Goal: Information Seeking & Learning: Learn about a topic

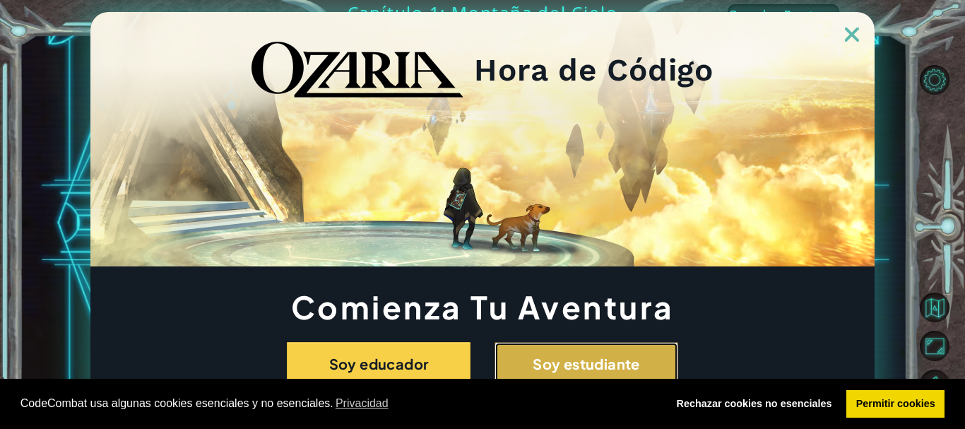
click at [572, 377] on button "Soy estudiante" at bounding box center [586, 364] width 184 height 44
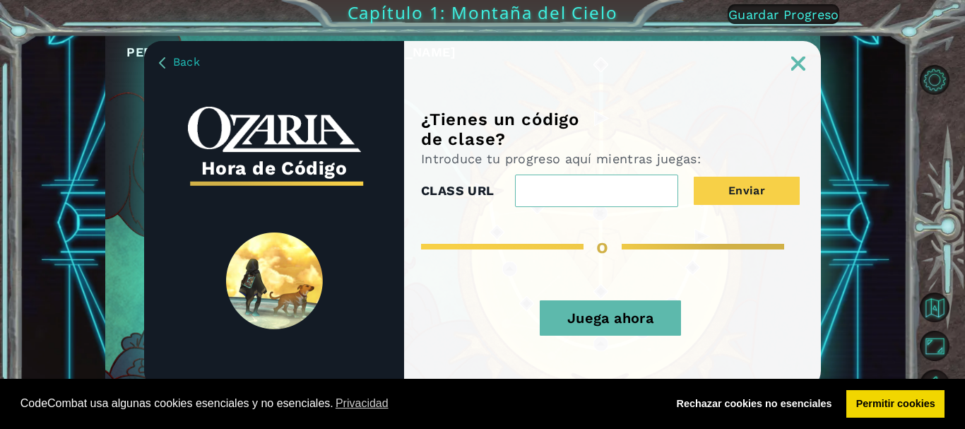
click at [576, 307] on button "Juega ahora" at bounding box center [609, 317] width 141 height 35
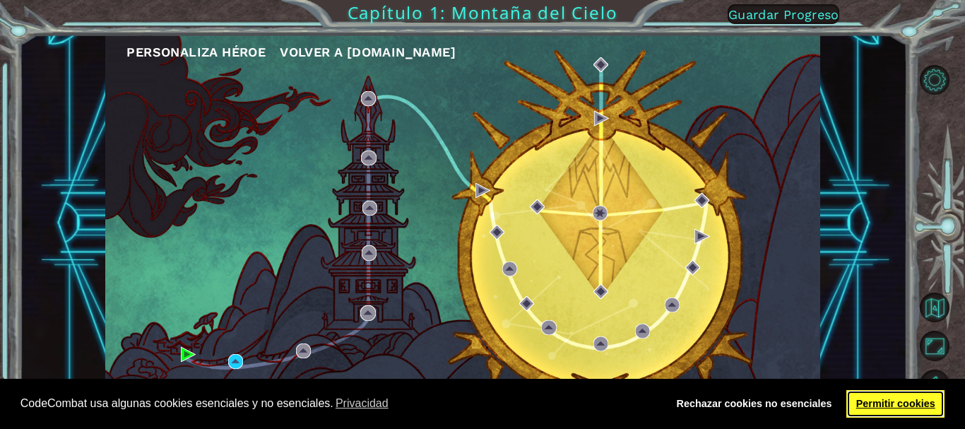
click at [866, 412] on link "Permitir cookies" at bounding box center [895, 404] width 98 height 28
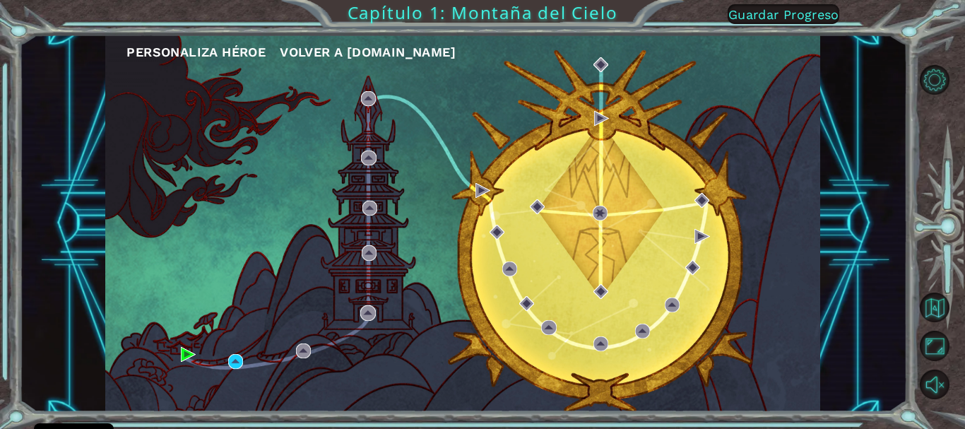
click at [866, 412] on link "Permitir cookies" at bounding box center [895, 404] width 98 height 28
click at [440, 8] on div "Personaliza Héroe Volver a [DOMAIN_NAME] Capítulo 1: Montaña del Cielo Guardar …" at bounding box center [482, 214] width 965 height 429
click at [554, 220] on div "Personaliza Héroe Volver a [DOMAIN_NAME]" at bounding box center [462, 223] width 715 height 377
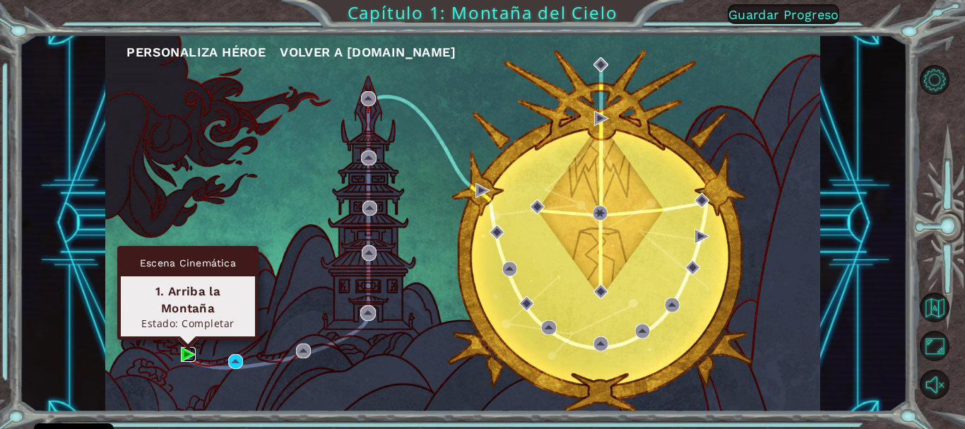
click at [188, 352] on img at bounding box center [188, 354] width 15 height 15
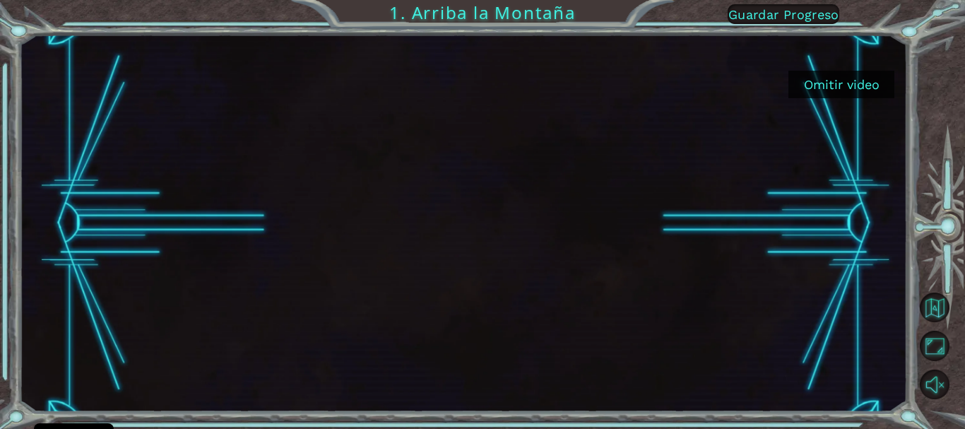
click at [820, 77] on button "Omitir video" at bounding box center [841, 85] width 106 height 28
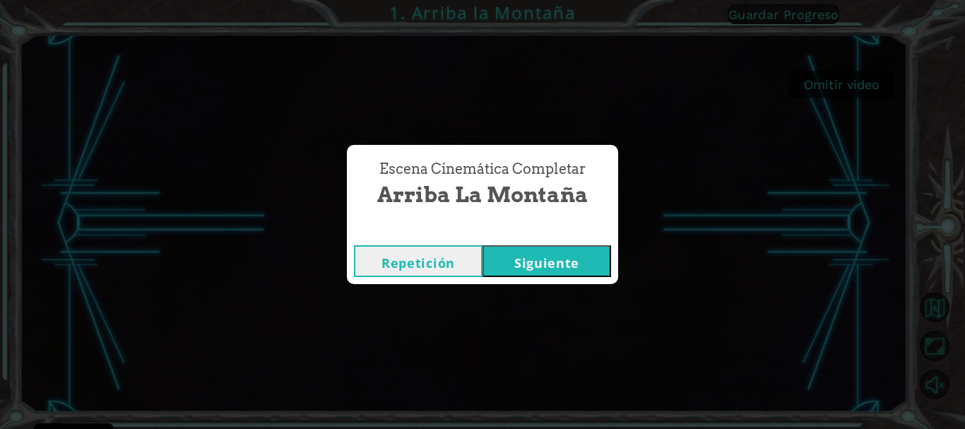
click at [543, 252] on button "Siguiente" at bounding box center [546, 261] width 129 height 32
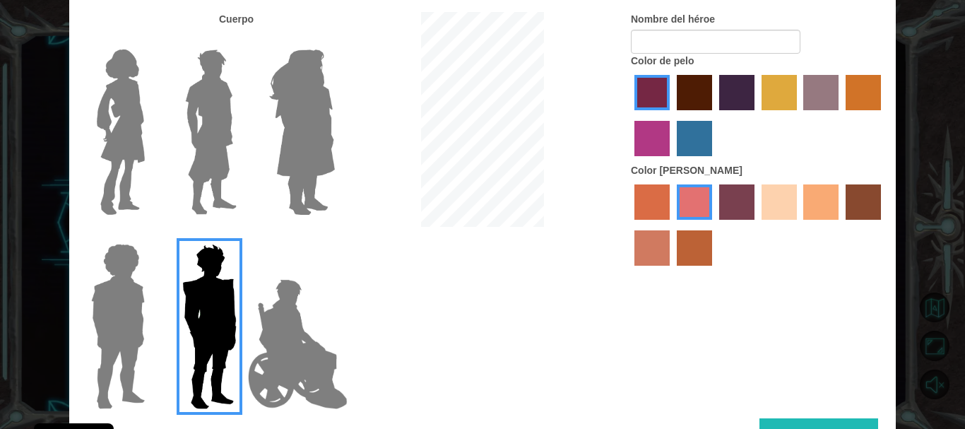
click at [770, 203] on label "sandy beach skin color" at bounding box center [778, 201] width 35 height 35
click at [756, 225] on input "sandy beach skin color" at bounding box center [756, 225] width 0 height 0
click at [822, 214] on label "tacao skin color" at bounding box center [820, 201] width 35 height 35
click at [799, 225] on input "tacao skin color" at bounding box center [799, 225] width 0 height 0
click at [733, 90] on label "hot purple hair color" at bounding box center [736, 92] width 35 height 35
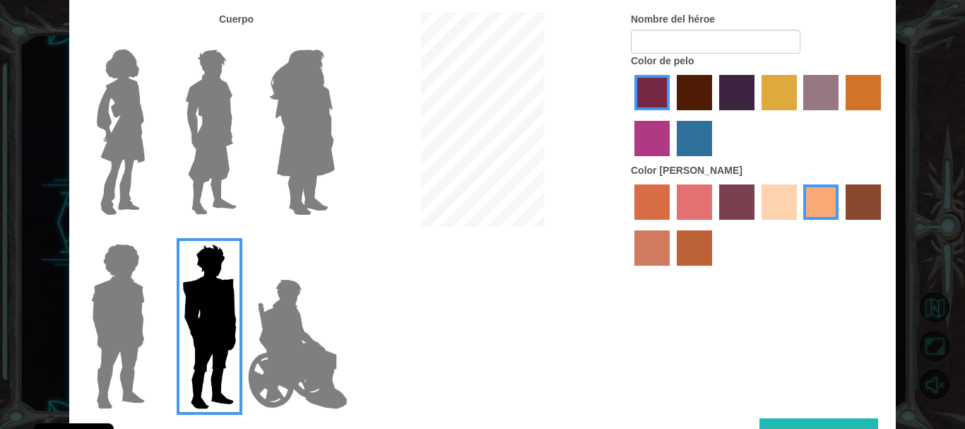
click at [714, 115] on input "hot purple hair color" at bounding box center [714, 115] width 0 height 0
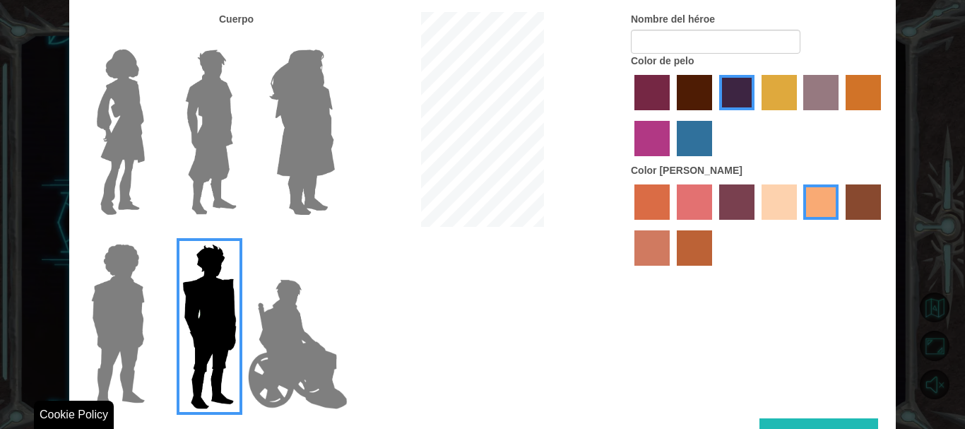
click at [793, 420] on button "Hecho" at bounding box center [818, 434] width 119 height 32
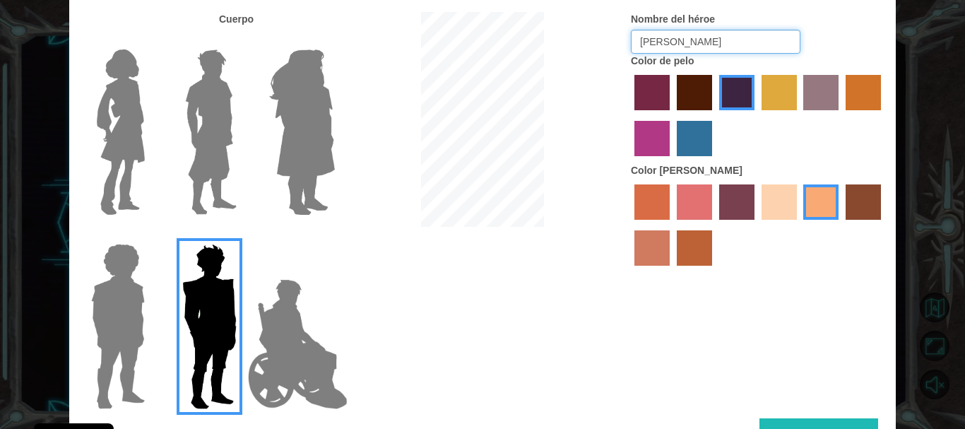
type input "[PERSON_NAME]"
click at [784, 423] on button "Hecho" at bounding box center [818, 434] width 119 height 32
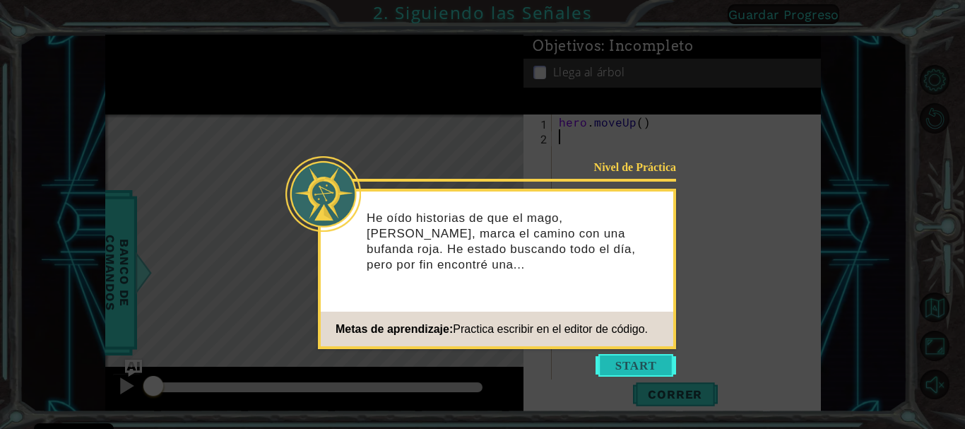
click at [623, 366] on button "Start" at bounding box center [635, 365] width 81 height 23
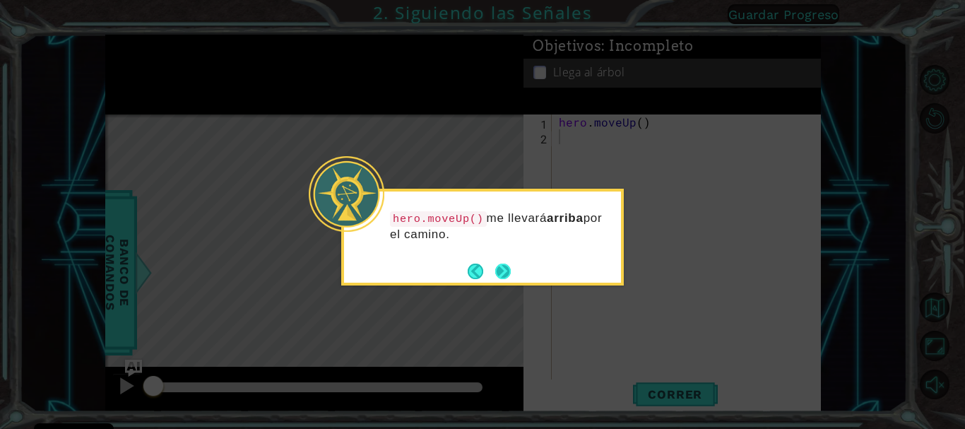
click at [504, 268] on button "Next" at bounding box center [503, 271] width 16 height 16
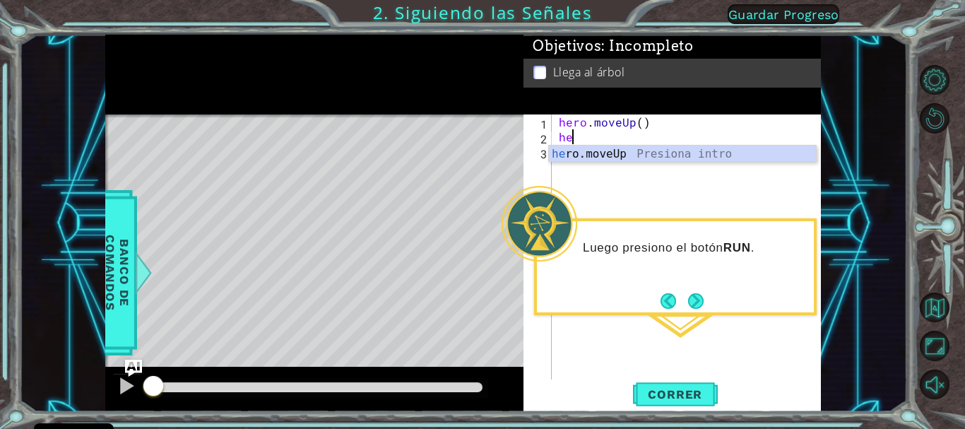
type textarea "her"
click at [574, 146] on div "her o.moveUp Presiona intro" at bounding box center [682, 170] width 267 height 51
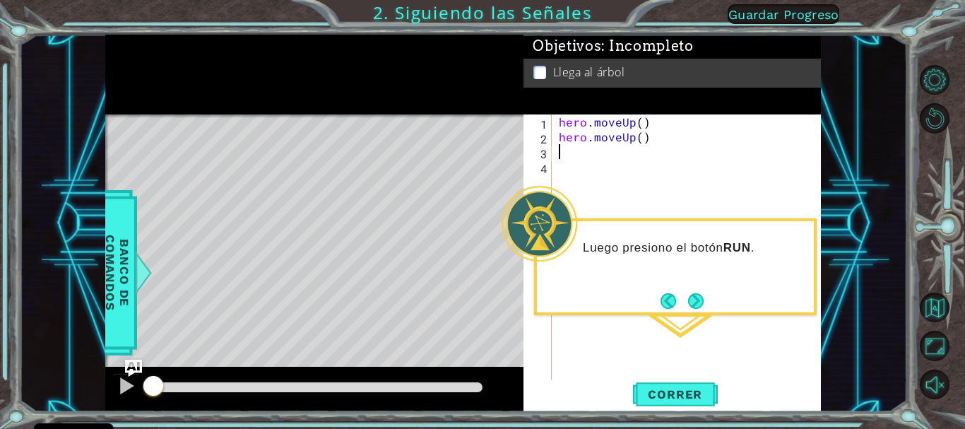
scroll to position [0, 0]
click at [653, 138] on div "hero . moveUp ( ) hero . moveUp ( )" at bounding box center [690, 262] width 268 height 297
type textarea "hero.moveUp()"
click at [700, 297] on button "Next" at bounding box center [696, 301] width 16 height 16
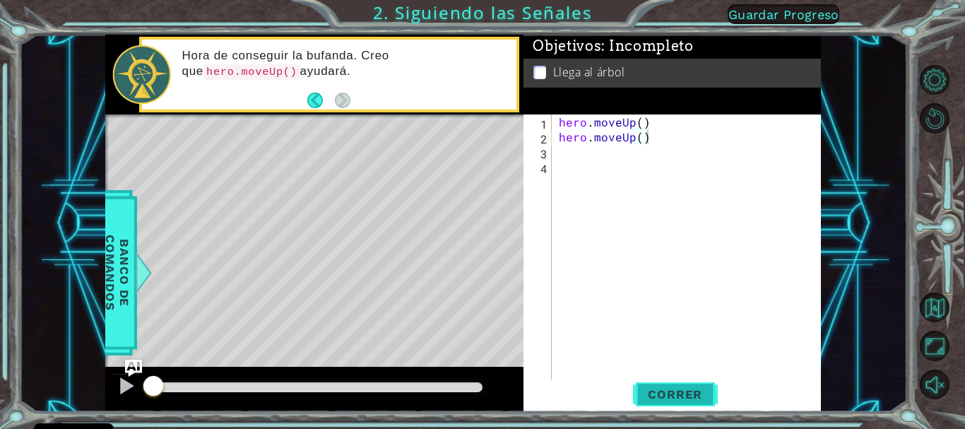
click at [667, 387] on span "Correr" at bounding box center [674, 394] width 83 height 14
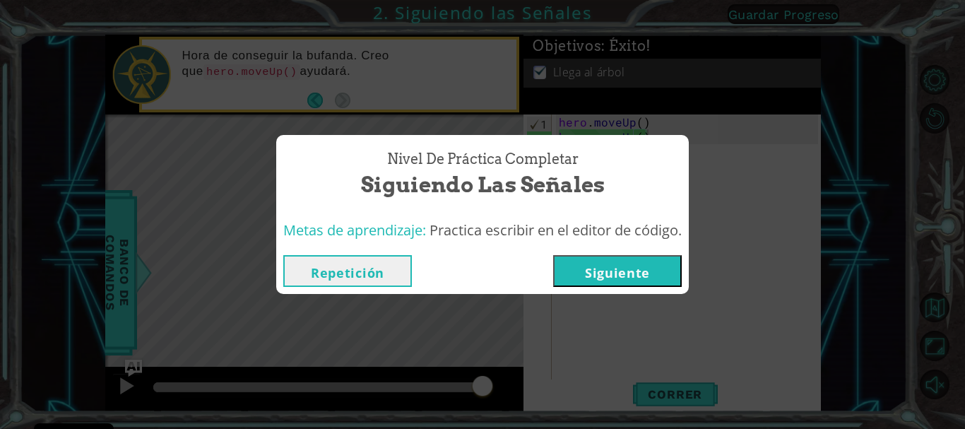
click at [612, 266] on button "Siguiente" at bounding box center [617, 271] width 129 height 32
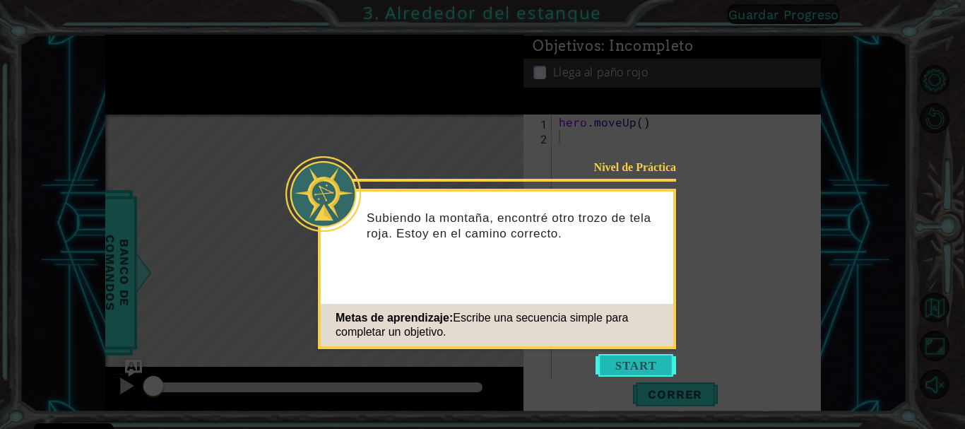
click at [626, 364] on button "Start" at bounding box center [635, 365] width 81 height 23
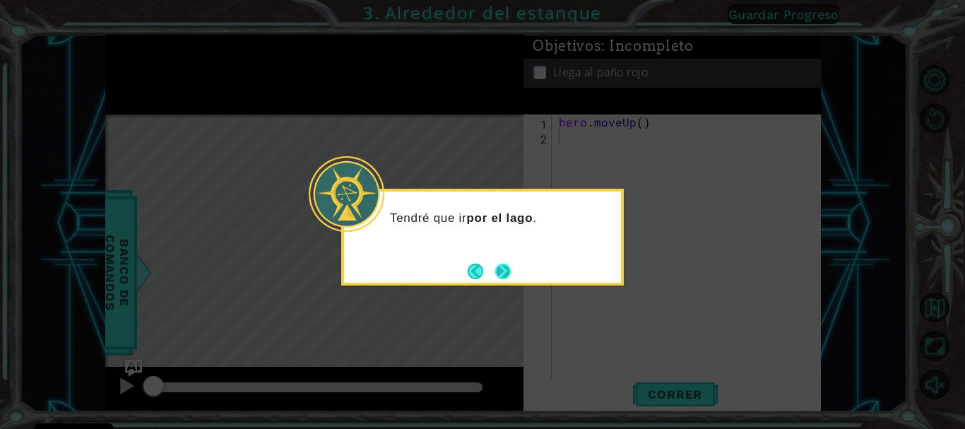
click at [505, 270] on button "Next" at bounding box center [503, 271] width 16 height 16
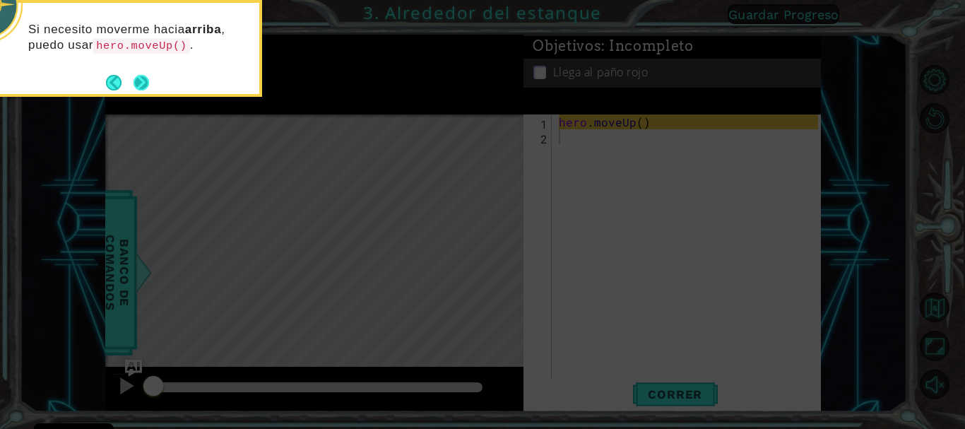
click at [144, 84] on button "Next" at bounding box center [141, 83] width 16 height 16
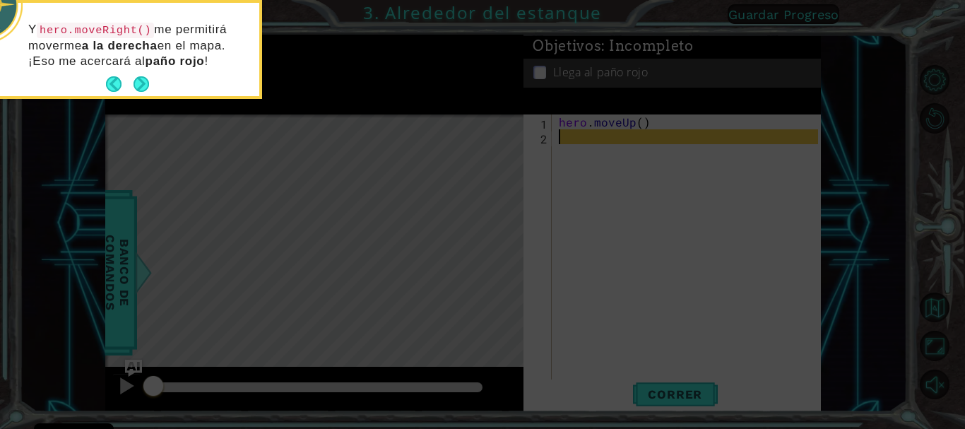
click at [143, 80] on button "Next" at bounding box center [141, 84] width 16 height 16
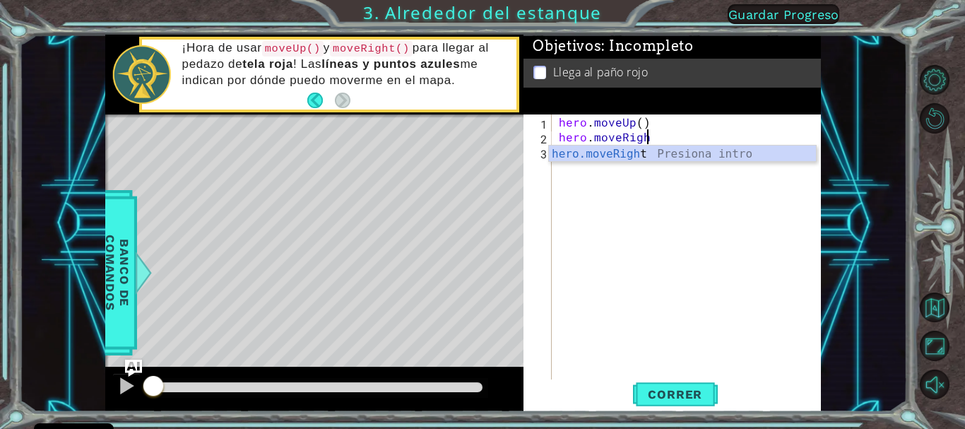
scroll to position [0, 5]
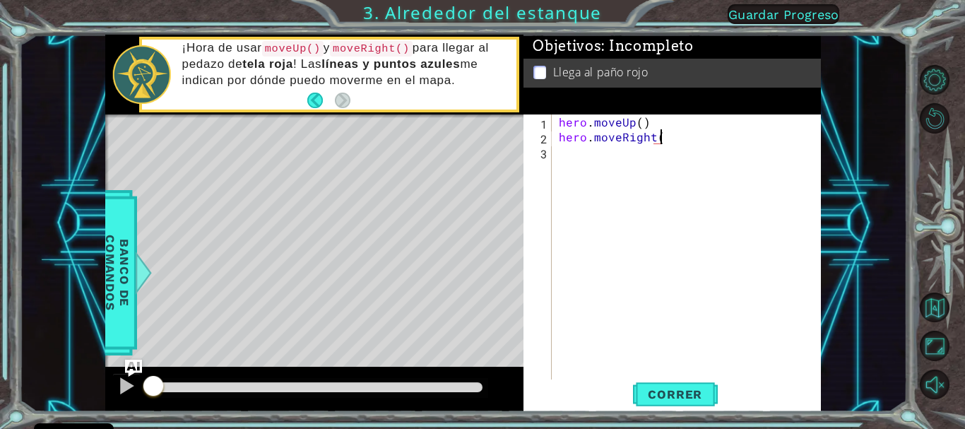
type textarea "hero.moveRight"
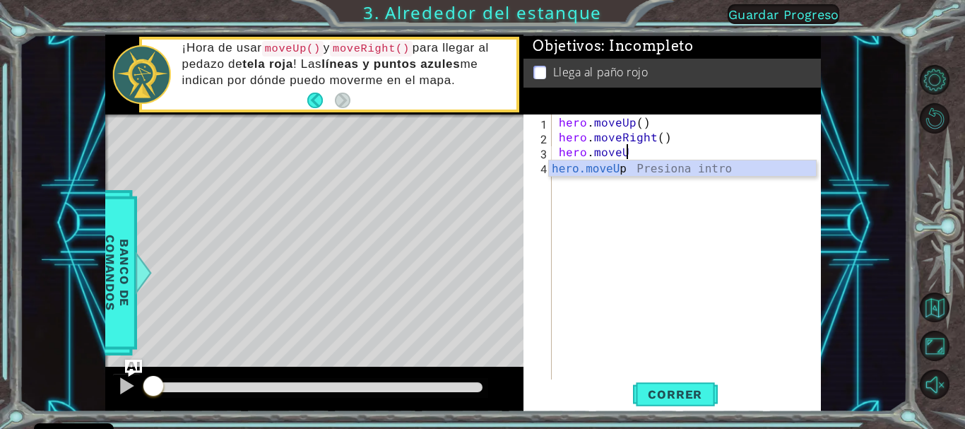
scroll to position [0, 4]
type textarea "hero.moveUp()"
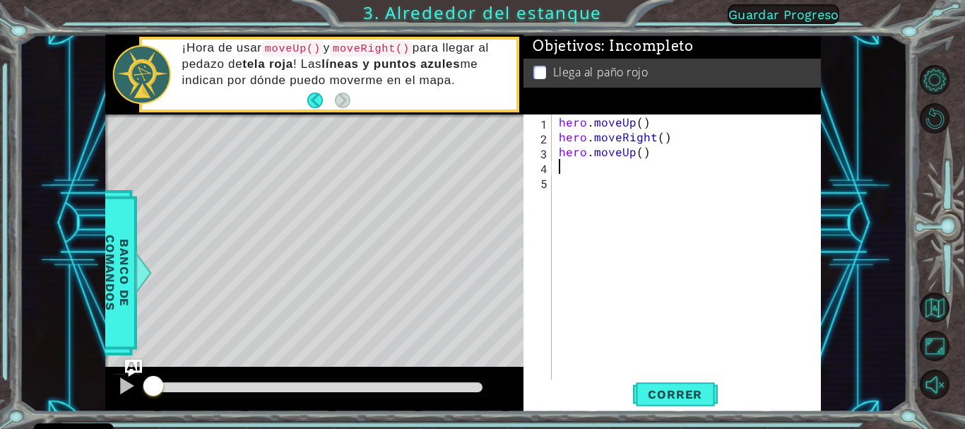
scroll to position [0, 0]
click at [668, 395] on span "Correr" at bounding box center [674, 394] width 83 height 14
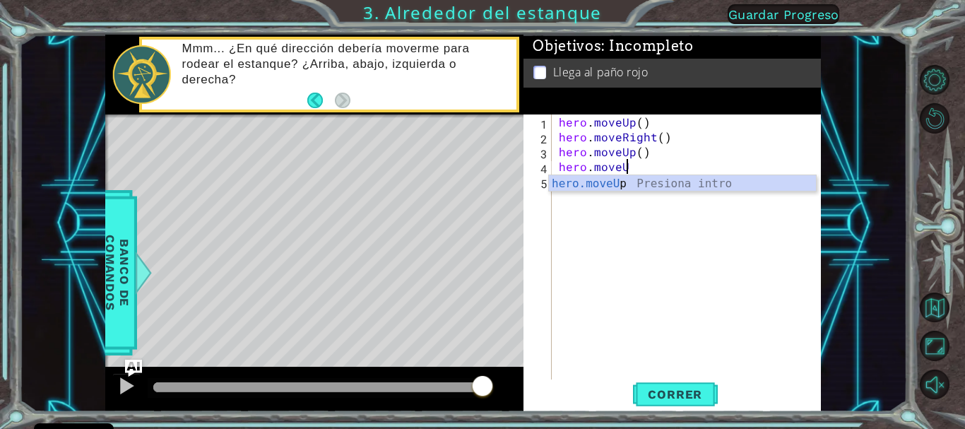
scroll to position [0, 4]
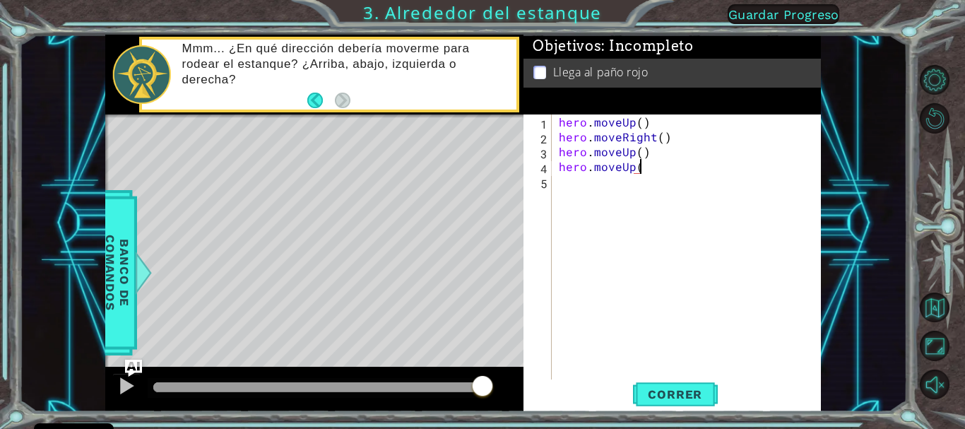
type textarea "hero.moveUp()"
click at [685, 387] on span "Correr" at bounding box center [674, 394] width 83 height 14
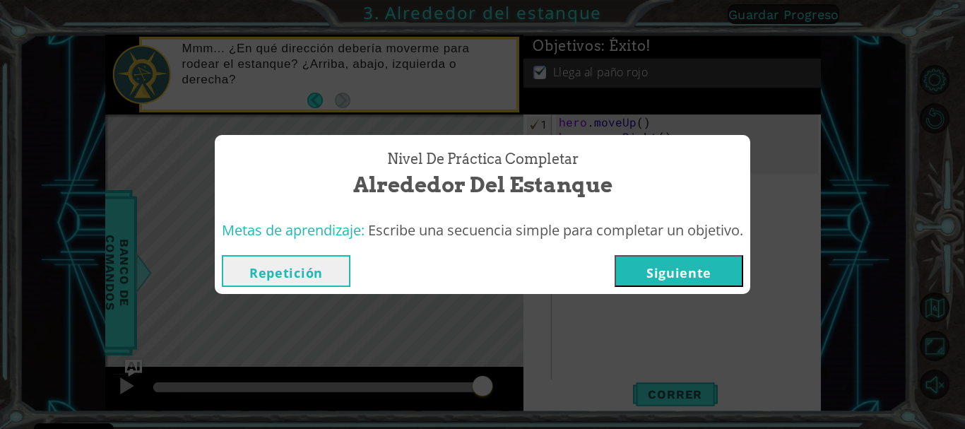
click at [666, 266] on button "Siguiente" at bounding box center [678, 271] width 129 height 32
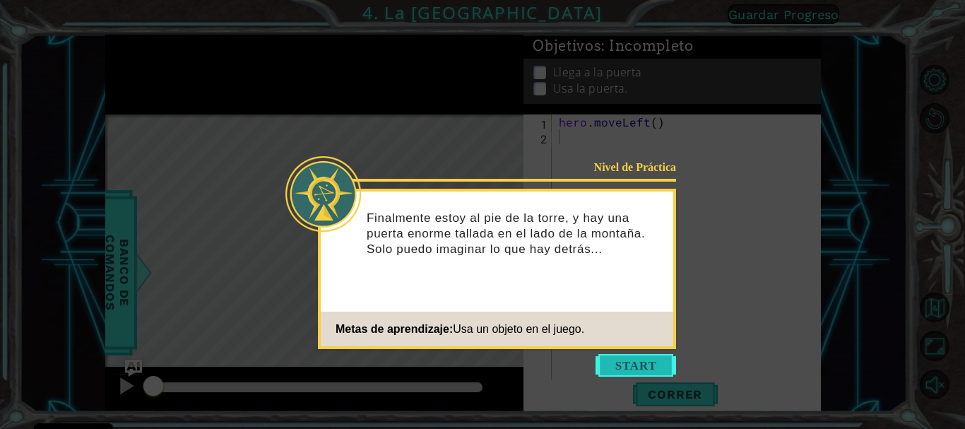
click at [626, 366] on button "Start" at bounding box center [635, 365] width 81 height 23
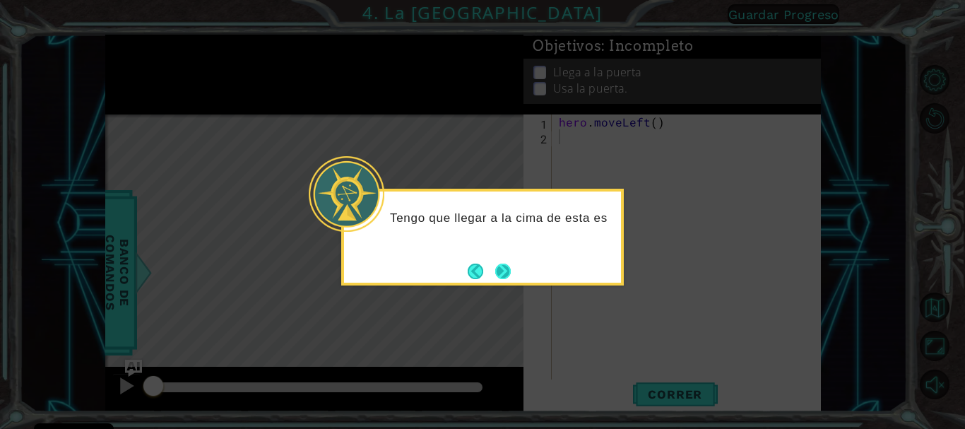
click at [511, 267] on button "Next" at bounding box center [503, 271] width 16 height 16
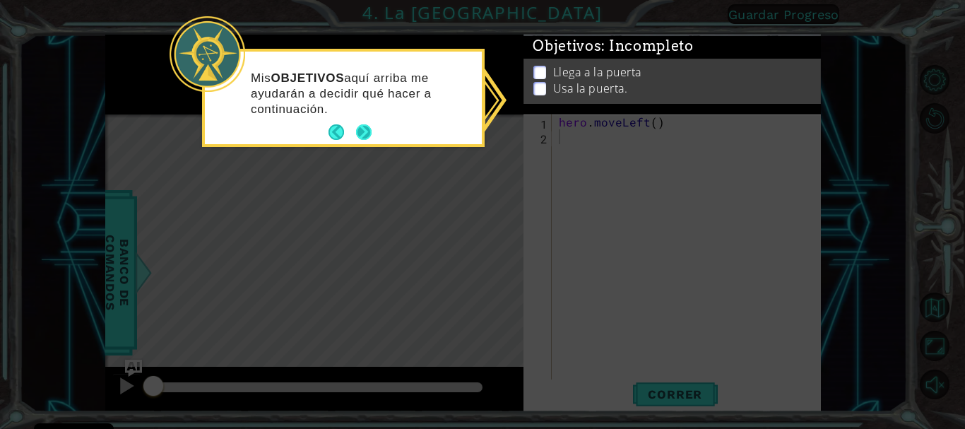
click at [367, 127] on button "Next" at bounding box center [364, 132] width 16 height 16
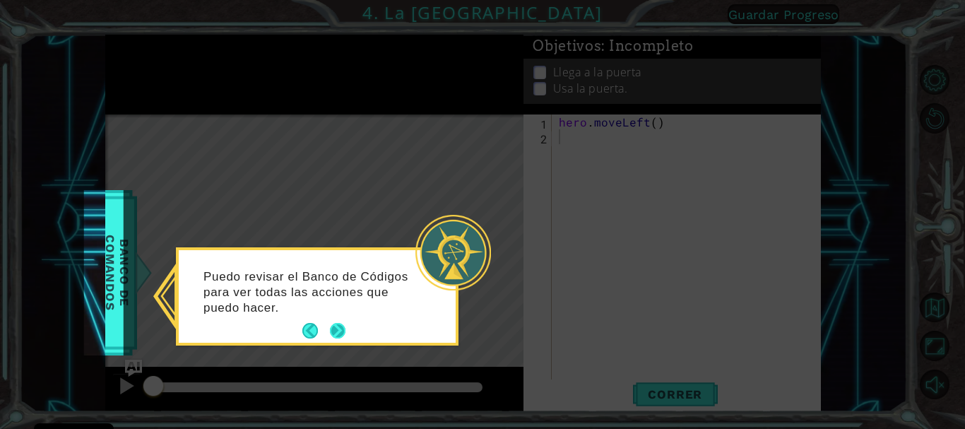
click at [336, 331] on button "Next" at bounding box center [338, 331] width 16 height 16
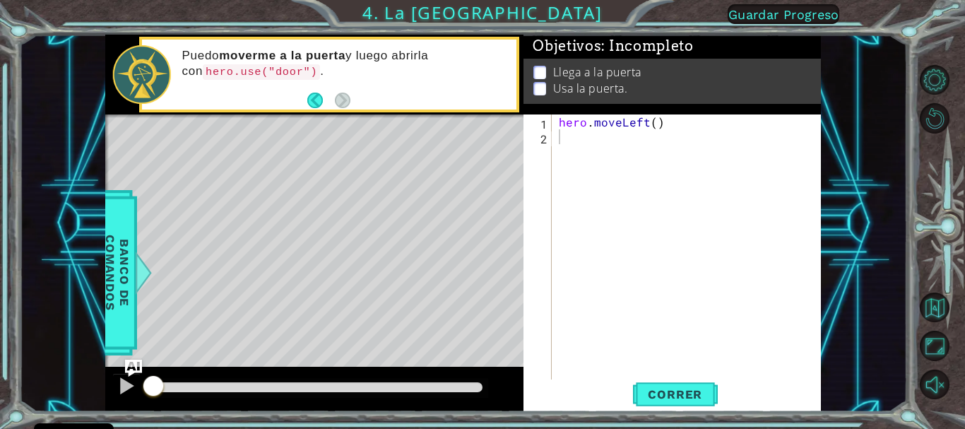
click at [537, 66] on p at bounding box center [539, 72] width 13 height 13
click at [566, 141] on div "hero . moveLeft ( )" at bounding box center [690, 262] width 268 height 297
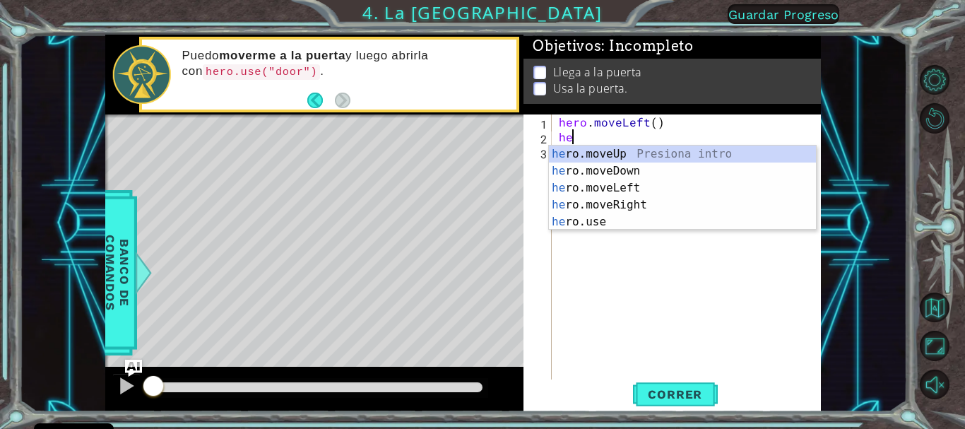
type textarea "her"
click at [600, 150] on div "her o.moveUp Presiona intro her o.moveDown Presiona intro her o.moveLeft Presio…" at bounding box center [682, 204] width 267 height 119
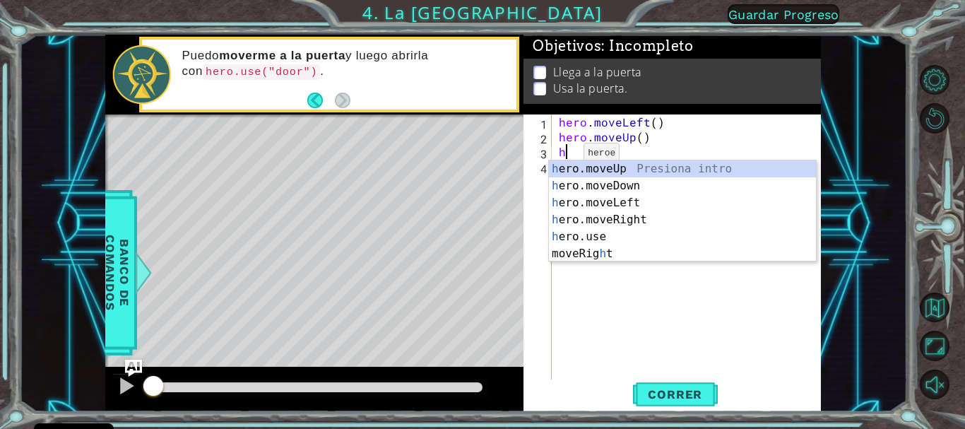
type textarea "he"
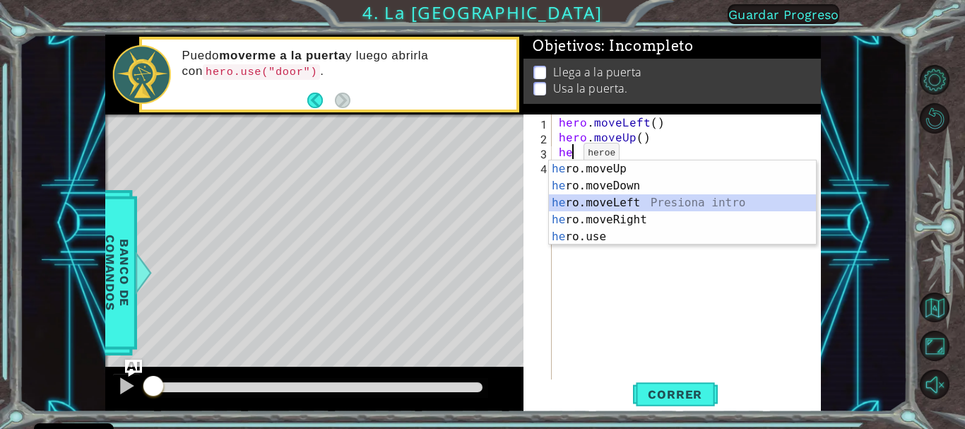
click at [583, 203] on div "he ro.moveUp Presiona intro he ro.moveDown Presiona intro he ro.moveLeft Presio…" at bounding box center [682, 219] width 267 height 119
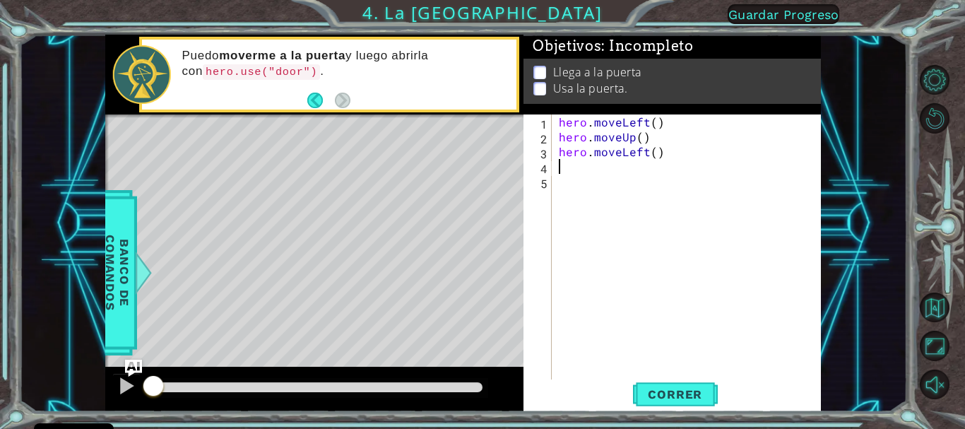
type textarea "h"
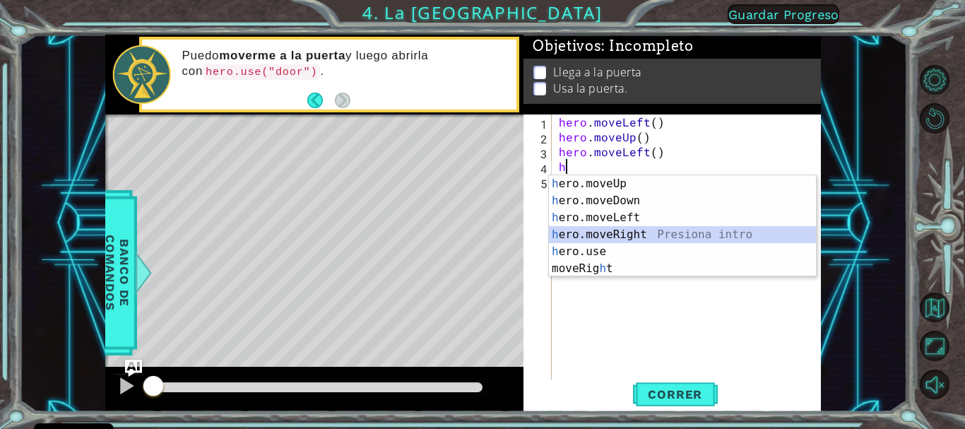
click at [578, 229] on div "h ero.moveUp Presiona intro h ero.moveDown Presiona intro h ero.moveLeft Presio…" at bounding box center [682, 243] width 267 height 136
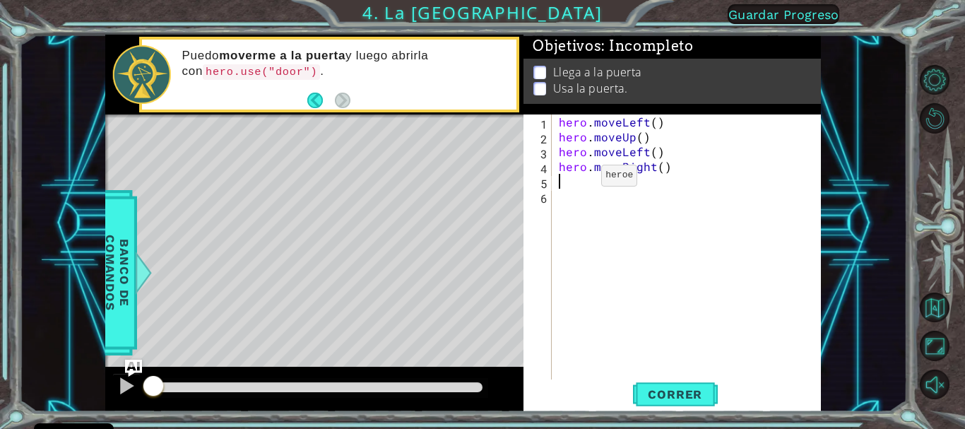
type textarea "h"
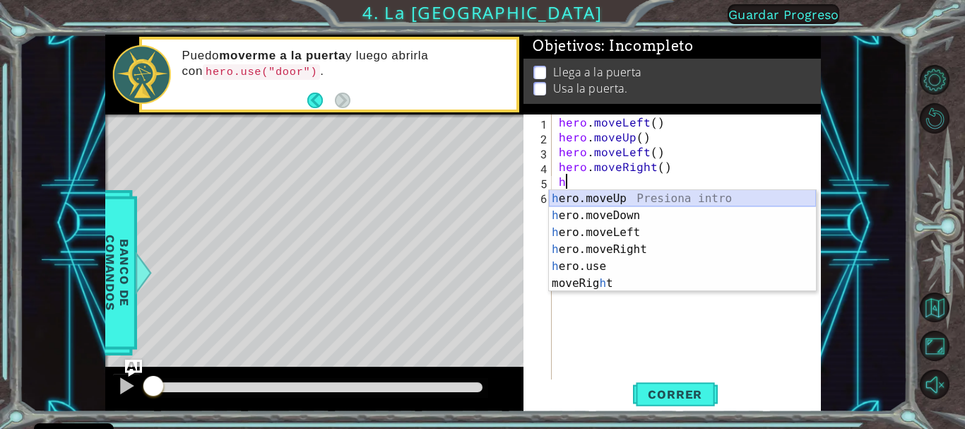
click at [581, 196] on div "h ero.moveUp Presiona intro h ero.moveDown Presiona intro h ero.moveLeft Presio…" at bounding box center [682, 258] width 267 height 136
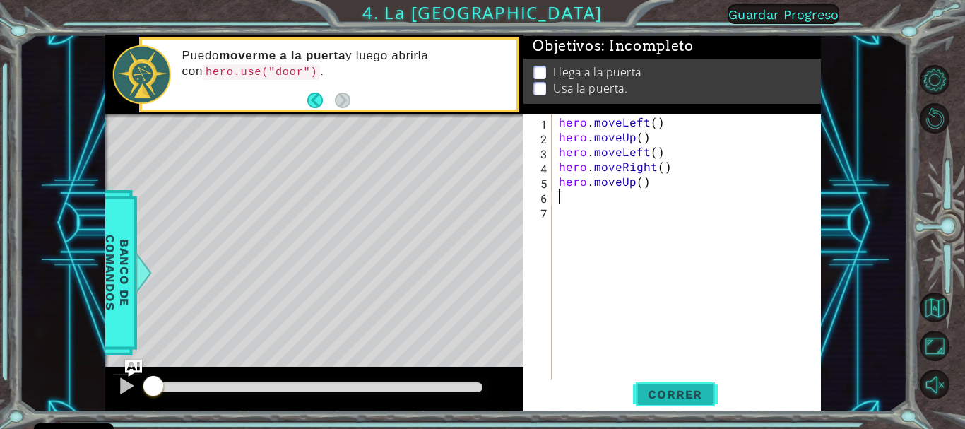
click at [649, 384] on button "Correr" at bounding box center [675, 394] width 85 height 30
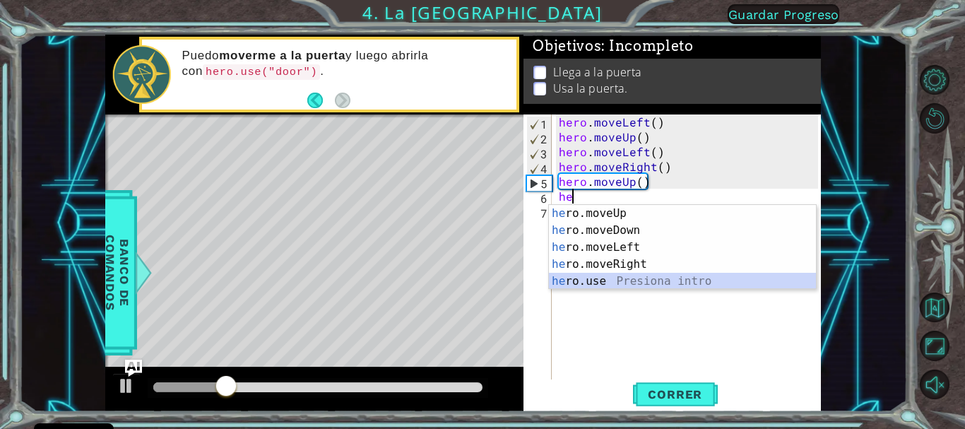
click at [569, 275] on div "he ro.moveUp Presiona intro he ro.moveDown Presiona intro he ro.moveLeft Presio…" at bounding box center [682, 264] width 267 height 119
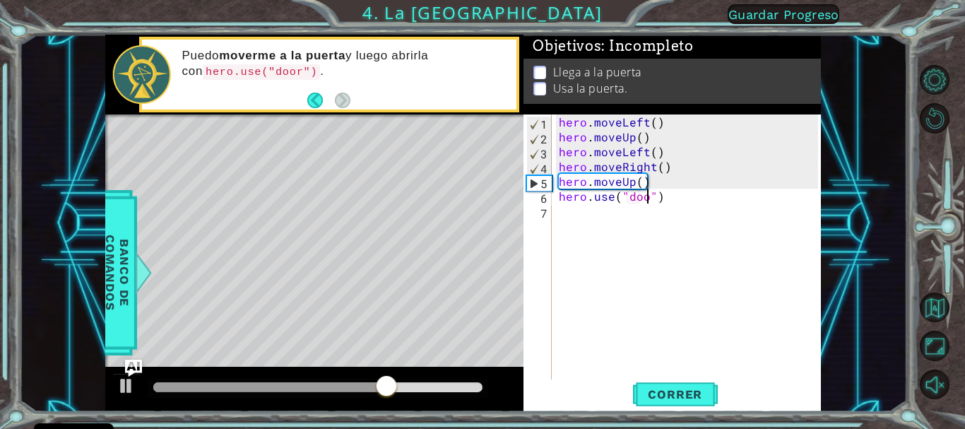
type textarea "hero.use("door")"
click at [677, 386] on button "Correr" at bounding box center [675, 394] width 85 height 30
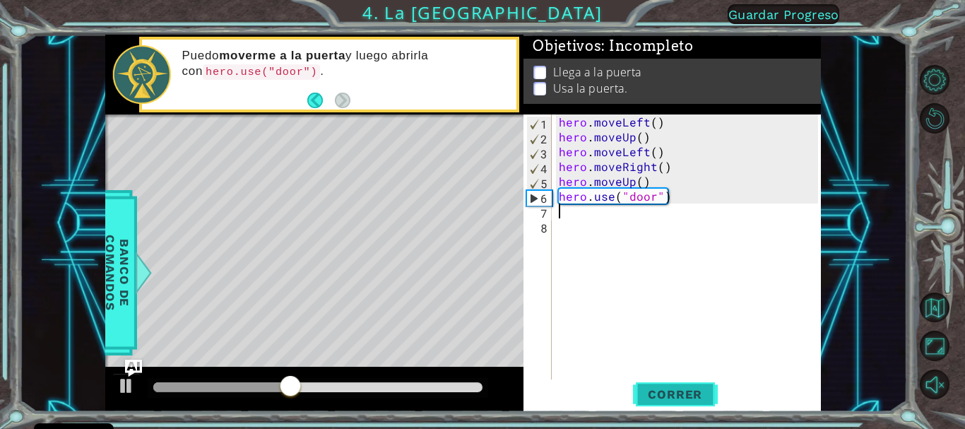
click at [646, 389] on span "Correr" at bounding box center [674, 394] width 83 height 14
click at [648, 388] on span "Correr" at bounding box center [674, 394] width 83 height 14
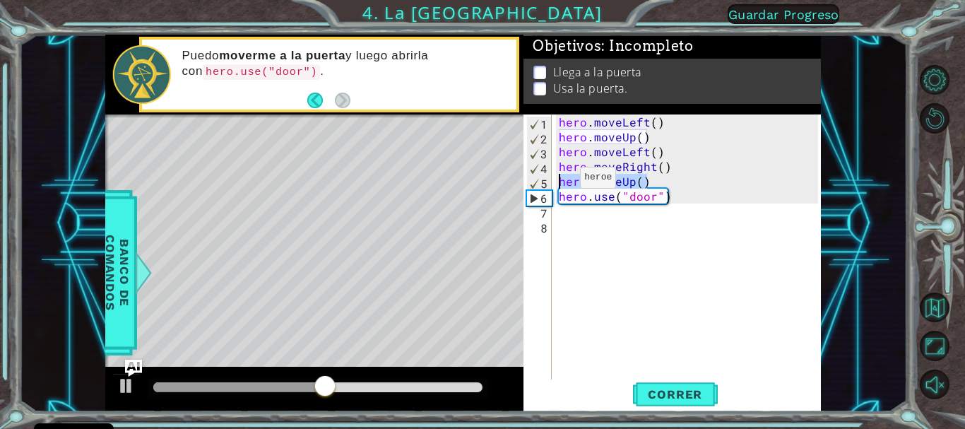
drag, startPoint x: 646, startPoint y: 181, endPoint x: 548, endPoint y: 180, distance: 98.2
click at [548, 180] on div "1 2 3 4 5 6 7 8 hero . moveLeft ( ) hero . moveUp ( ) hero . moveLeft ( ) hero …" at bounding box center [670, 247] width 294 height 267
type textarea "hero.moveUp()"
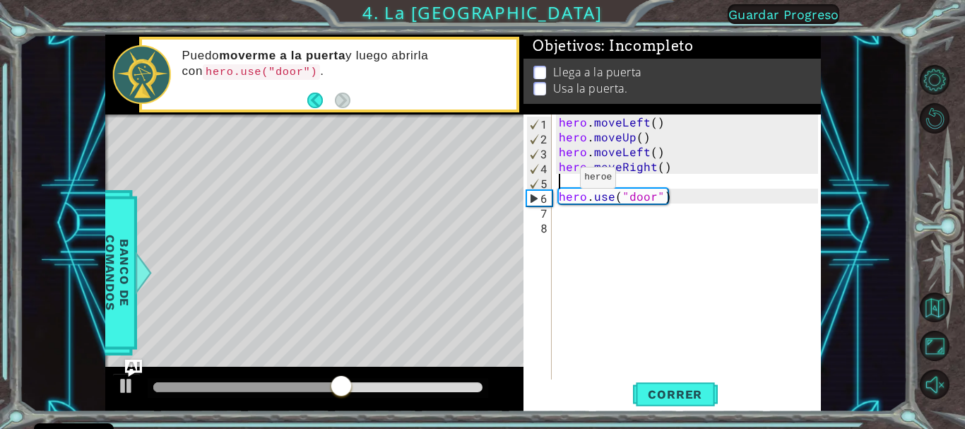
type textarea "hero.moveRight()"
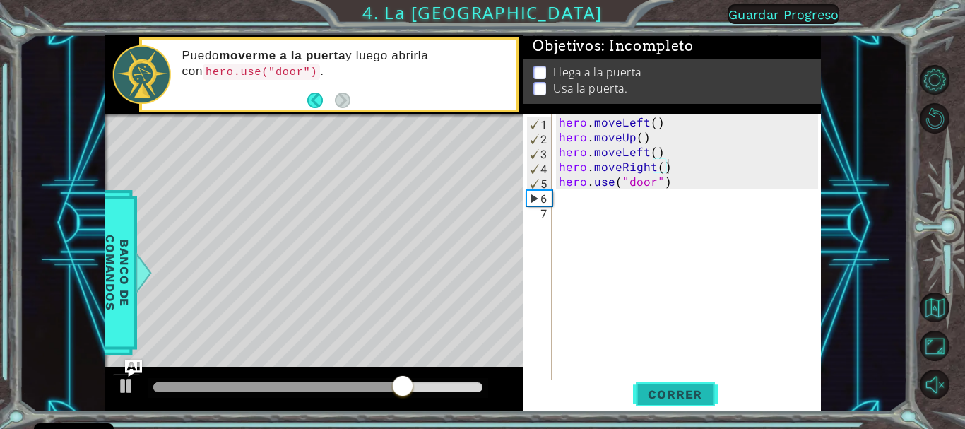
click at [667, 393] on span "Correr" at bounding box center [674, 394] width 83 height 14
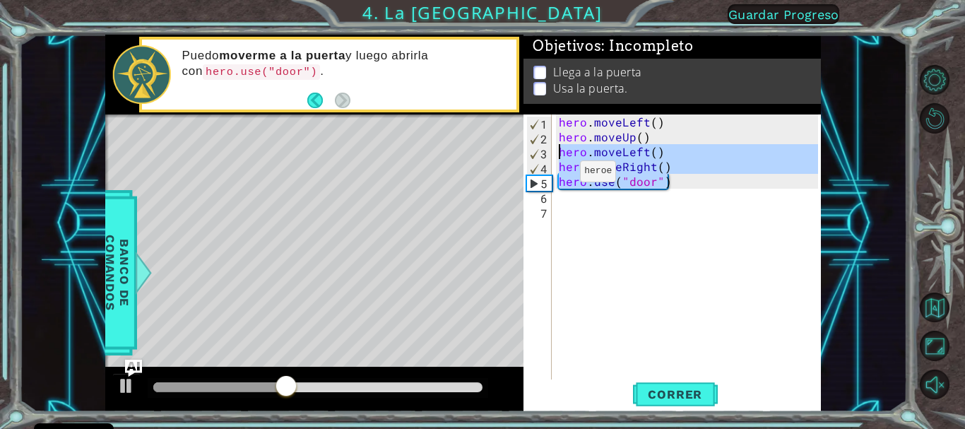
drag, startPoint x: 681, startPoint y: 184, endPoint x: 554, endPoint y: 153, distance: 130.2
click at [554, 153] on div "hero.moveRight() 1 2 3 4 5 6 7 hero . moveLeft ( ) hero . moveUp ( ) hero . mov…" at bounding box center [670, 247] width 294 height 267
type textarea "hero.moveLeft() hero.moveRight()"
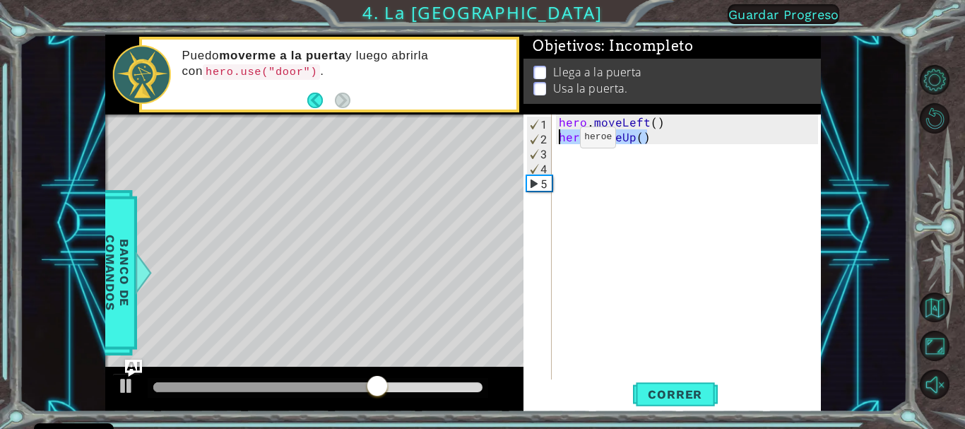
drag, startPoint x: 653, startPoint y: 138, endPoint x: 551, endPoint y: 141, distance: 102.4
click at [551, 141] on div "1 2 3 4 5 hero . moveLeft ( ) hero . moveUp ( ) ההההההההההההההההההההההההההההההה…" at bounding box center [670, 247] width 294 height 267
type textarea "hero.moveUp()"
click at [560, 140] on div "hero . moveLeft ( )" at bounding box center [690, 262] width 268 height 297
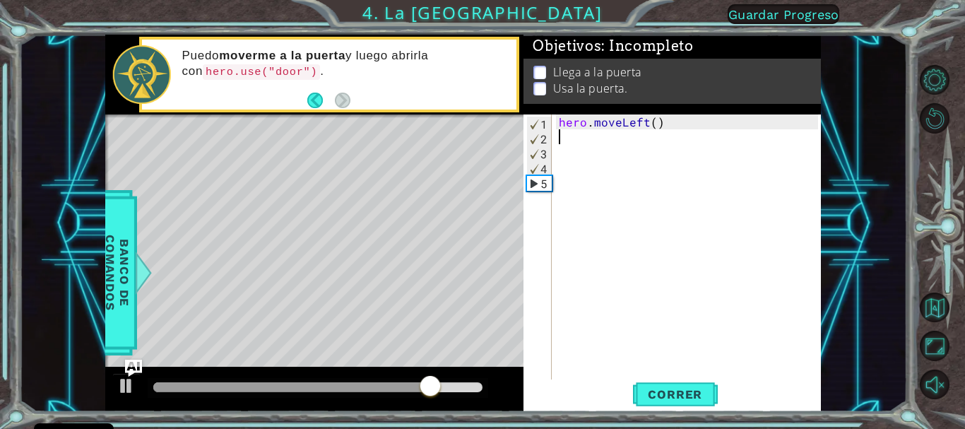
drag, startPoint x: 560, startPoint y: 140, endPoint x: 552, endPoint y: 141, distance: 7.9
click at [552, 141] on div "1 2 3 4 5 hero . moveLeft ( ) ההההההההההההההההההההההההההההההההההההההההההההההההה…" at bounding box center [670, 247] width 294 height 267
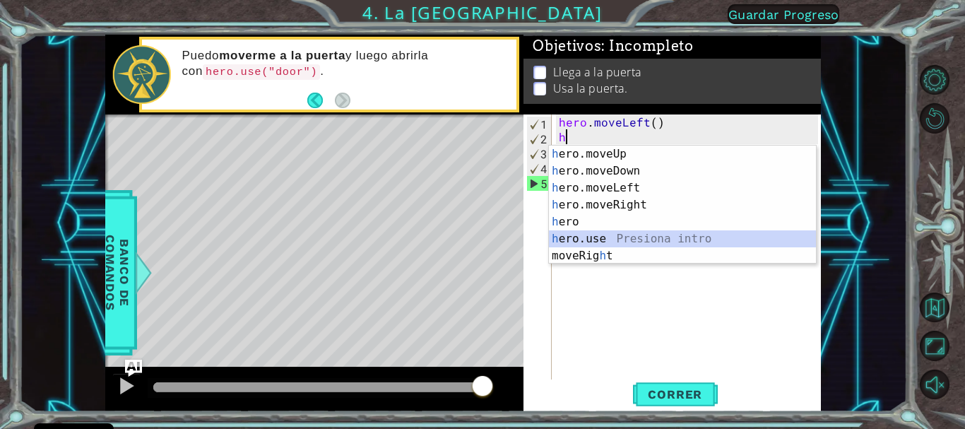
click at [571, 237] on div "h ero.moveUp Presiona intro h ero.moveDown Presiona intro h ero.moveLeft Presio…" at bounding box center [682, 221] width 267 height 153
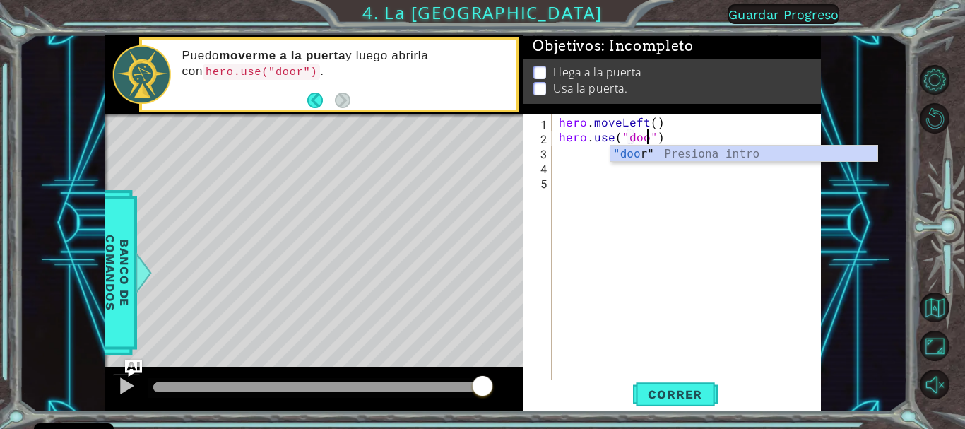
scroll to position [0, 6]
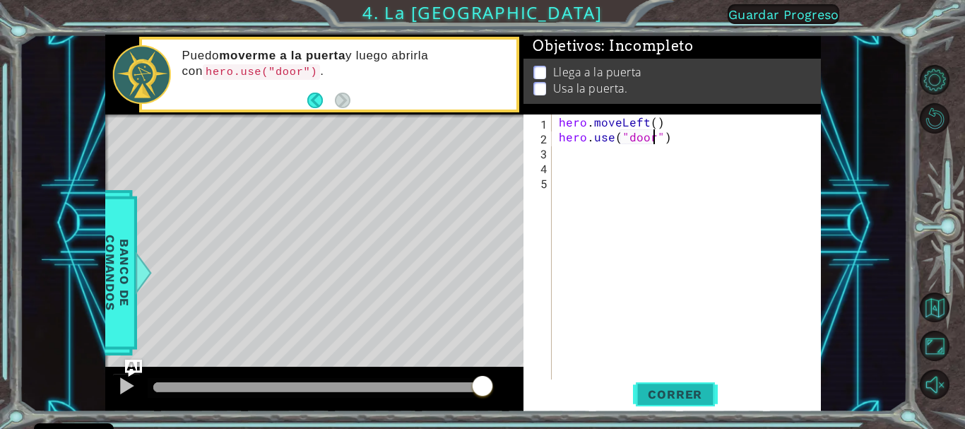
type textarea "hero.use("door")"
click at [648, 391] on span "Correr" at bounding box center [674, 394] width 83 height 14
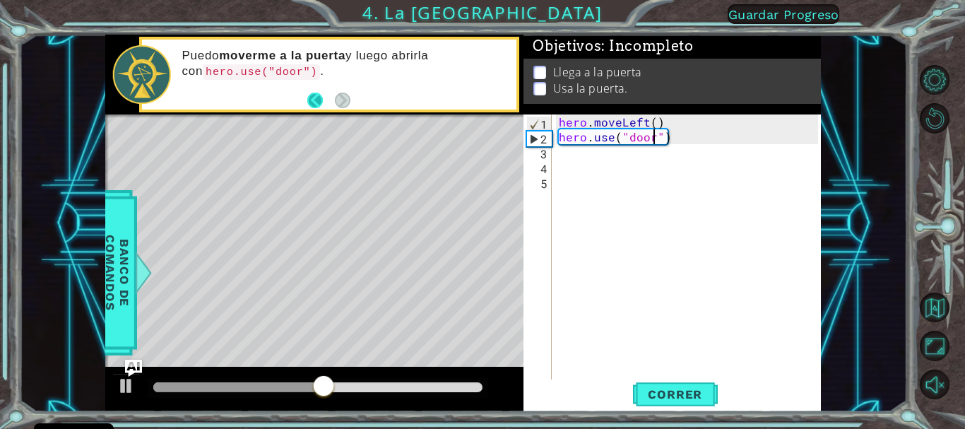
click at [320, 100] on button "Back" at bounding box center [321, 101] width 28 height 16
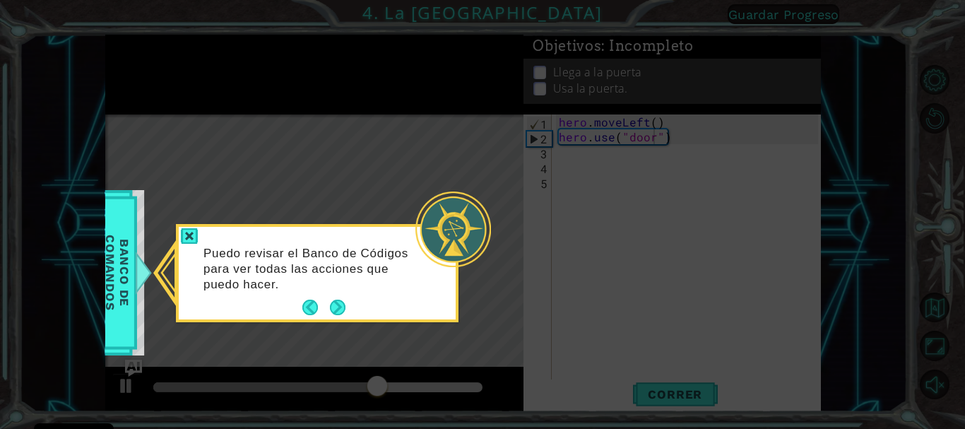
click at [310, 304] on button "Back" at bounding box center [316, 307] width 28 height 16
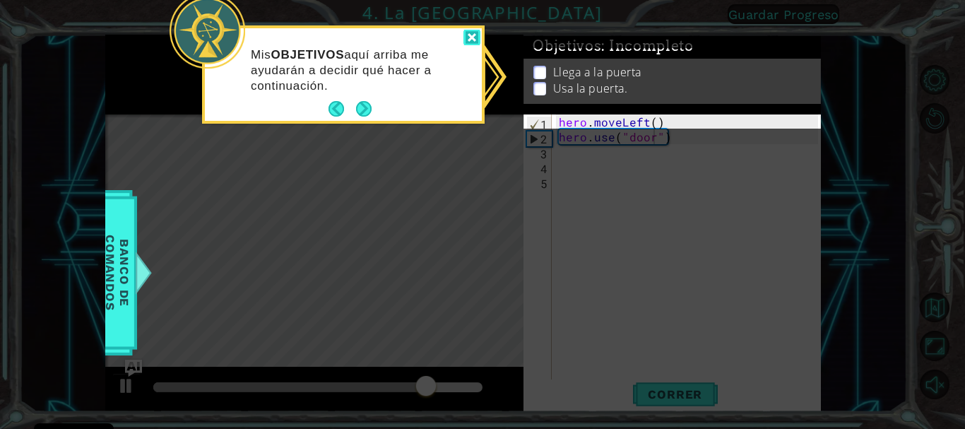
click at [479, 37] on div at bounding box center [471, 38] width 17 height 16
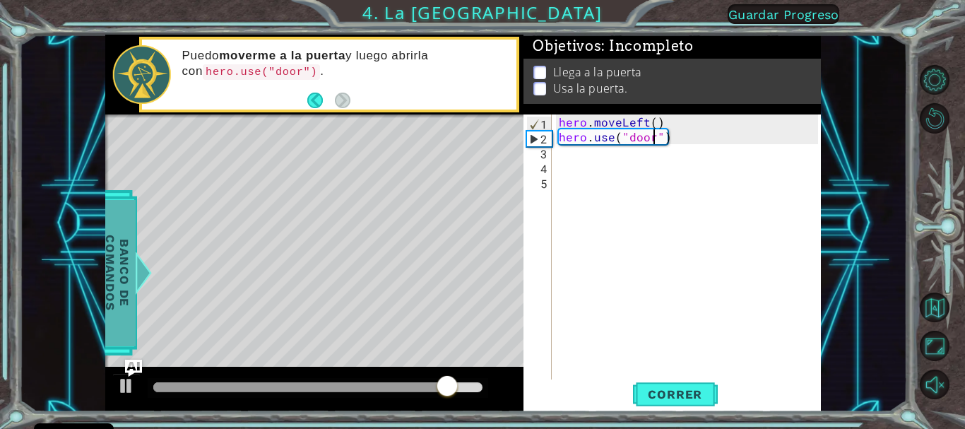
click at [133, 266] on span "Banco de comandos" at bounding box center [116, 273] width 37 height 146
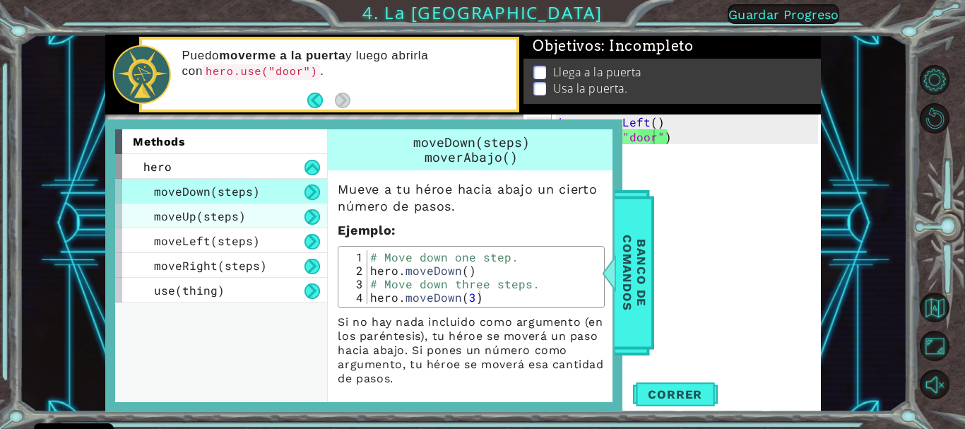
click at [174, 215] on span "moveUp(steps)" at bounding box center [200, 215] width 92 height 15
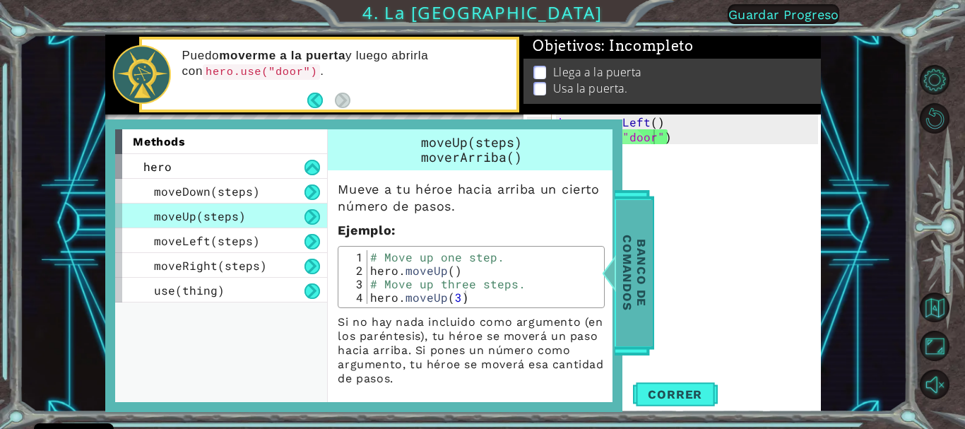
click at [633, 262] on span "Banco de comandos" at bounding box center [633, 273] width 37 height 146
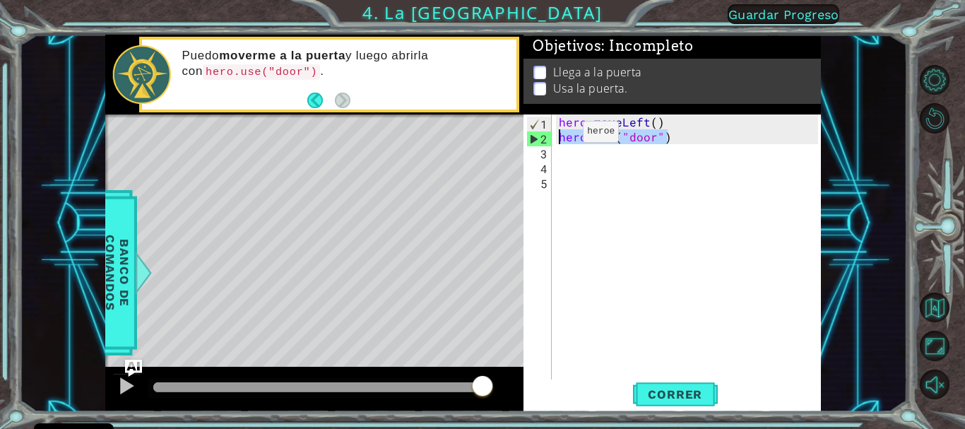
drag, startPoint x: 680, startPoint y: 138, endPoint x: 544, endPoint y: 137, distance: 135.6
click at [544, 137] on div "hero.use("door") 1 2 3 4 5 hero . moveLeft ( ) hero . use ( "door" ) הההההההההה…" at bounding box center [670, 247] width 294 height 267
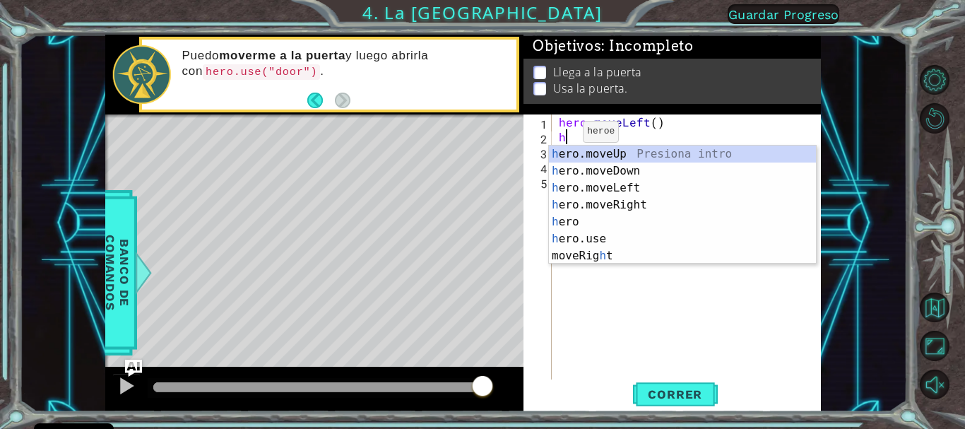
type textarea "he"
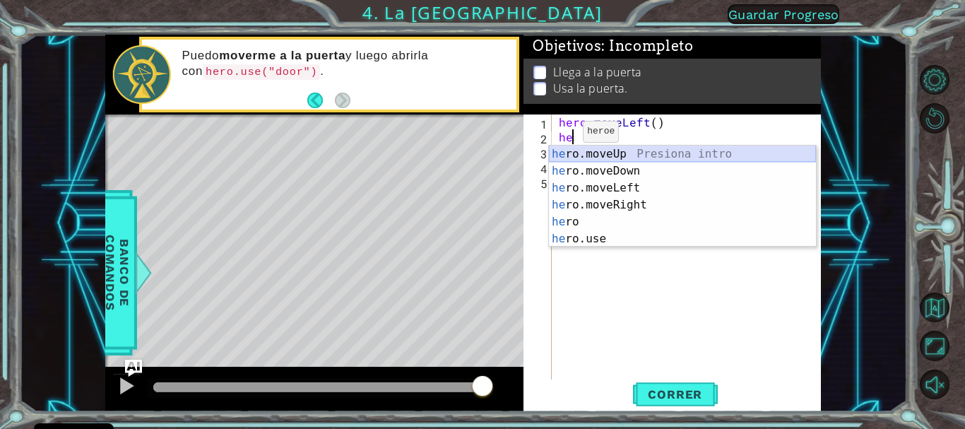
click at [573, 150] on div "he ro.moveUp Presiona intro he ro.moveDown Presiona intro he ro.moveLeft Presio…" at bounding box center [682, 213] width 267 height 136
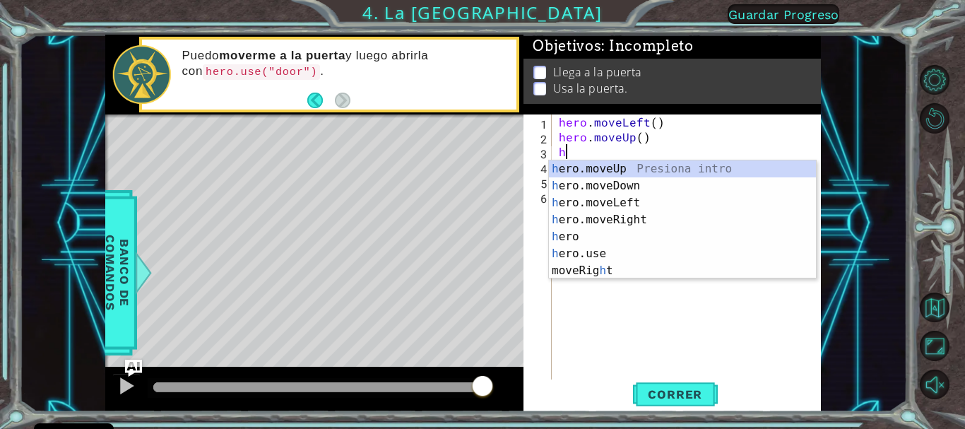
type textarea "he"
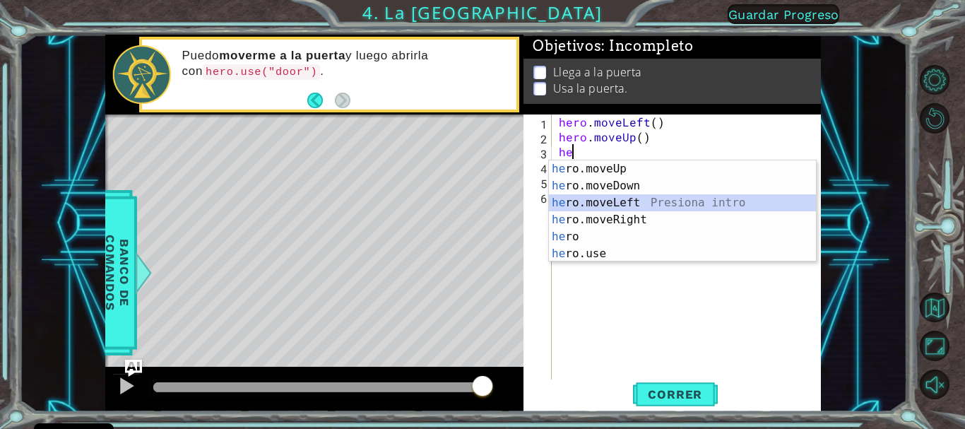
click at [580, 203] on div "he ro.moveUp Presiona intro he ro.moveDown Presiona intro he ro.moveLeft Presio…" at bounding box center [682, 228] width 267 height 136
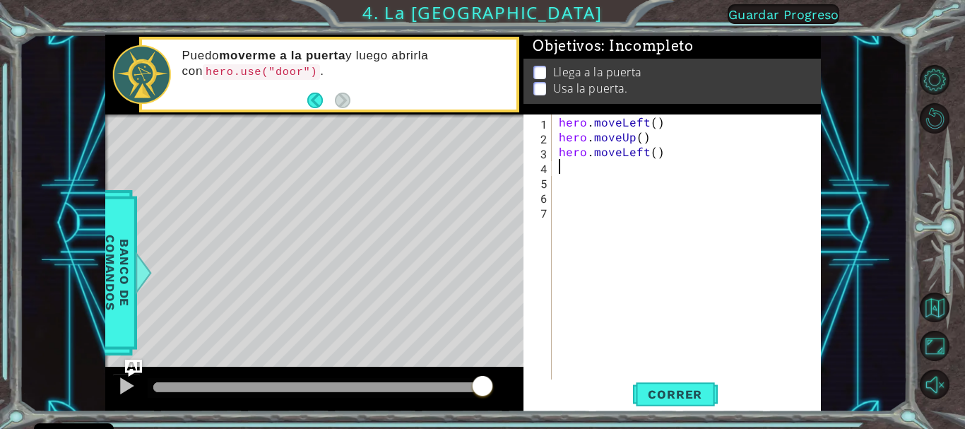
type textarea "h"
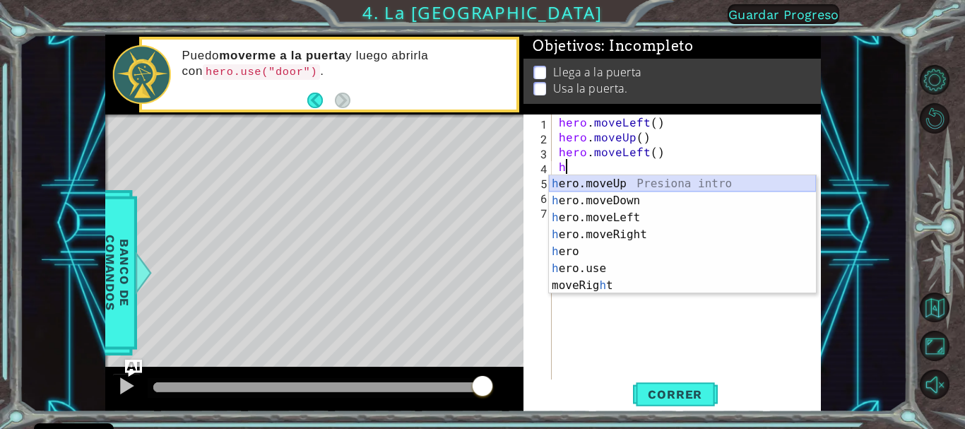
click at [618, 184] on div "h ero.moveUp Presiona intro h ero.moveDown Presiona intro h ero.moveLeft Presio…" at bounding box center [682, 251] width 267 height 153
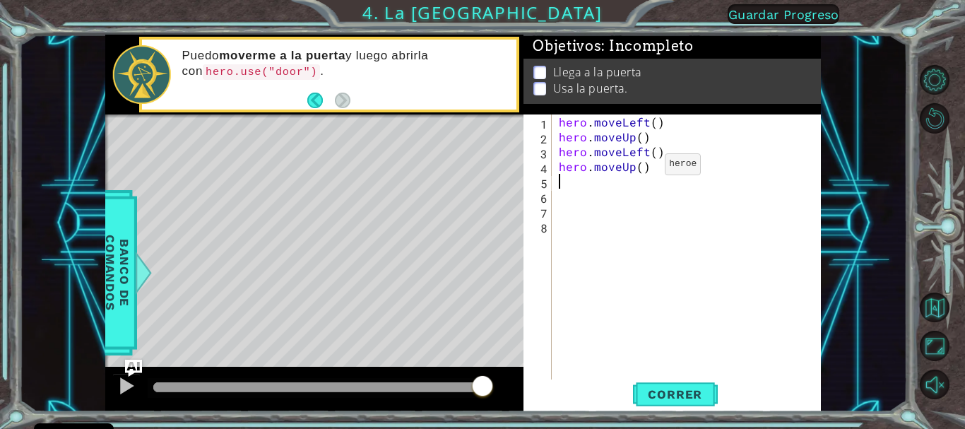
click at [640, 167] on div "hero . moveLeft ( ) hero . moveUp ( ) hero . moveLeft ( ) hero . moveUp ( )" at bounding box center [690, 262] width 268 height 297
type textarea "hero.moveUp(2)"
click at [572, 187] on div "hero . moveLeft ( ) hero . moveUp ( ) hero . moveLeft ( ) hero . moveUp ( 2 )" at bounding box center [690, 262] width 268 height 297
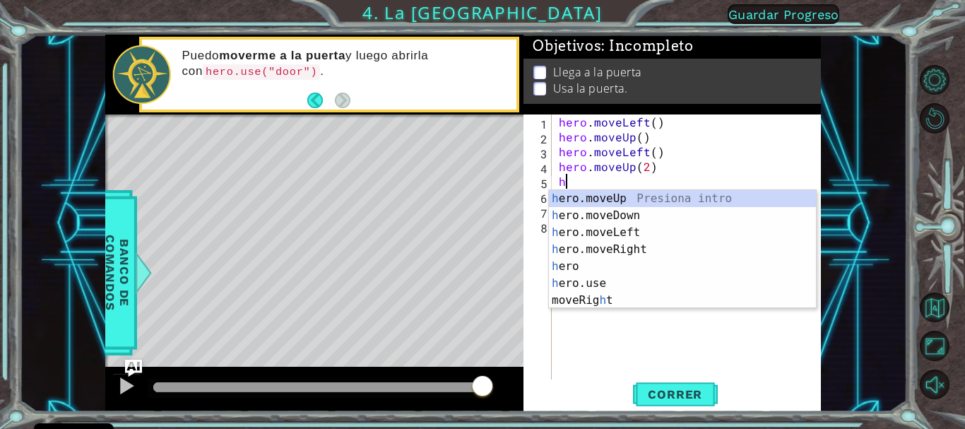
type textarea "he"
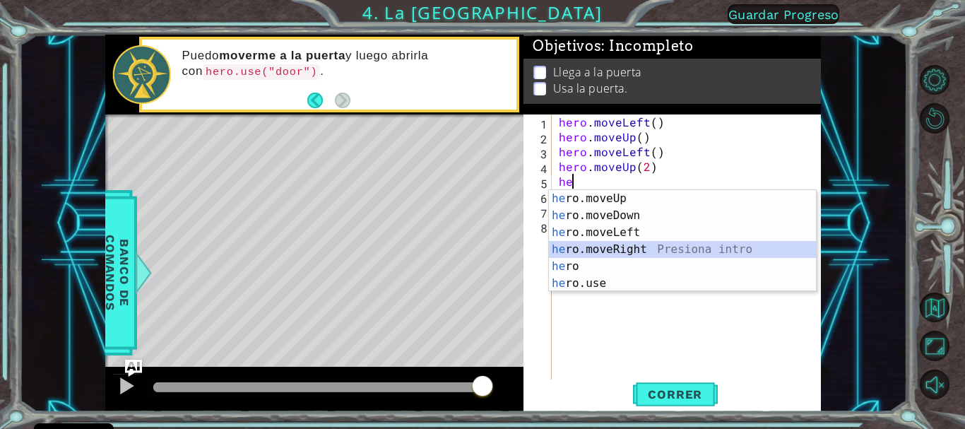
click at [580, 246] on div "he ro.moveUp Presiona intro he ro.moveDown Presiona intro he ro.moveLeft Presio…" at bounding box center [682, 258] width 267 height 136
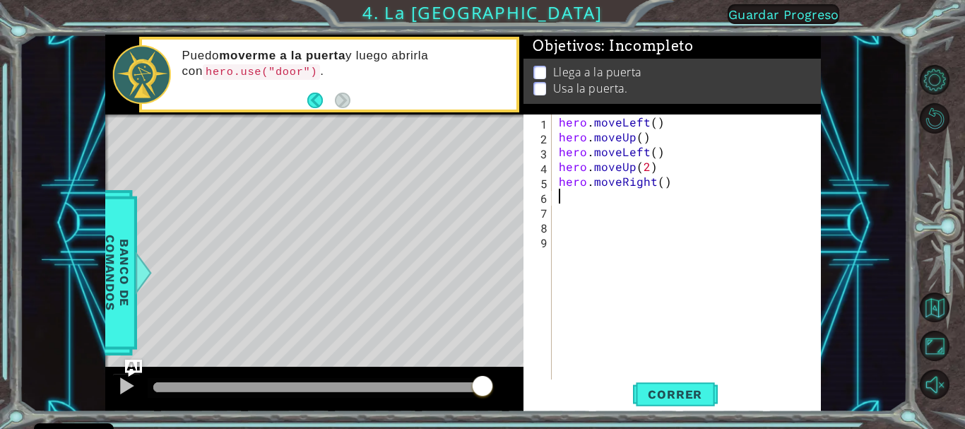
type textarea "h"
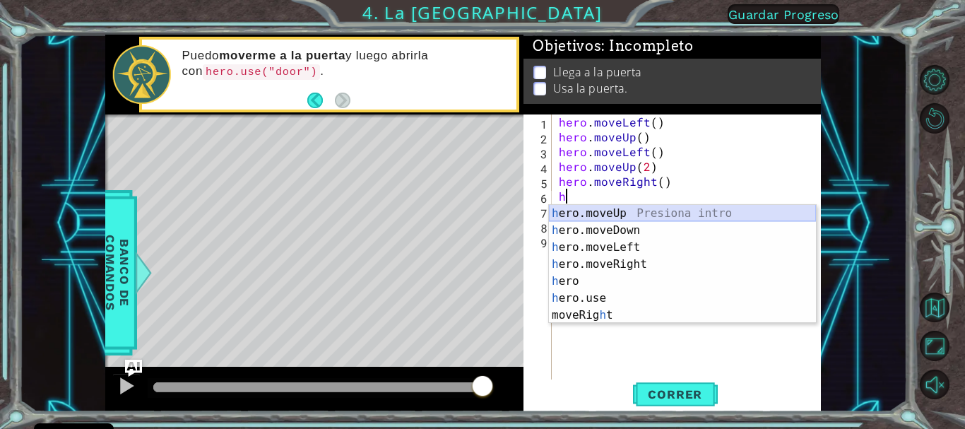
click at [597, 213] on div "h ero.moveUp Presiona intro h ero.moveDown Presiona intro h ero.moveLeft Presio…" at bounding box center [682, 281] width 267 height 153
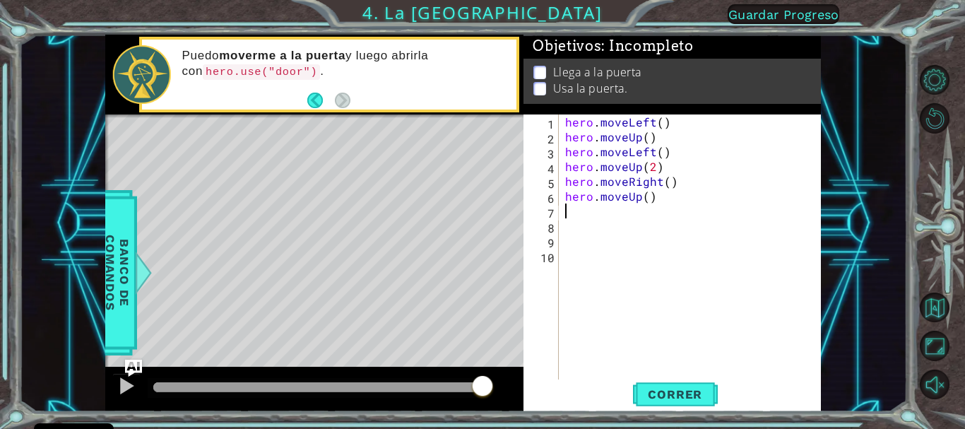
click at [650, 198] on div "hero . moveLeft ( ) hero . moveUp ( ) hero . moveLeft ( ) hero . moveUp ( 2 ) h…" at bounding box center [693, 262] width 262 height 297
click at [647, 198] on div "hero . moveLeft ( ) hero . moveUp ( ) hero . moveLeft ( ) hero . moveUp ( 2 ) h…" at bounding box center [693, 262] width 262 height 297
type textarea "hero.moveUp(2)"
click at [592, 222] on div "hero . moveLeft ( ) hero . moveUp ( ) hero . moveLeft ( ) hero . moveUp ( 2 ) h…" at bounding box center [693, 262] width 262 height 297
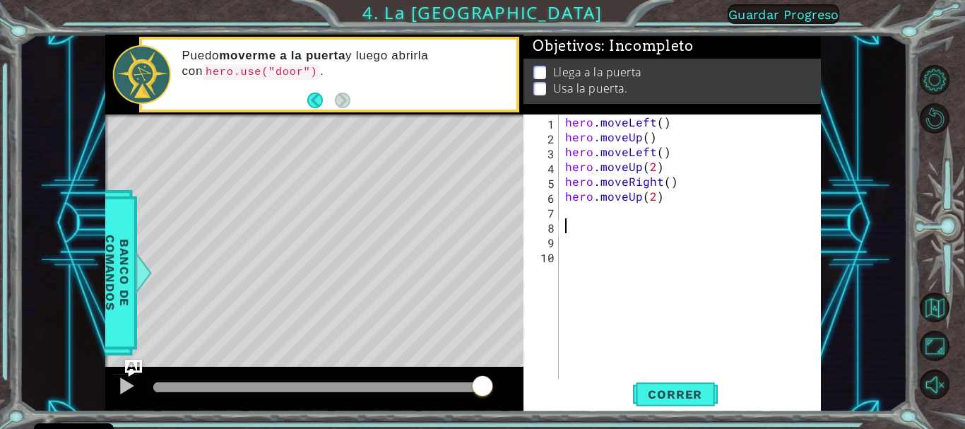
scroll to position [0, 0]
click at [569, 212] on div "hero . moveLeft ( ) hero . moveUp ( ) hero . moveLeft ( ) hero . moveUp ( 2 ) h…" at bounding box center [693, 262] width 262 height 297
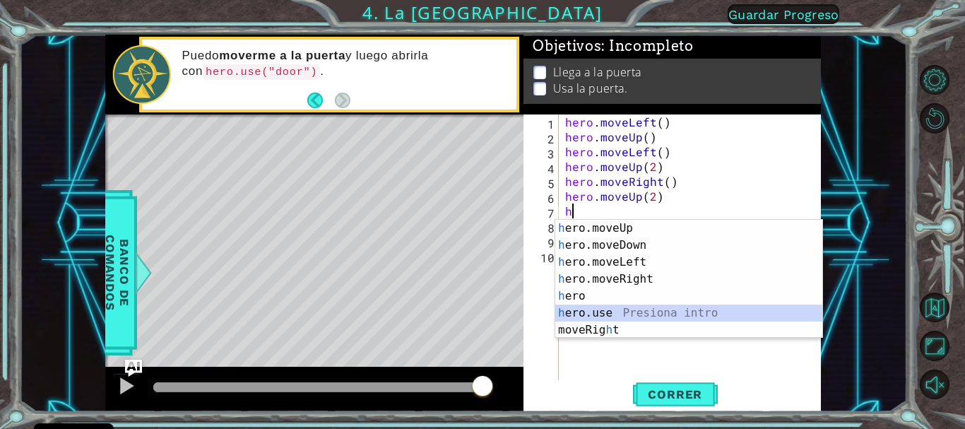
click at [579, 308] on div "h ero.moveUp Presiona intro h ero.moveDown Presiona intro h ero.moveLeft Presio…" at bounding box center [688, 296] width 267 height 153
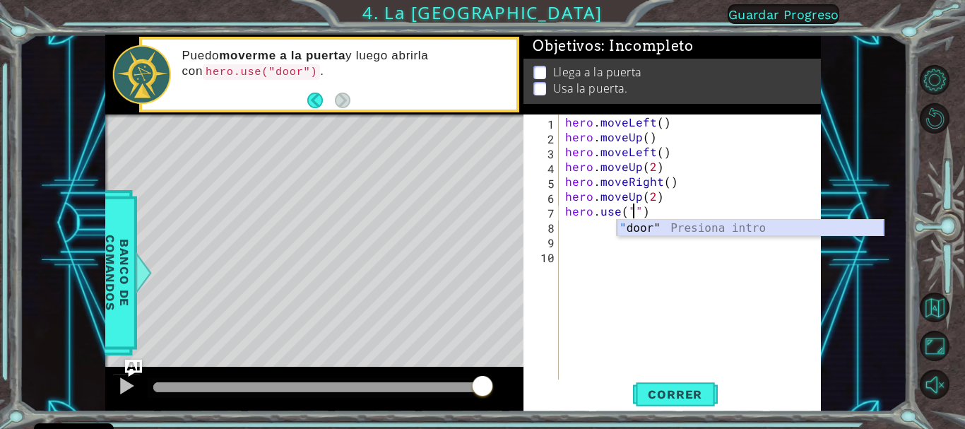
click at [635, 223] on div "" door" Presiona intro" at bounding box center [749, 245] width 267 height 51
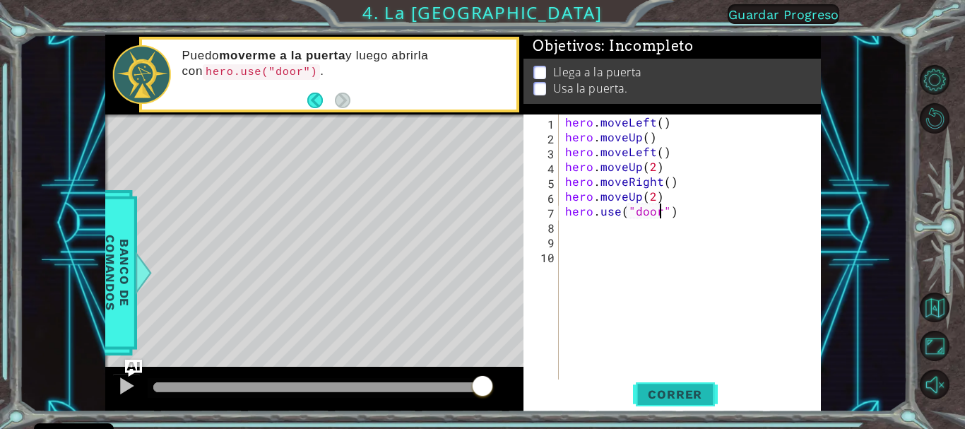
click at [656, 388] on span "Correr" at bounding box center [674, 394] width 83 height 14
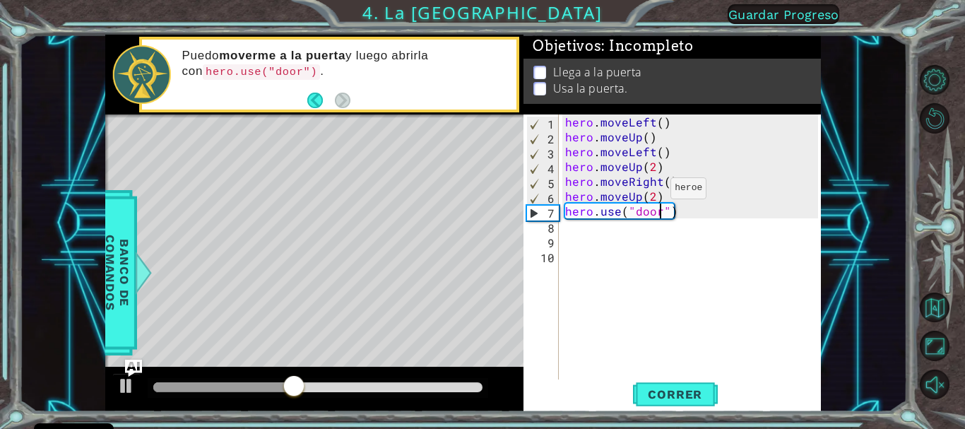
click at [652, 191] on div "hero . moveLeft ( ) hero . moveUp ( ) hero . moveLeft ( ) hero . moveUp ( 2 ) h…" at bounding box center [693, 262] width 262 height 297
click at [654, 392] on span "Correr" at bounding box center [674, 394] width 83 height 14
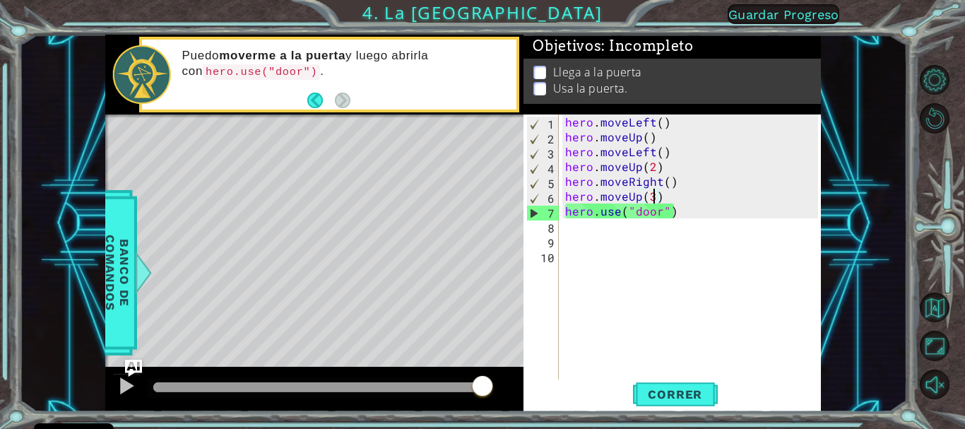
drag, startPoint x: 395, startPoint y: 381, endPoint x: 567, endPoint y: 364, distance: 172.4
click at [566, 366] on div "1 ההההההההההההההההההההההההההההההההההההההההההההההההההההההההההההההההההההההההההההה…" at bounding box center [462, 223] width 715 height 377
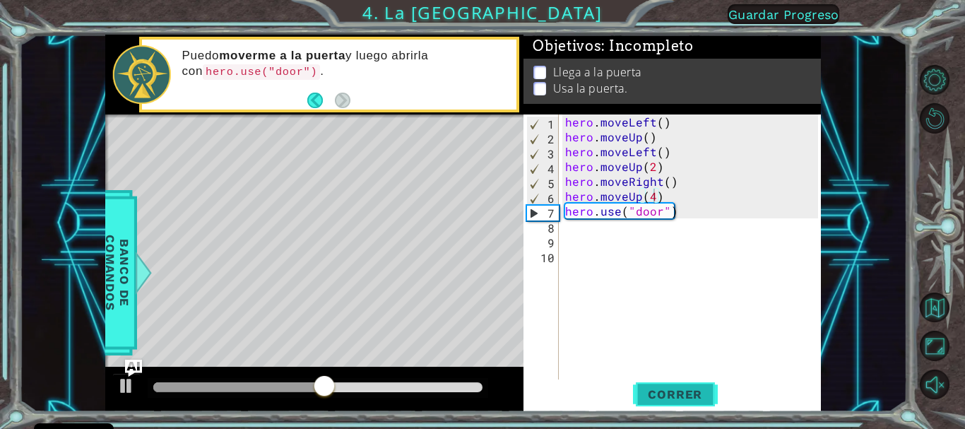
click at [654, 389] on span "Correr" at bounding box center [674, 394] width 83 height 14
type textarea "hero.moveUp()"
click at [664, 395] on span "Correr" at bounding box center [674, 394] width 83 height 14
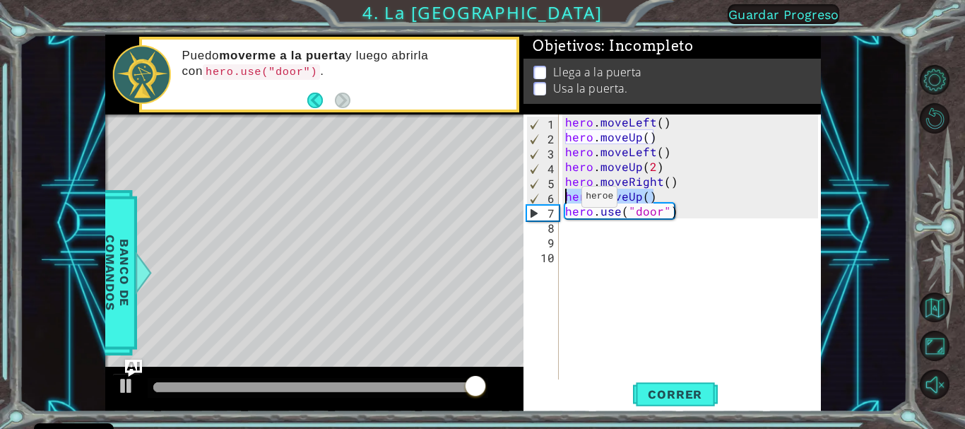
drag, startPoint x: 660, startPoint y: 193, endPoint x: 564, endPoint y: 200, distance: 97.0
click at [564, 200] on div "hero . moveLeft ( ) hero . moveUp ( ) hero . moveLeft ( ) hero . moveUp ( 2 ) h…" at bounding box center [693, 262] width 262 height 297
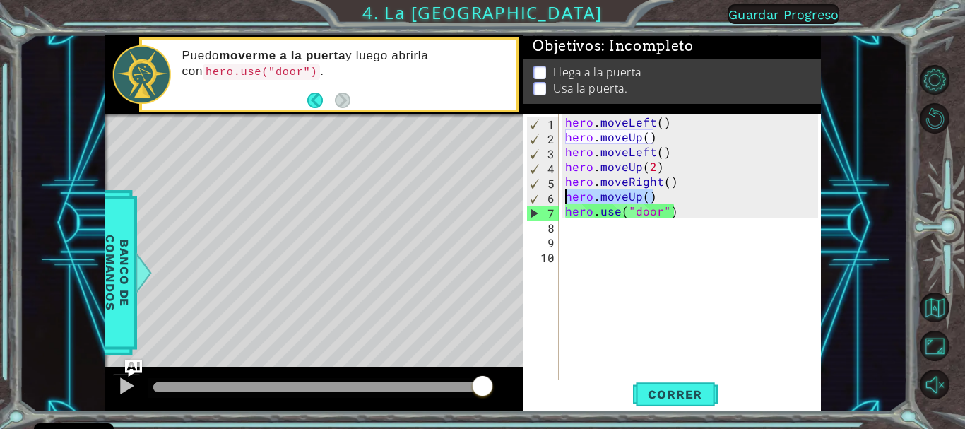
scroll to position [0, 0]
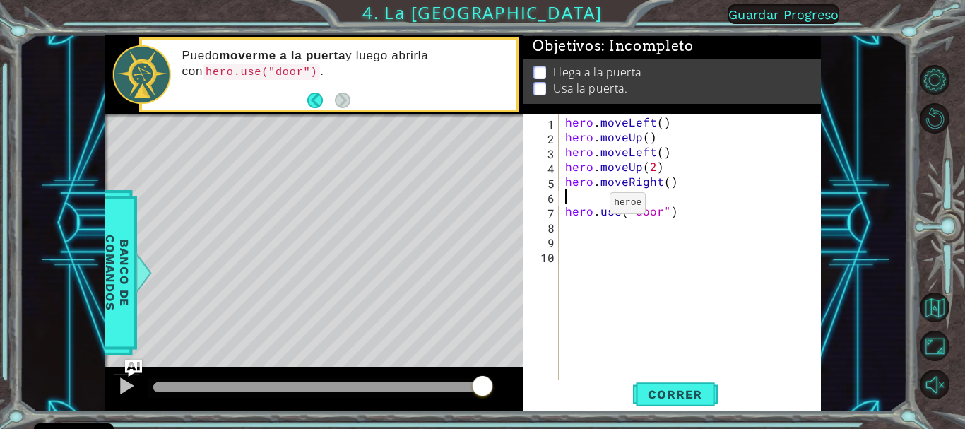
type textarea "h"
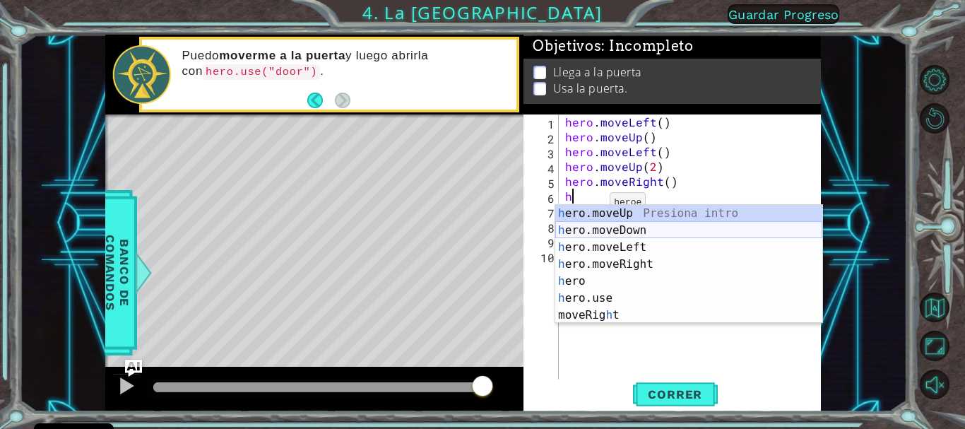
click at [600, 226] on div "h ero.moveUp Presiona intro h ero.moveDown Presiona intro h ero.moveLeft Presio…" at bounding box center [688, 281] width 267 height 153
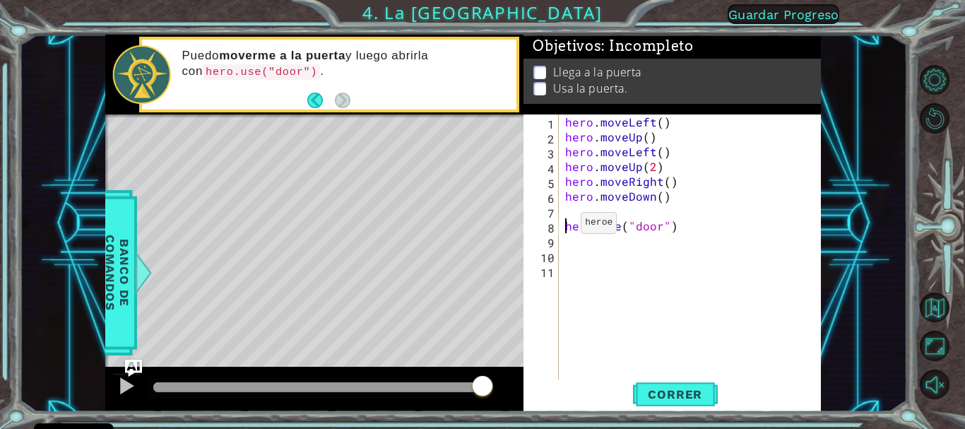
click at [563, 226] on div "hero . moveLeft ( ) hero . moveUp ( ) hero . moveLeft ( ) hero . moveUp ( 2 ) h…" at bounding box center [693, 262] width 262 height 297
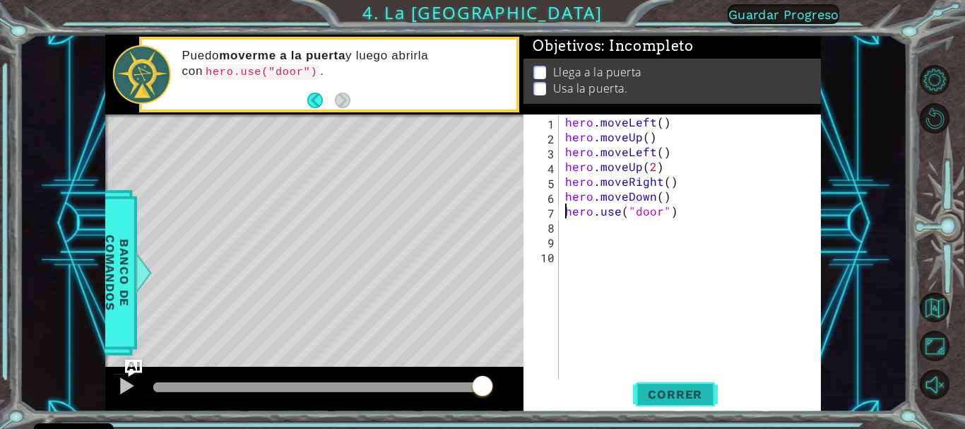
click at [642, 393] on span "Correr" at bounding box center [674, 394] width 83 height 14
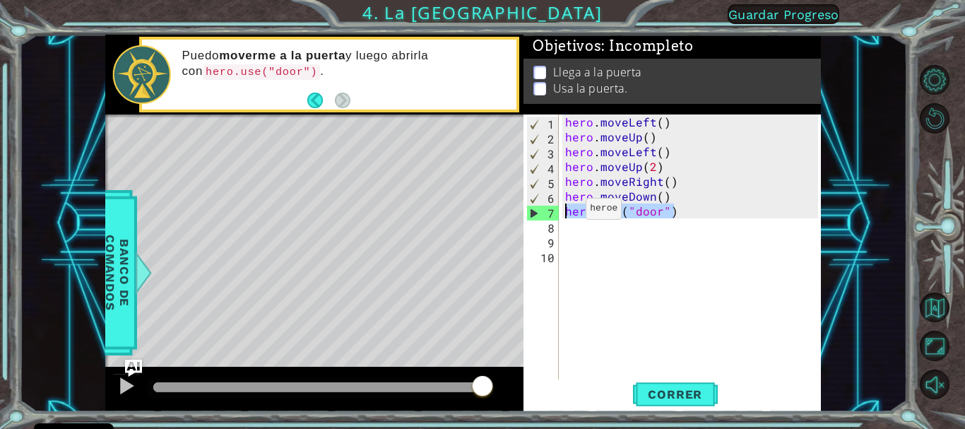
drag, startPoint x: 691, startPoint y: 214, endPoint x: 565, endPoint y: 212, distance: 125.7
click at [565, 212] on div "hero . moveLeft ( ) hero . moveUp ( ) hero . moveLeft ( ) hero . moveUp ( 2 ) h…" at bounding box center [693, 262] width 262 height 297
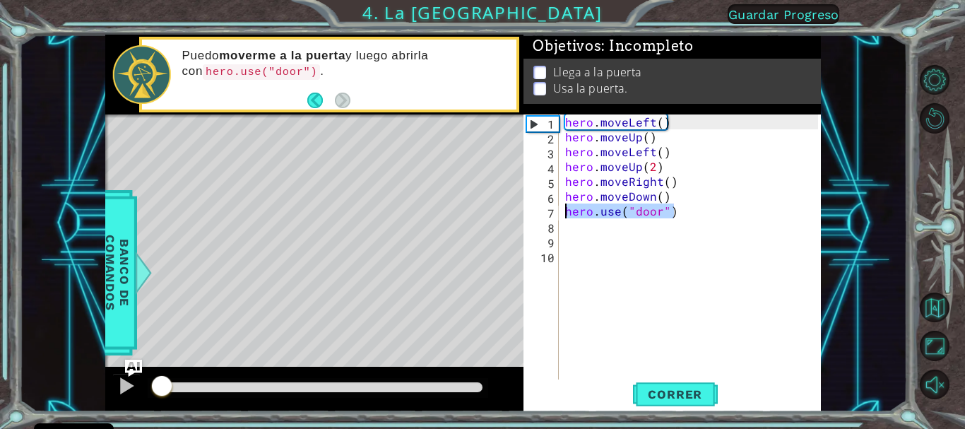
drag, startPoint x: 479, startPoint y: 389, endPoint x: 162, endPoint y: 391, distance: 316.4
click at [162, 391] on div at bounding box center [161, 386] width 25 height 25
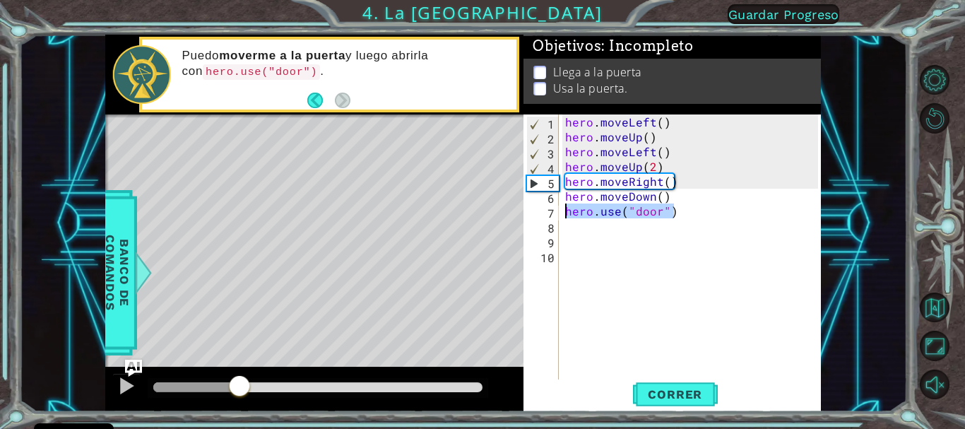
drag, startPoint x: 164, startPoint y: 383, endPoint x: 240, endPoint y: 385, distance: 76.3
click at [240, 385] on div at bounding box center [239, 386] width 25 height 25
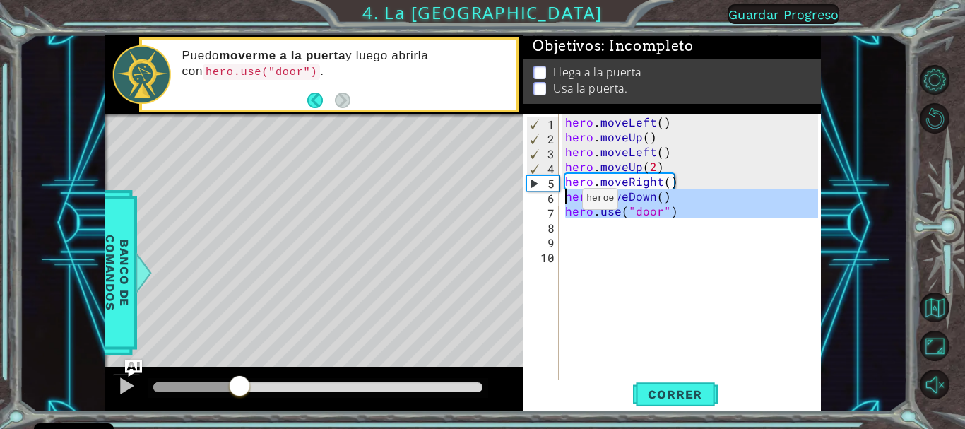
drag, startPoint x: 717, startPoint y: 222, endPoint x: 564, endPoint y: 202, distance: 153.9
click at [564, 202] on div "hero . moveLeft ( ) hero . moveUp ( ) hero . moveLeft ( ) hero . moveUp ( 2 ) h…" at bounding box center [693, 262] width 262 height 297
type textarea "hero.moveDown() hero.use("door")"
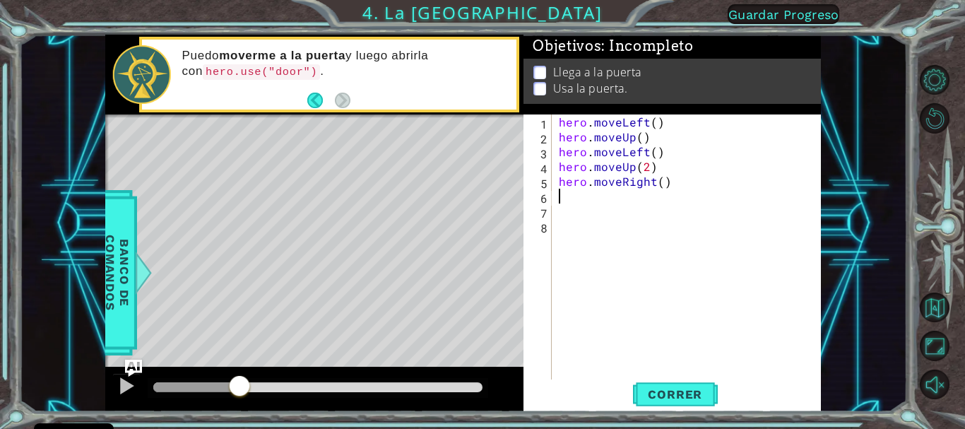
type textarea "f"
type textarea "g"
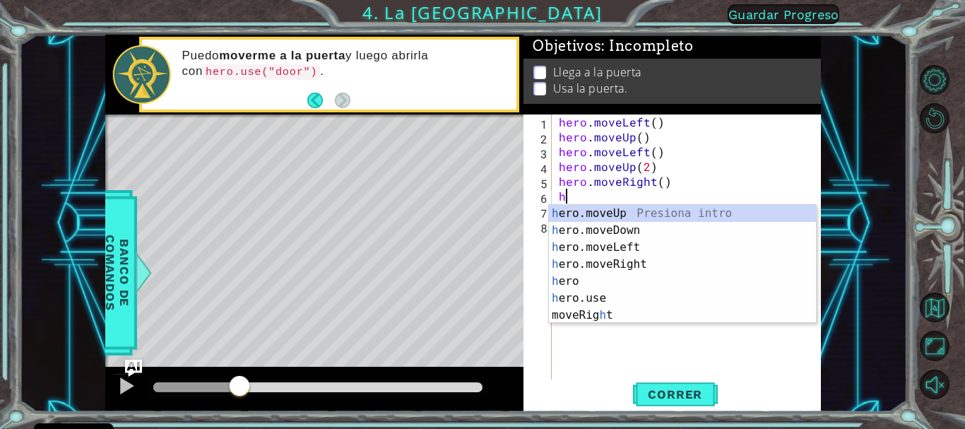
type textarea "he"
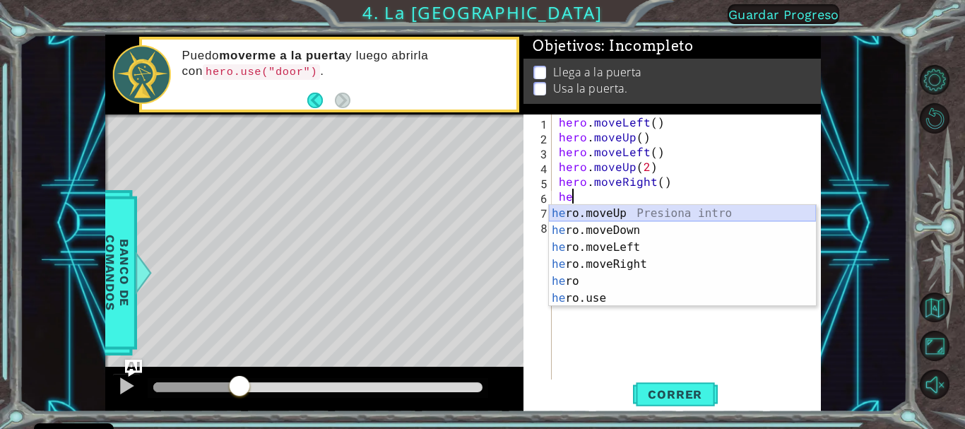
click at [567, 211] on div "he ro.moveUp Presiona intro he ro.moveDown Presiona intro he ro.moveLeft Presio…" at bounding box center [682, 273] width 267 height 136
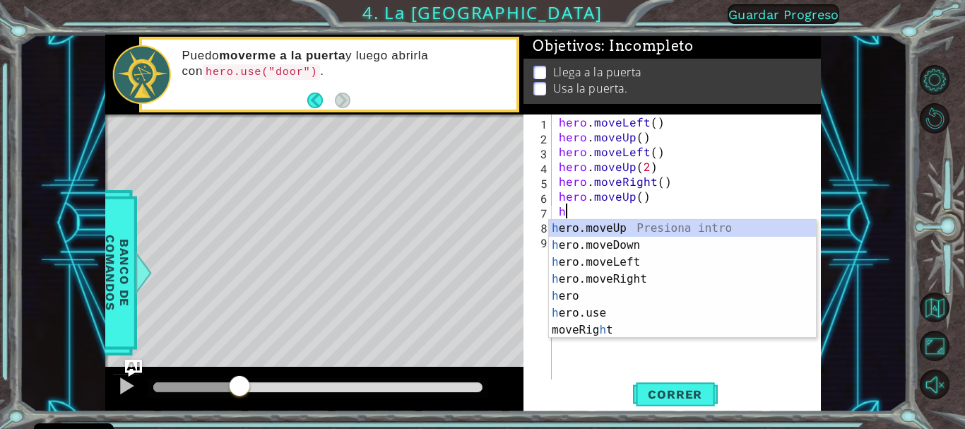
type textarea "her"
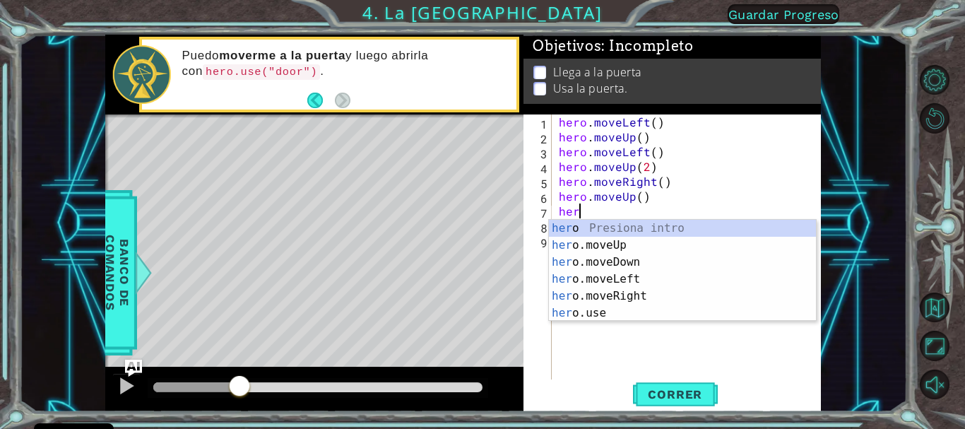
scroll to position [0, 1]
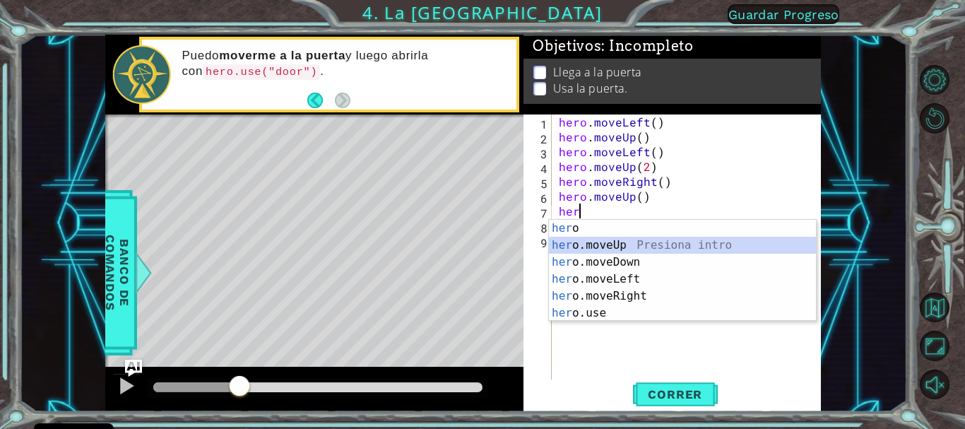
click at [576, 242] on div "her o Presiona intro her o.moveUp Presiona intro her o.moveDown Presiona intro …" at bounding box center [682, 288] width 267 height 136
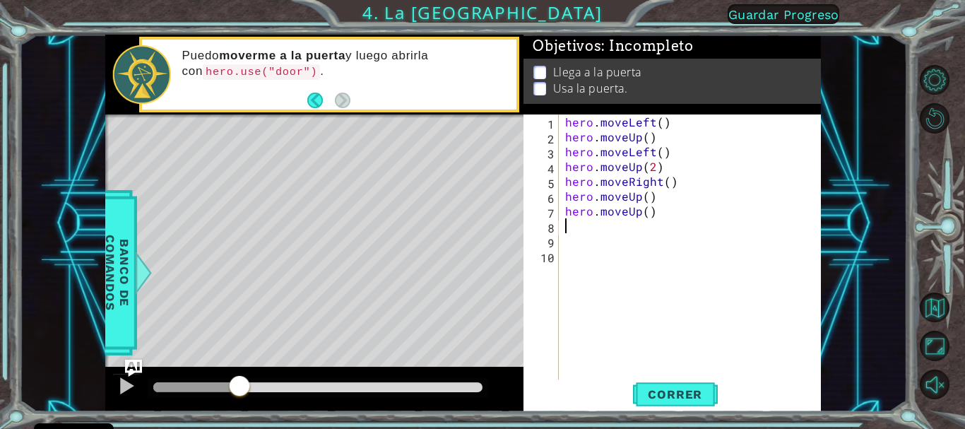
click at [573, 229] on div "hero . moveLeft ( ) hero . moveUp ( ) hero . moveLeft ( ) hero . moveUp ( 2 ) h…" at bounding box center [693, 262] width 262 height 297
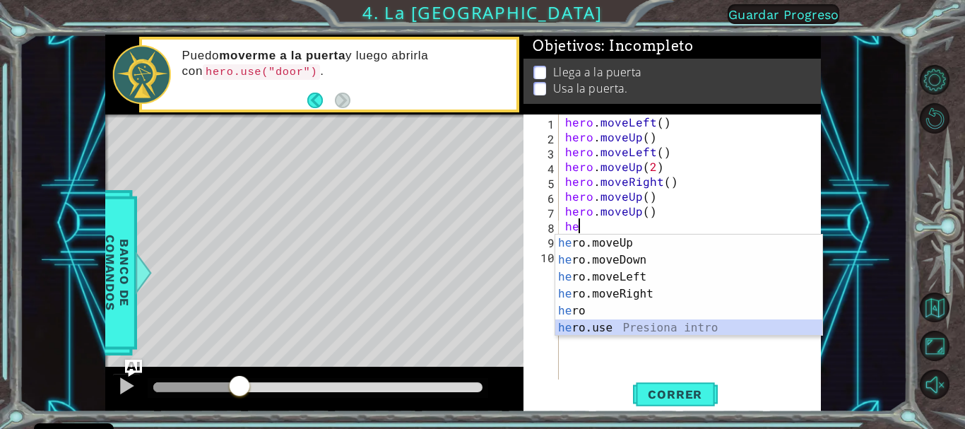
click at [576, 321] on div "he ro.moveUp Presiona intro he ro.moveDown Presiona intro he ro.moveLeft Presio…" at bounding box center [688, 302] width 267 height 136
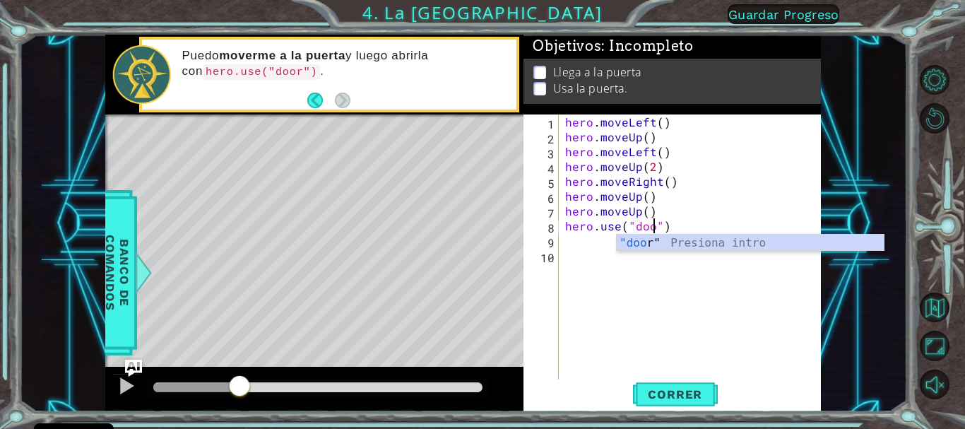
scroll to position [0, 6]
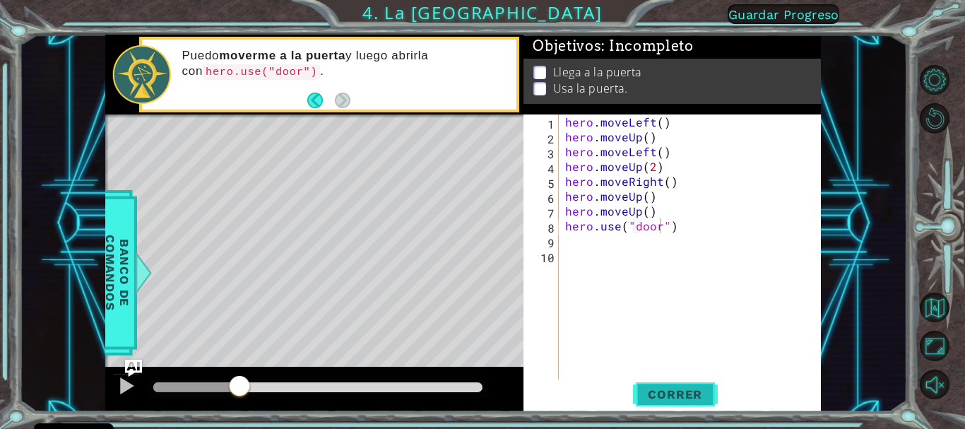
click at [664, 390] on span "Correr" at bounding box center [674, 394] width 83 height 14
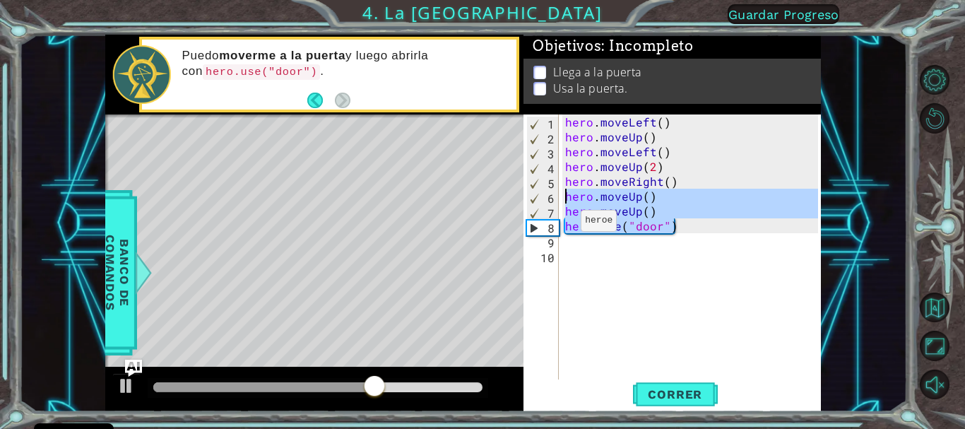
drag, startPoint x: 681, startPoint y: 227, endPoint x: 552, endPoint y: 201, distance: 132.5
click at [552, 201] on div "hero.use("door") 1 2 3 4 5 6 7 8 9 10 hero . moveLeft ( ) hero . moveUp ( ) her…" at bounding box center [670, 247] width 294 height 267
type textarea "hero.moveUp() hero.moveUp()"
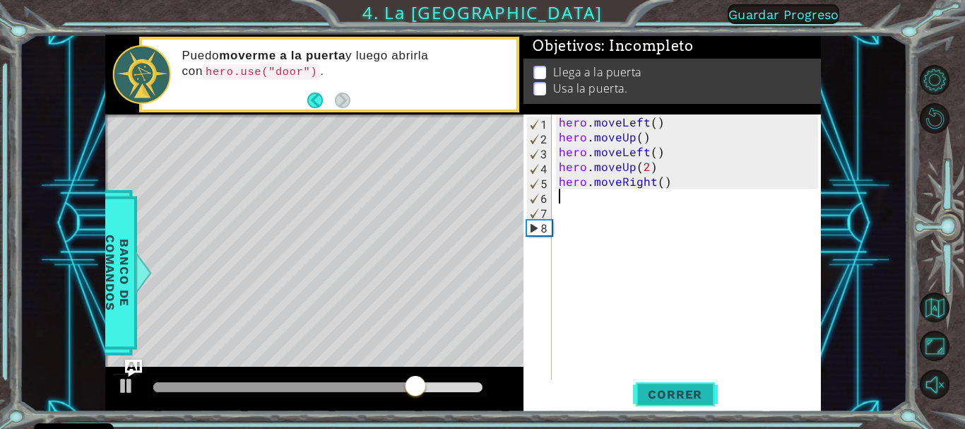
click at [651, 390] on span "Correr" at bounding box center [674, 394] width 83 height 14
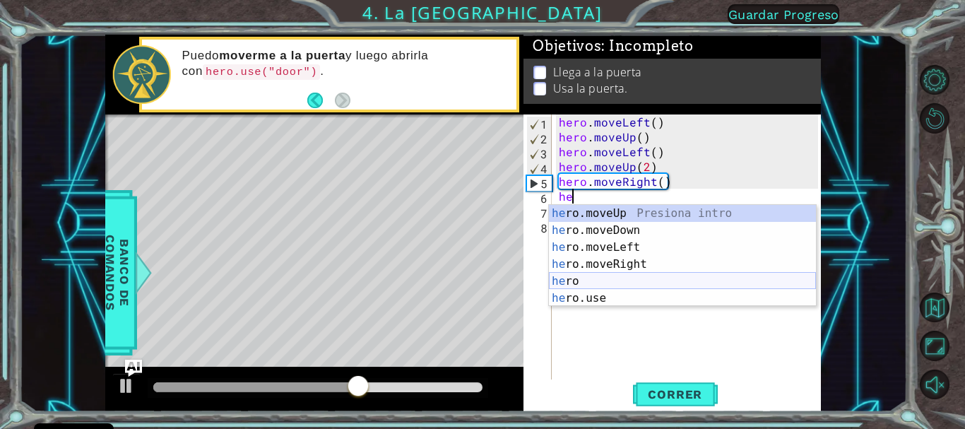
click at [581, 276] on div "he ro.moveUp Presiona intro he ro.moveDown Presiona intro he ro.moveLeft Presio…" at bounding box center [682, 273] width 267 height 136
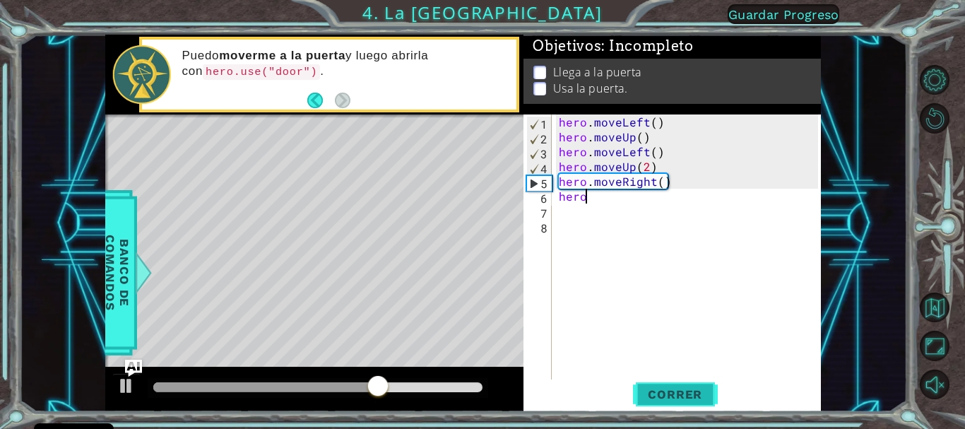
type textarea "hero"
click at [666, 388] on span "Correr" at bounding box center [674, 394] width 83 height 14
click at [588, 204] on div "hero . moveLeft ( ) hero . moveUp ( ) hero . moveLeft ( ) hero . moveUp ( 2 ) h…" at bounding box center [690, 262] width 268 height 297
click at [585, 195] on div "hero . moveLeft ( ) hero . moveUp ( ) hero . moveLeft ( ) hero . moveUp ( 2 ) h…" at bounding box center [690, 262] width 268 height 297
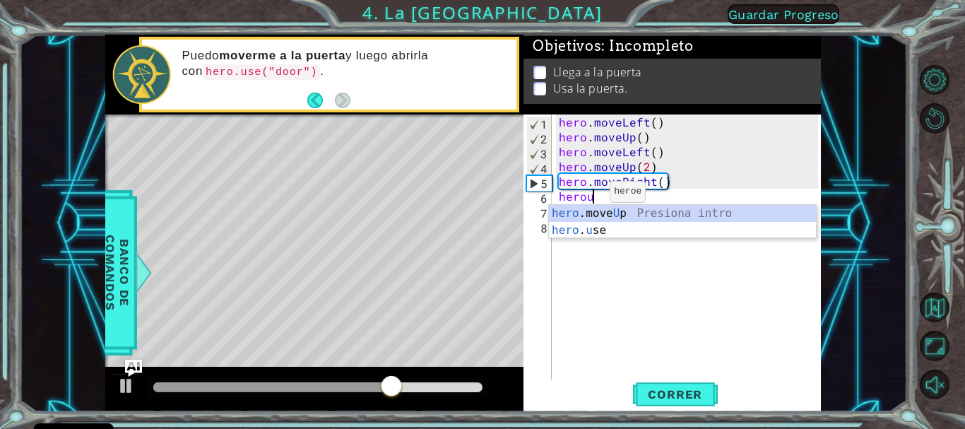
scroll to position [0, 1]
click at [585, 230] on div "hero .move U p Presiona intro hero . u se Presiona intro" at bounding box center [682, 239] width 267 height 68
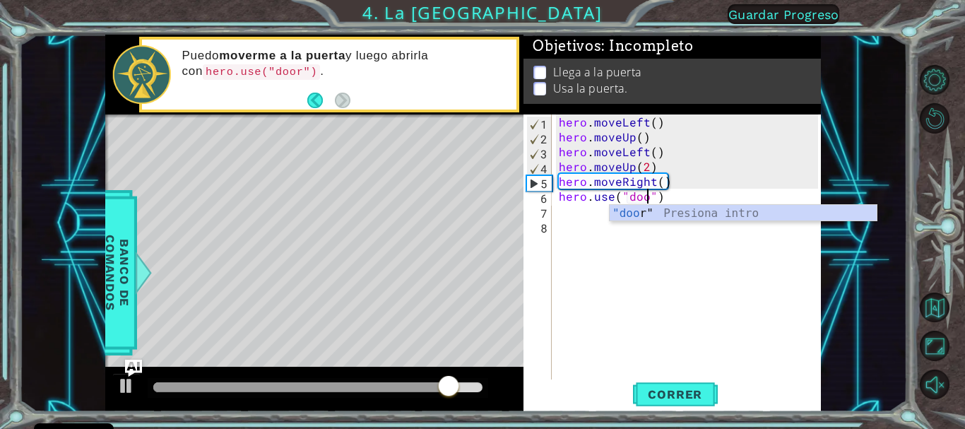
scroll to position [0, 6]
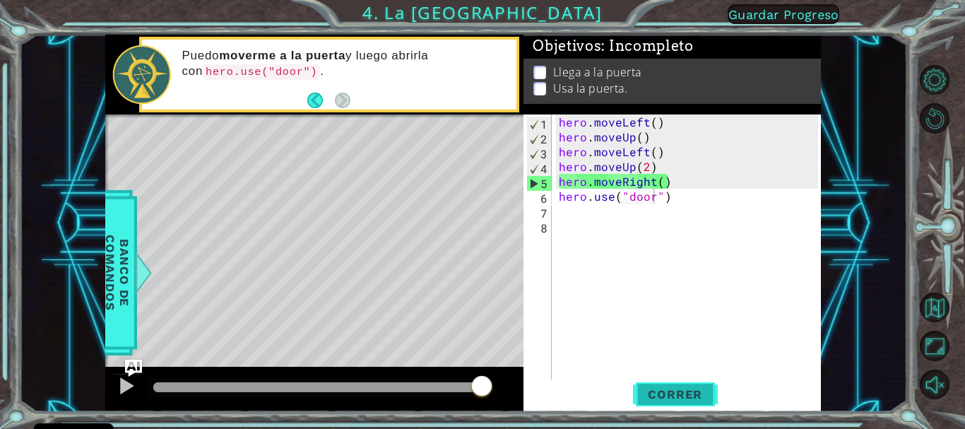
click at [669, 380] on button "Correr" at bounding box center [675, 394] width 85 height 30
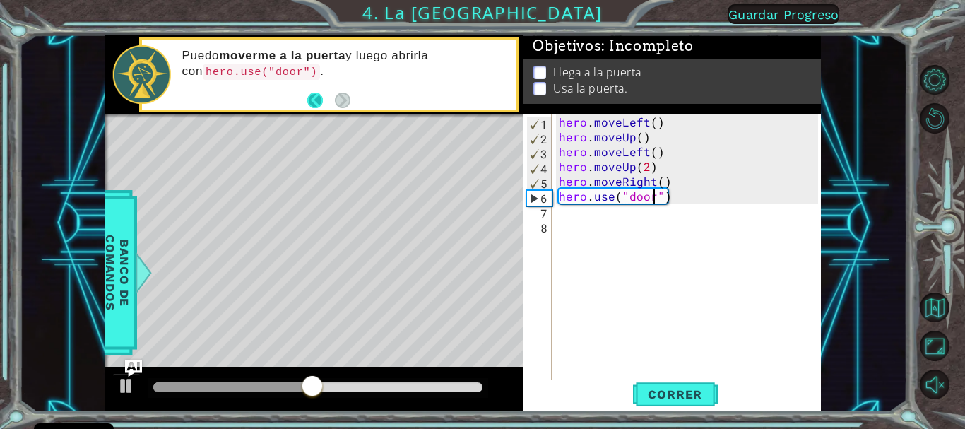
click at [314, 101] on button "Back" at bounding box center [321, 101] width 28 height 16
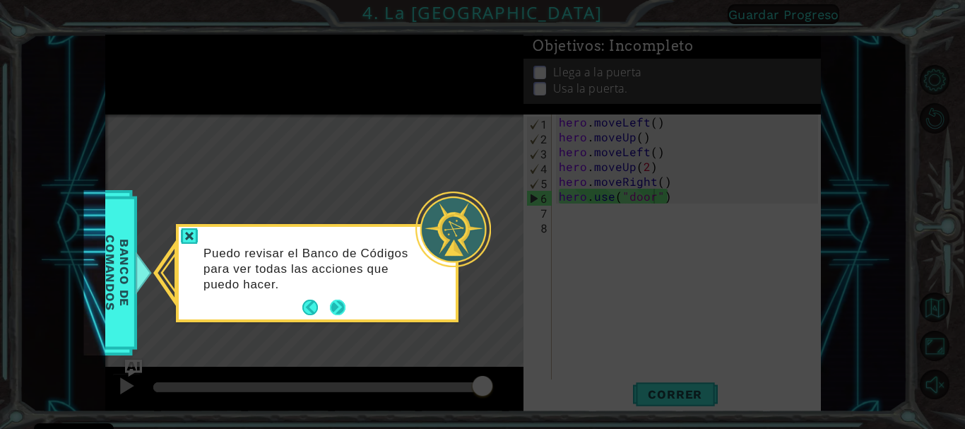
click at [335, 311] on button "Next" at bounding box center [338, 307] width 16 height 16
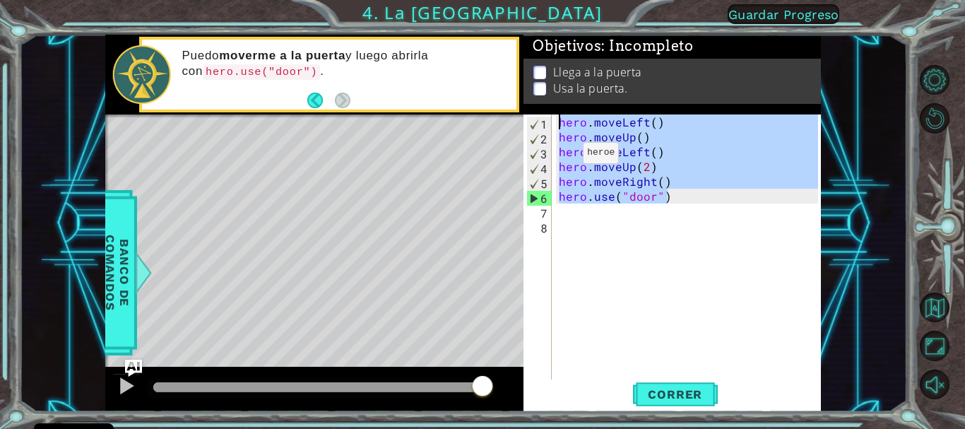
drag, startPoint x: 676, startPoint y: 201, endPoint x: 529, endPoint y: 105, distance: 176.1
click at [529, 105] on div "Objetivos : Incompleto Llega a la puerta Usa la puerta. hero.use("door") 1 2 3 …" at bounding box center [671, 223] width 297 height 377
type textarea "hero.moveLeft() hero.moveUp()"
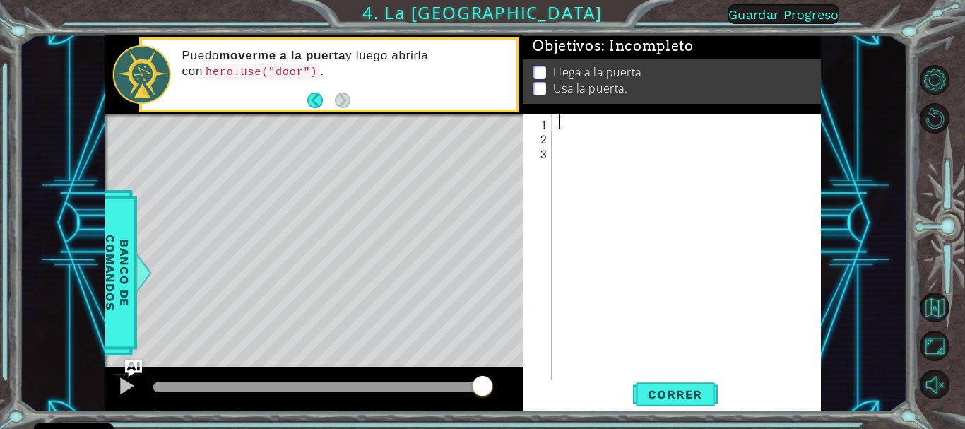
scroll to position [0, 0]
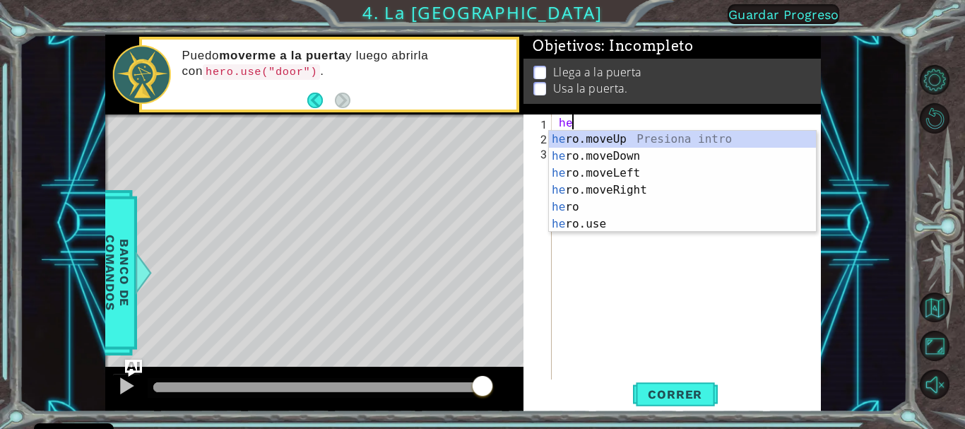
type textarea "her"
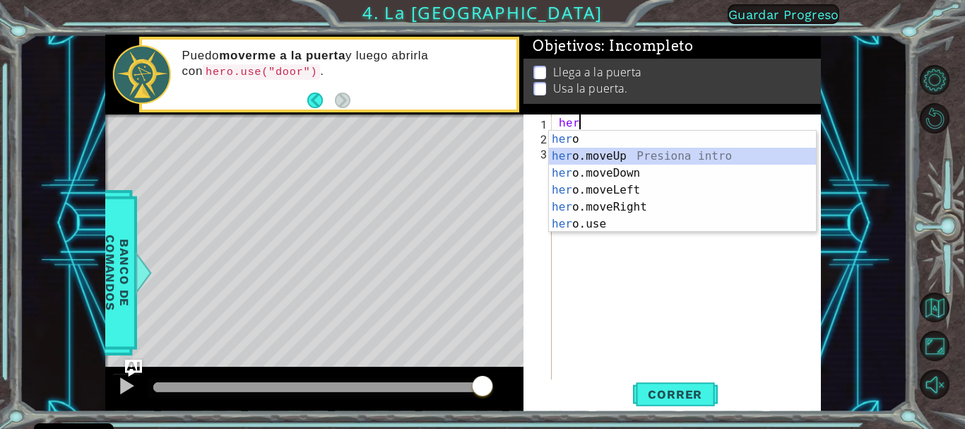
click at [614, 160] on div "her o Presiona intro her o.moveUp Presiona intro her o.moveDown Presiona intro …" at bounding box center [682, 199] width 267 height 136
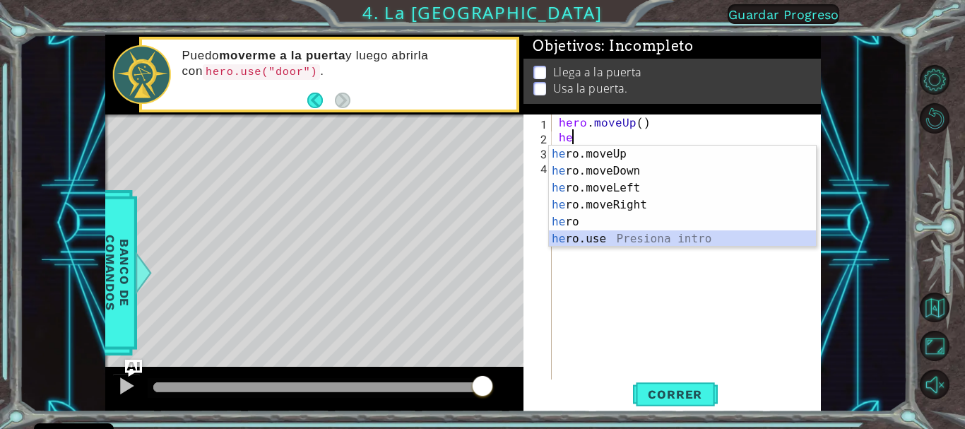
click at [563, 232] on div "he ro.moveUp Presiona intro he ro.moveDown Presiona intro he ro.moveLeft Presio…" at bounding box center [682, 213] width 267 height 136
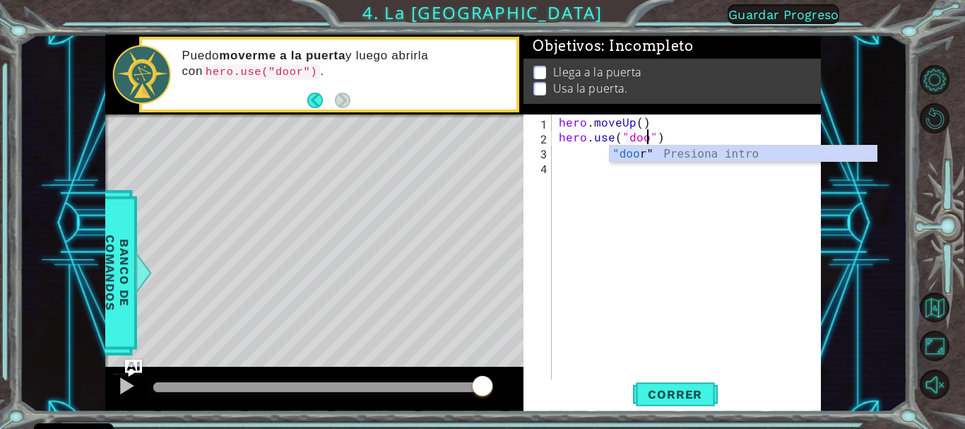
scroll to position [0, 6]
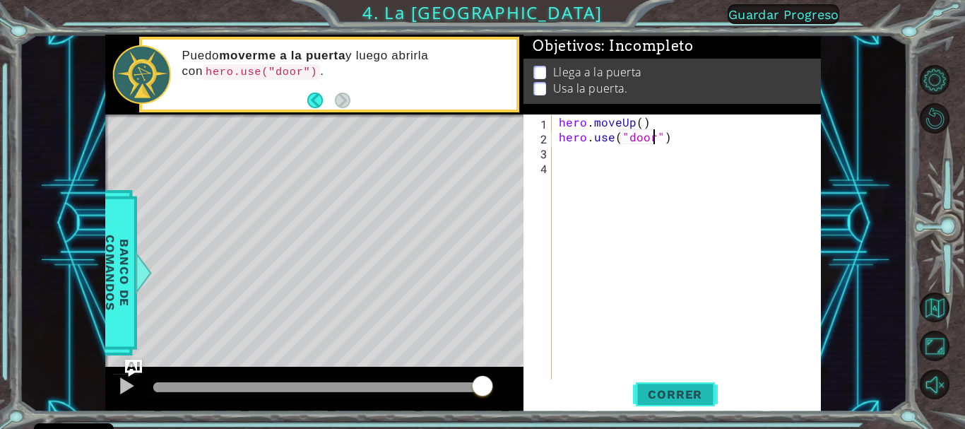
click at [705, 391] on span "Correr" at bounding box center [674, 394] width 83 height 14
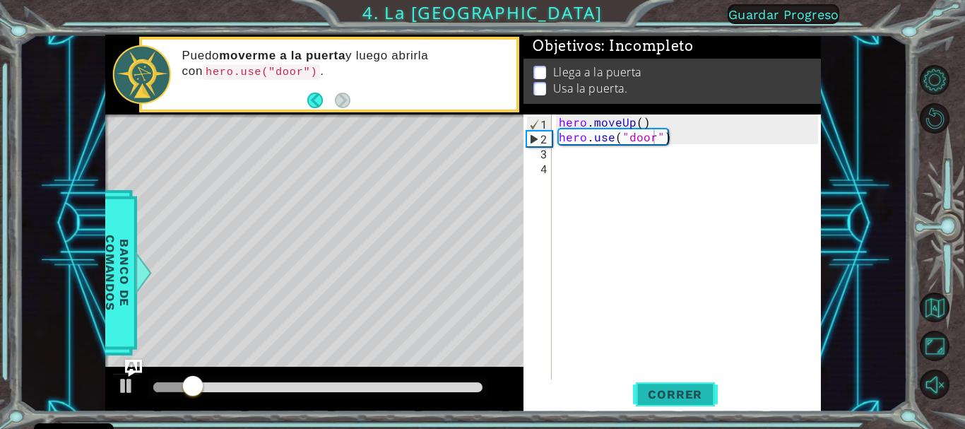
click at [659, 391] on span "Correr" at bounding box center [674, 394] width 83 height 14
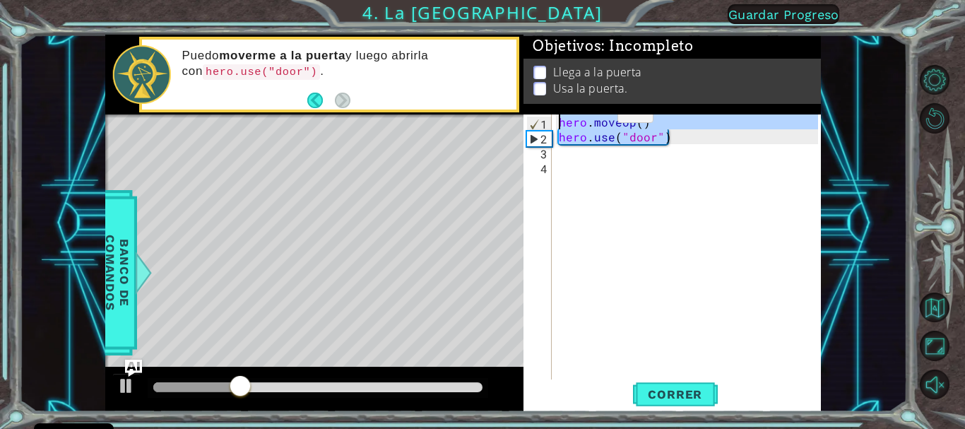
drag, startPoint x: 679, startPoint y: 143, endPoint x: 555, endPoint y: 107, distance: 129.4
click at [555, 107] on div "Objetivos : Incompleto Llega a la puerta Usa la puerta. hero.use("door") 1 2 3 …" at bounding box center [671, 223] width 297 height 377
type textarea "hero.moveUp() hero.use("door")"
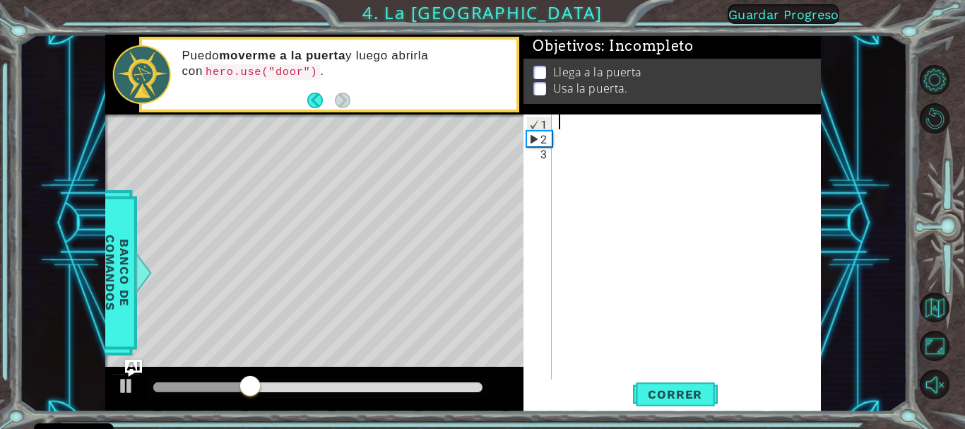
scroll to position [0, 0]
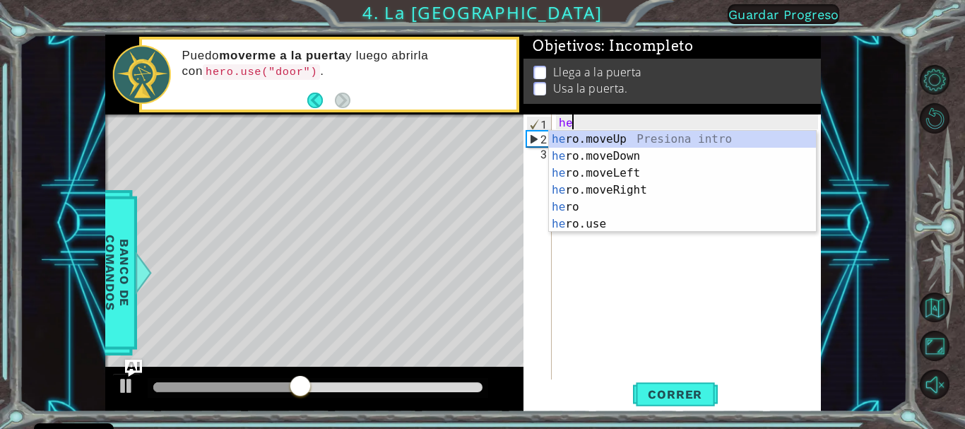
type textarea "her"
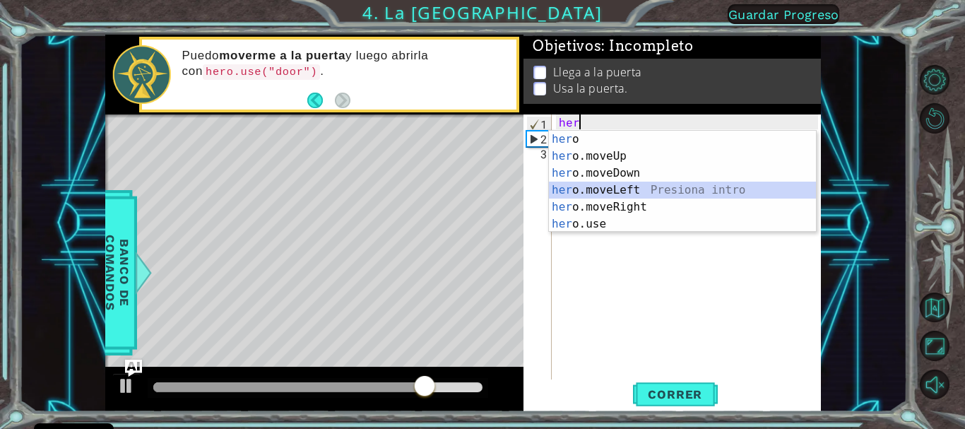
click at [583, 187] on div "her o Presiona intro her o.moveUp Presiona intro her o.moveDown Presiona intro …" at bounding box center [682, 199] width 267 height 136
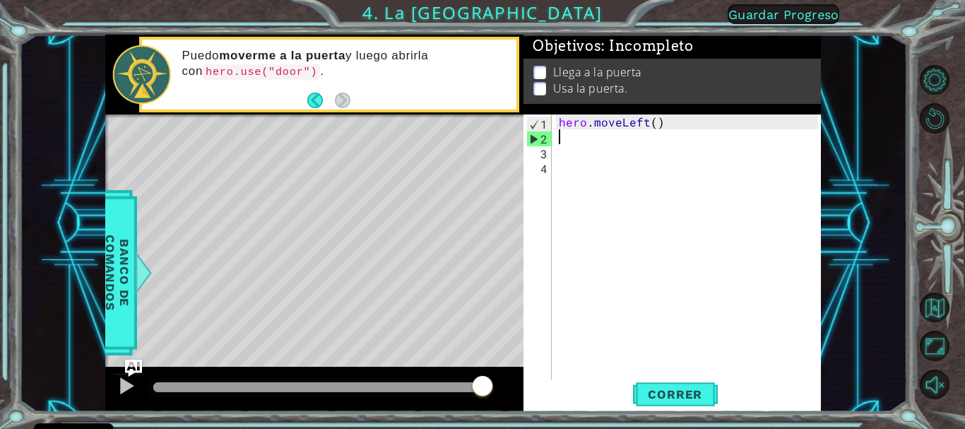
click at [657, 127] on div "hero . moveLeft ( )" at bounding box center [690, 262] width 268 height 297
click at [655, 129] on div "hero . moveLeft ( )" at bounding box center [690, 262] width 268 height 297
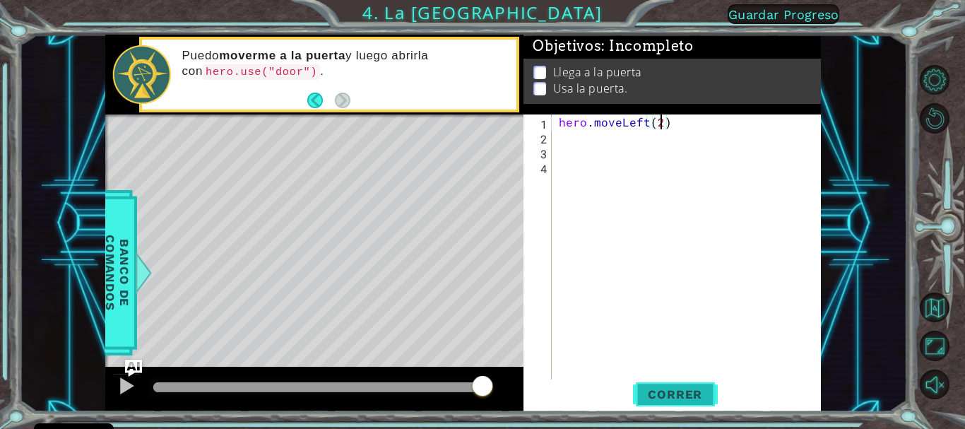
type textarea "hero.moveLeft(2)"
click at [649, 387] on span "Correr" at bounding box center [674, 394] width 83 height 14
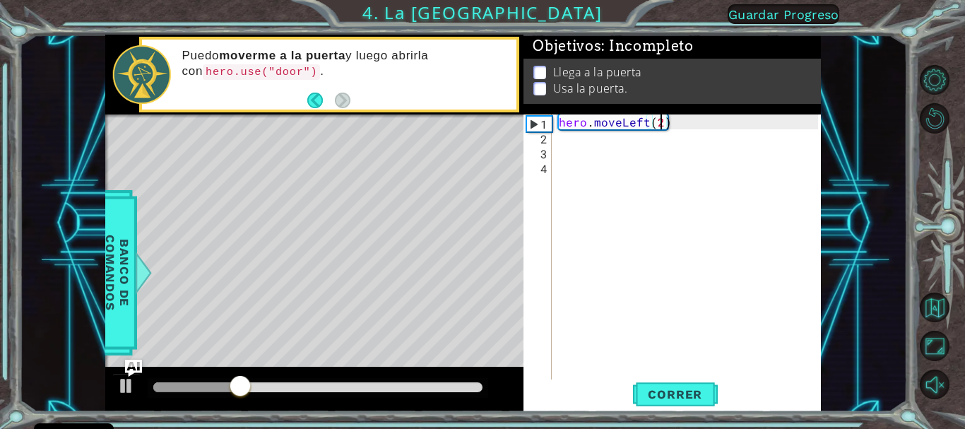
click at [570, 145] on div "hero . moveLeft ( 2 )" at bounding box center [690, 262] width 268 height 297
click at [566, 141] on div "hero . moveLeft ( 2 )" at bounding box center [690, 262] width 268 height 297
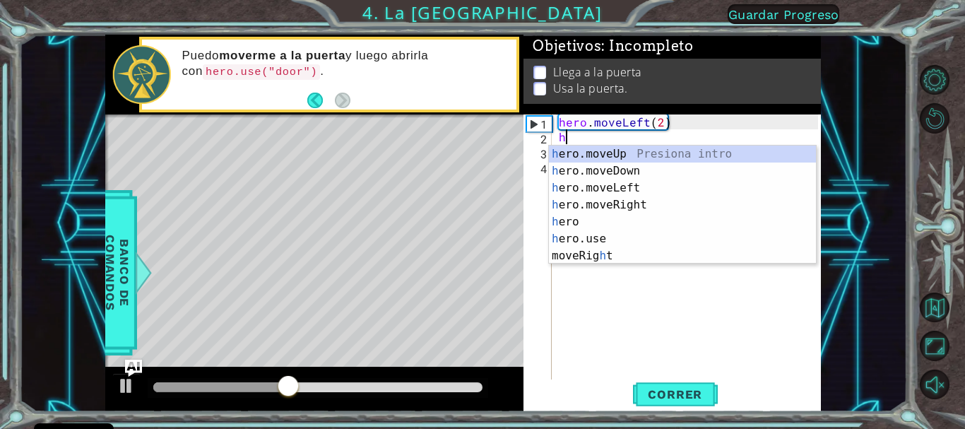
type textarea "he"
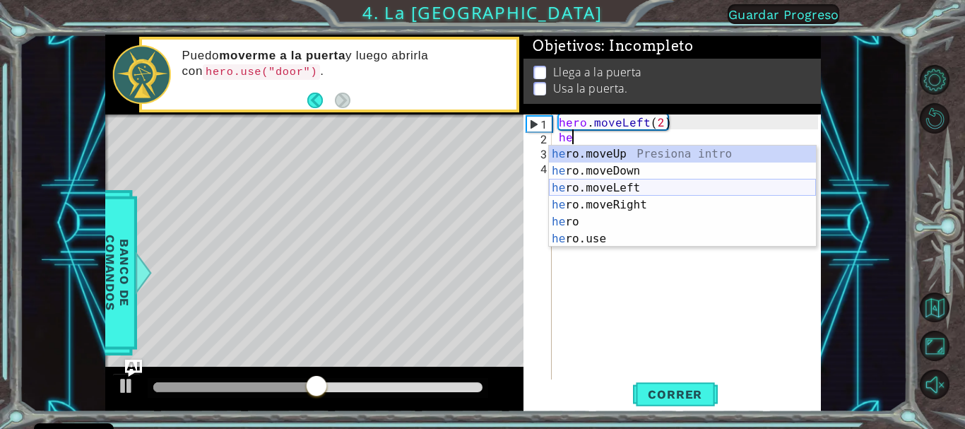
click at [580, 185] on div "he ro.moveUp Presiona intro he ro.moveDown Presiona intro he ro.moveLeft Presio…" at bounding box center [682, 213] width 267 height 136
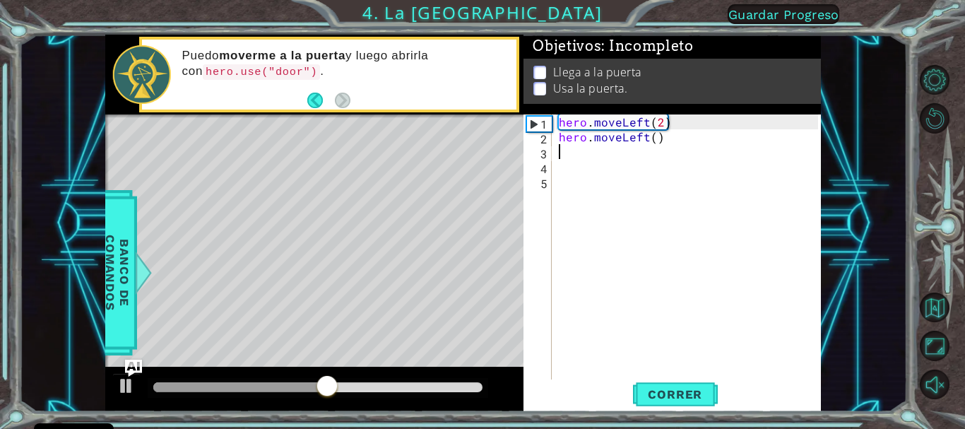
type textarea "2"
click at [651, 139] on div "hero . moveLeft ( 2 ) hero . moveLeft ( )" at bounding box center [690, 262] width 268 height 297
click at [643, 381] on button "Correr" at bounding box center [675, 394] width 85 height 30
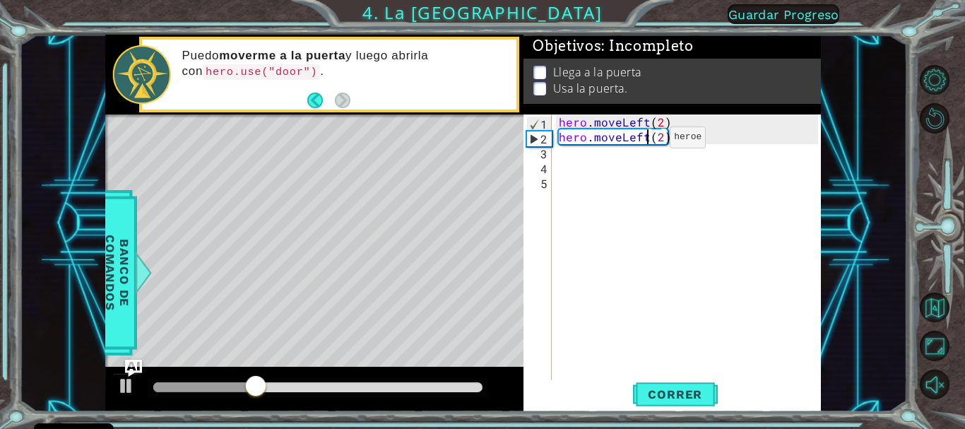
click at [645, 141] on div "hero . moveLeft ( 2 ) hero . moveLeft ( 2 )" at bounding box center [690, 262] width 268 height 297
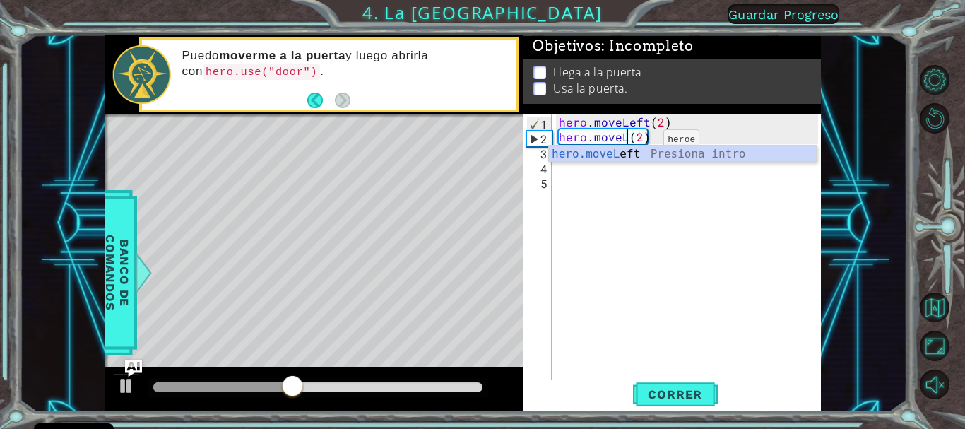
scroll to position [0, 4]
type textarea "hero.moveRight(2)"
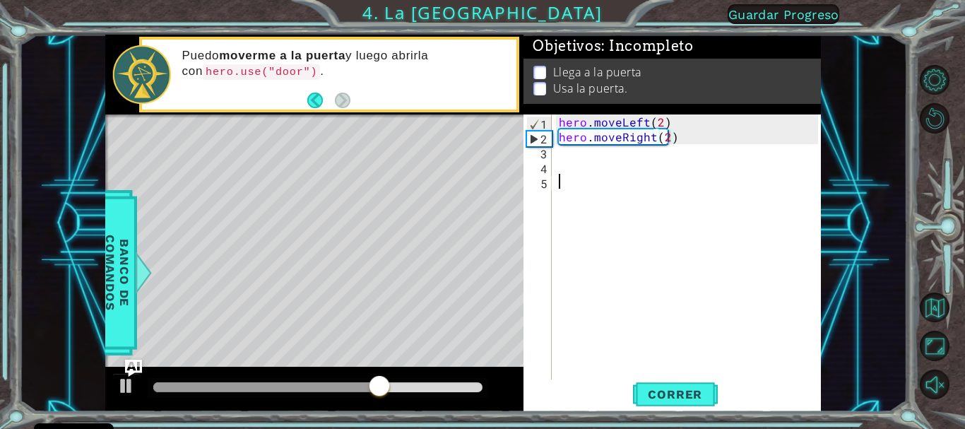
click at [688, 261] on div "hero . moveLeft ( 2 ) hero . moveRight ( 2 )" at bounding box center [690, 262] width 268 height 297
click at [679, 395] on span "Correr" at bounding box center [674, 394] width 83 height 14
click at [682, 141] on div "hero . moveLeft ( 2 ) hero . moveRight ( 2 )" at bounding box center [690, 262] width 268 height 297
type textarea "hero.moveRight(2)"
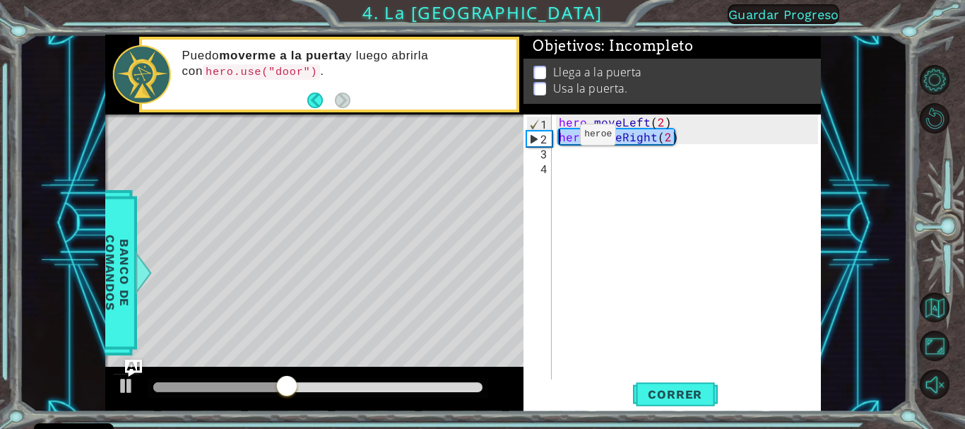
drag, startPoint x: 679, startPoint y: 141, endPoint x: 556, endPoint y: 138, distance: 123.6
click at [556, 138] on div "hero . moveLeft ( 2 ) hero . moveRight ( 2 )" at bounding box center [690, 262] width 268 height 297
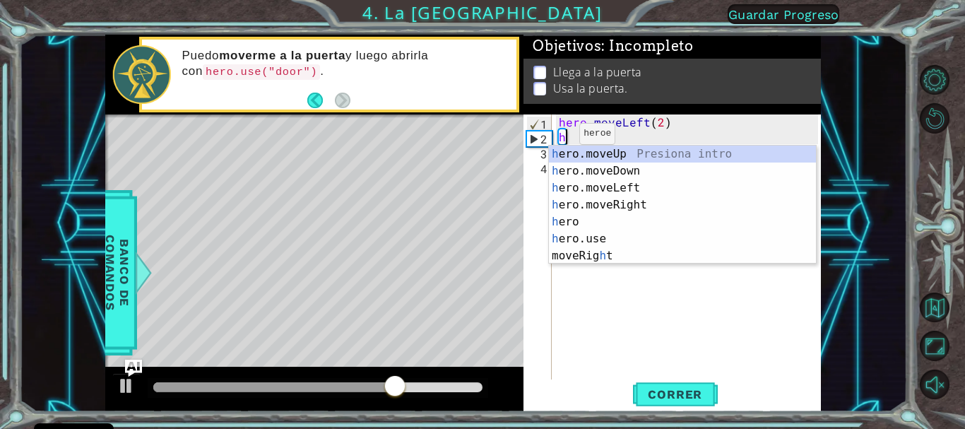
type textarea "he"
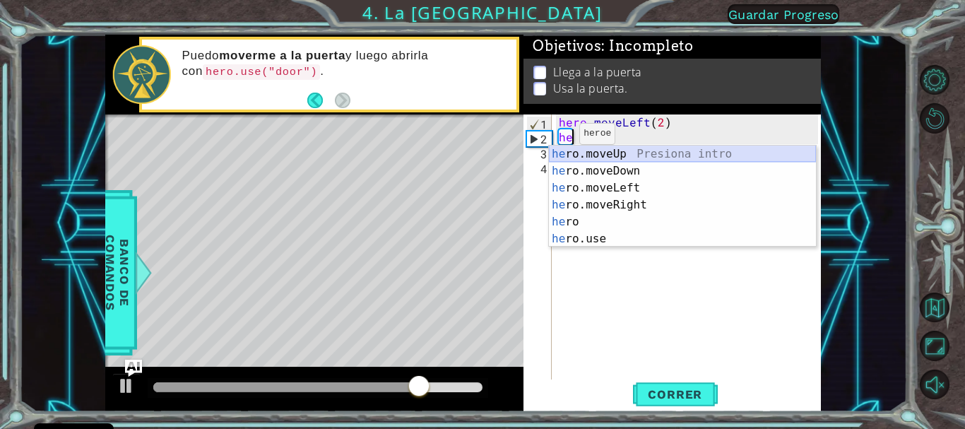
click at [590, 153] on div "he ro.moveUp Presiona intro he ro.moveDown Presiona intro he ro.moveLeft Presio…" at bounding box center [682, 213] width 267 height 136
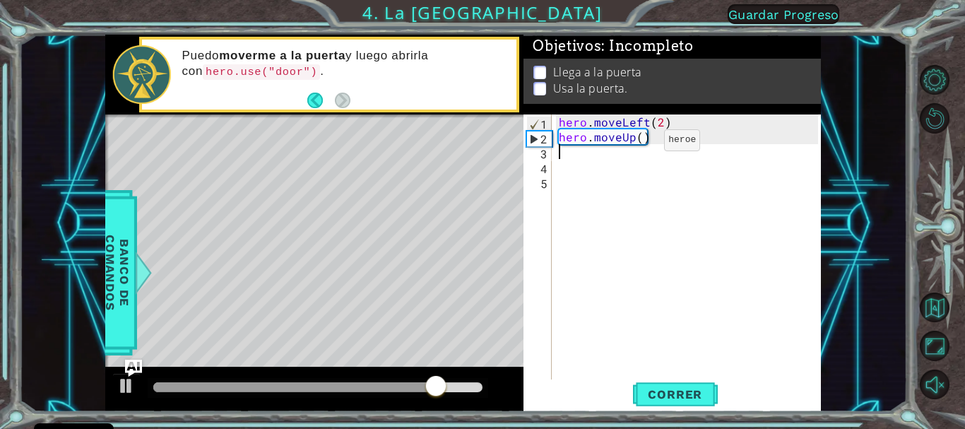
click at [640, 143] on div "hero . moveLeft ( 2 ) hero . moveUp ( )" at bounding box center [690, 262] width 268 height 297
click at [655, 384] on button "Correr" at bounding box center [675, 394] width 85 height 30
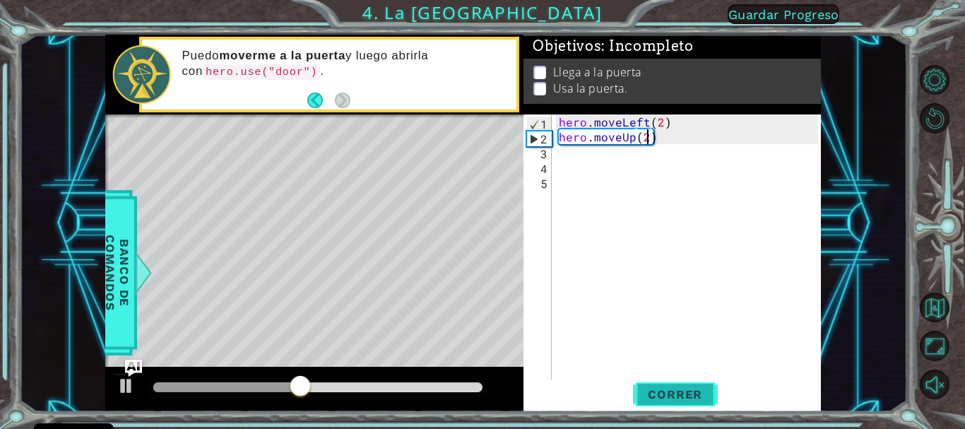
type textarea "hero.moveUp(2)"
click at [645, 388] on span "Correr" at bounding box center [674, 394] width 83 height 14
click at [559, 155] on div "hero . moveLeft ( 2 ) hero . moveUp ( 2 )" at bounding box center [690, 262] width 268 height 297
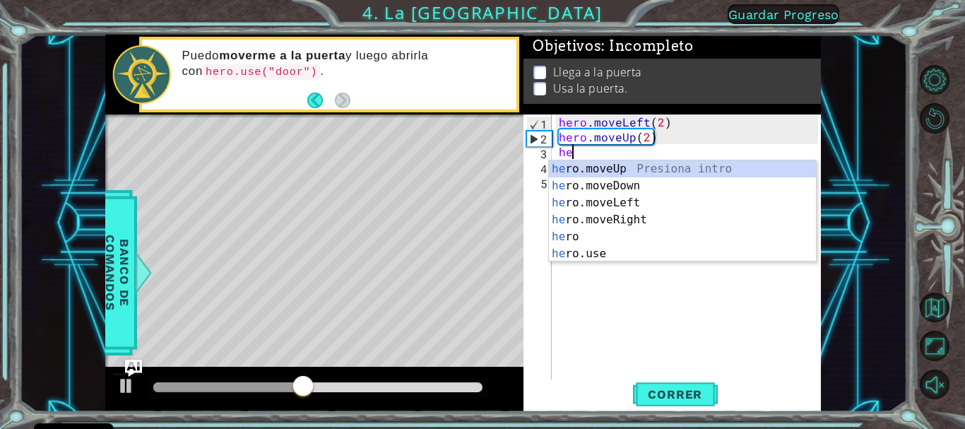
type textarea "her"
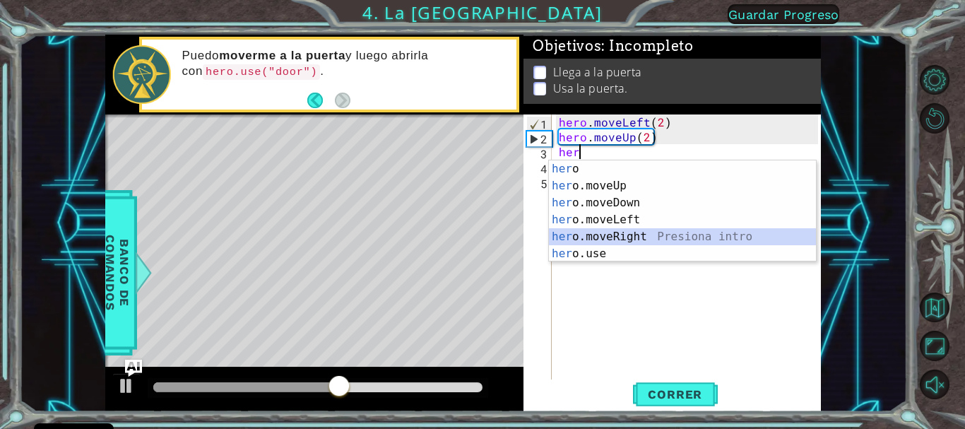
click at [622, 229] on div "her o Presiona intro her o.moveUp Presiona intro her o.moveDown Presiona intro …" at bounding box center [682, 228] width 267 height 136
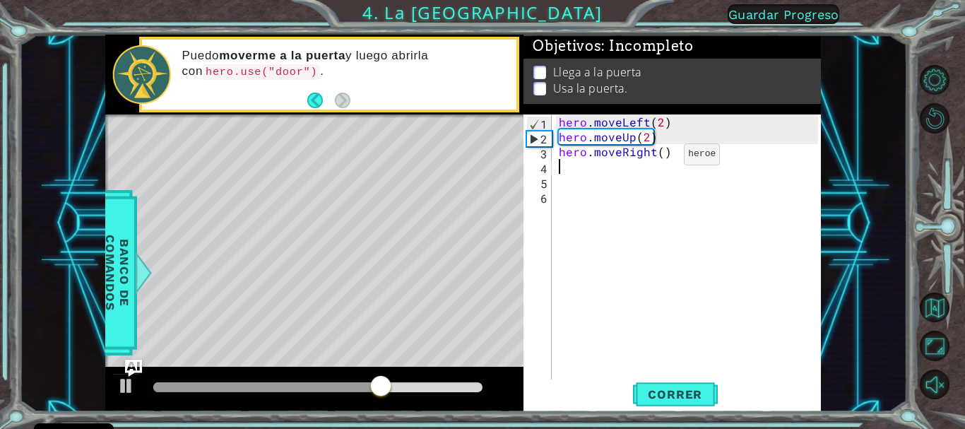
click at [660, 157] on div "hero . moveLeft ( 2 ) hero . moveUp ( 2 ) hero . moveRight ( )" at bounding box center [690, 262] width 268 height 297
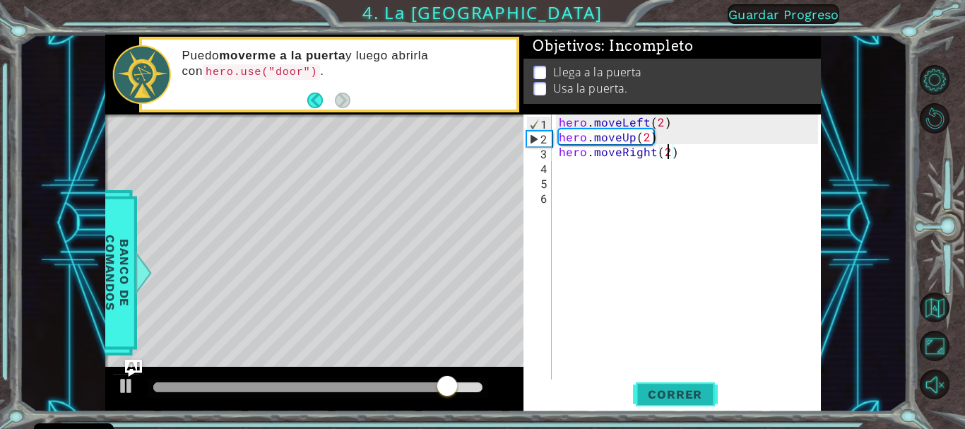
type textarea "hero.moveRight(2)"
click at [662, 388] on span "Correr" at bounding box center [674, 394] width 83 height 14
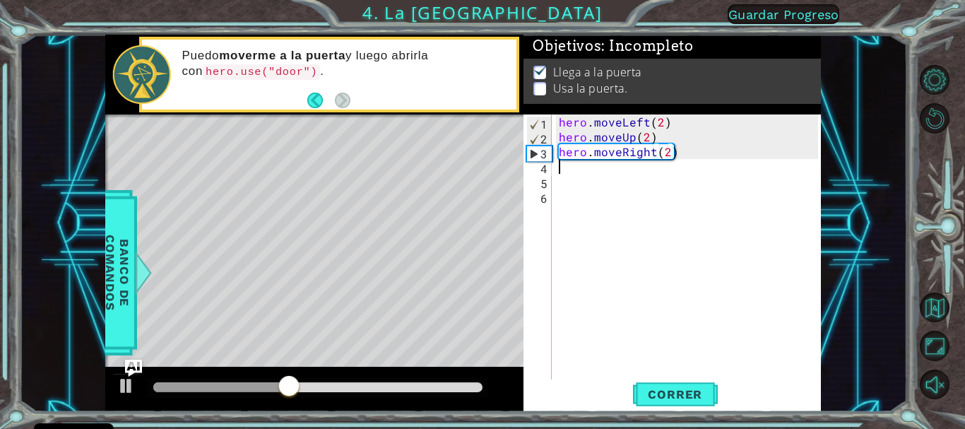
click at [568, 167] on div "hero . moveLeft ( 2 ) hero . moveUp ( 2 ) hero . moveRight ( 2 )" at bounding box center [690, 262] width 268 height 297
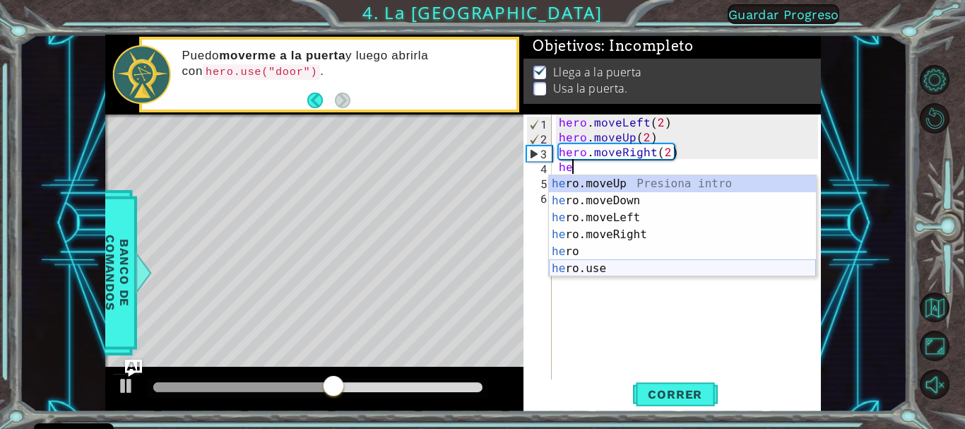
click at [585, 270] on div "he ro.moveUp Presiona intro he ro.moveDown Presiona intro he ro.moveLeft Presio…" at bounding box center [682, 243] width 267 height 136
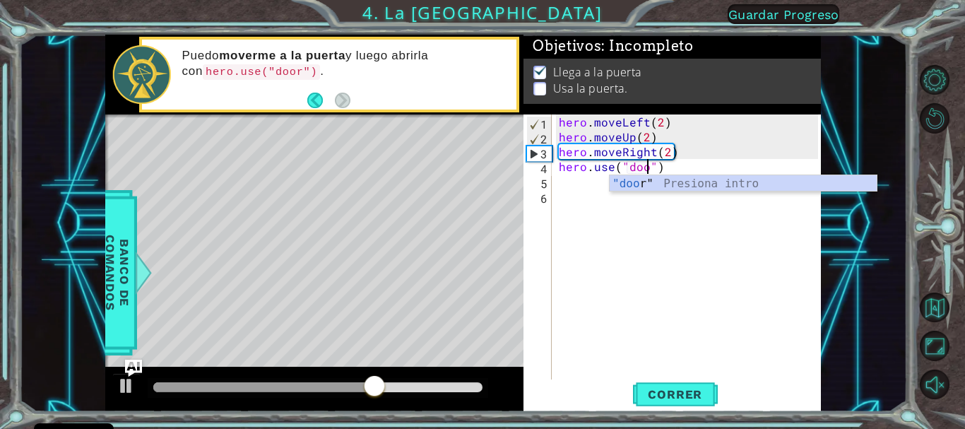
scroll to position [0, 6]
type textarea "hero.use("door")"
click at [645, 395] on span "Correr" at bounding box center [674, 394] width 83 height 14
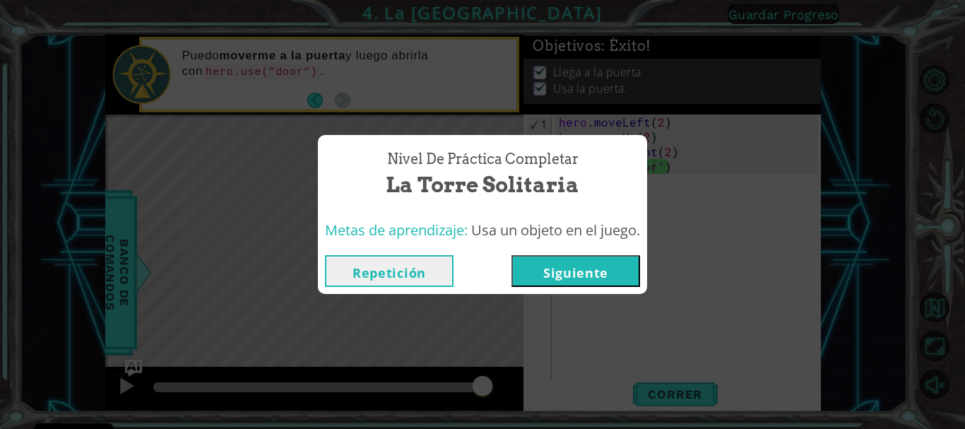
click at [555, 274] on button "Siguiente" at bounding box center [575, 271] width 129 height 32
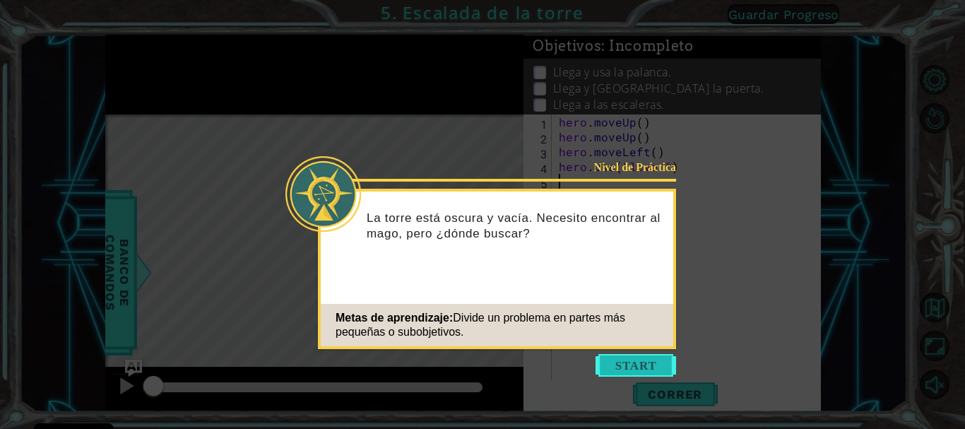
click at [644, 369] on button "Start" at bounding box center [635, 365] width 81 height 23
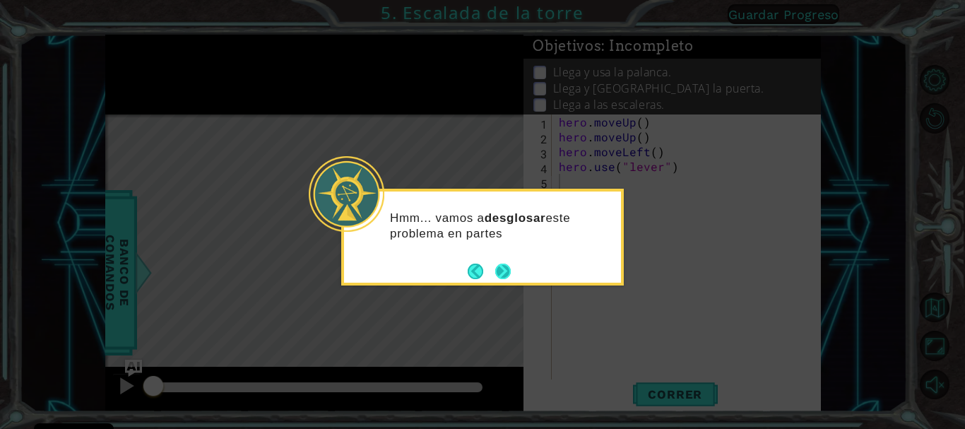
click at [510, 270] on button "Next" at bounding box center [503, 271] width 16 height 16
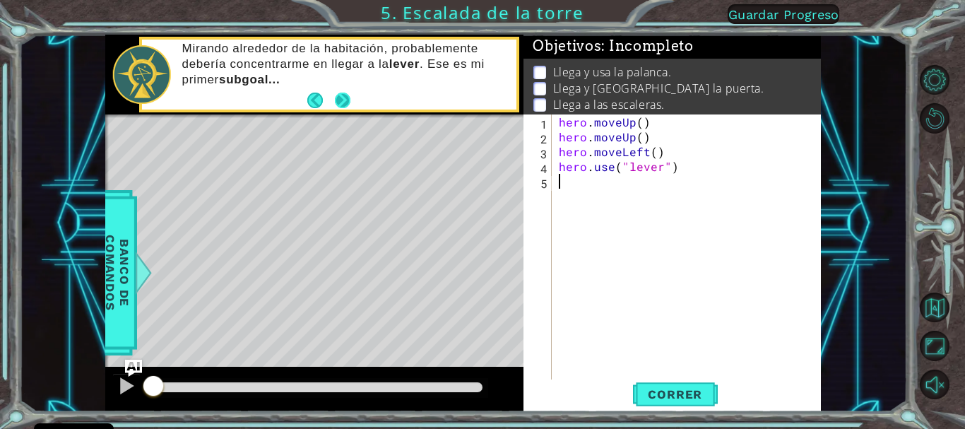
click at [341, 106] on button "Next" at bounding box center [343, 101] width 16 height 16
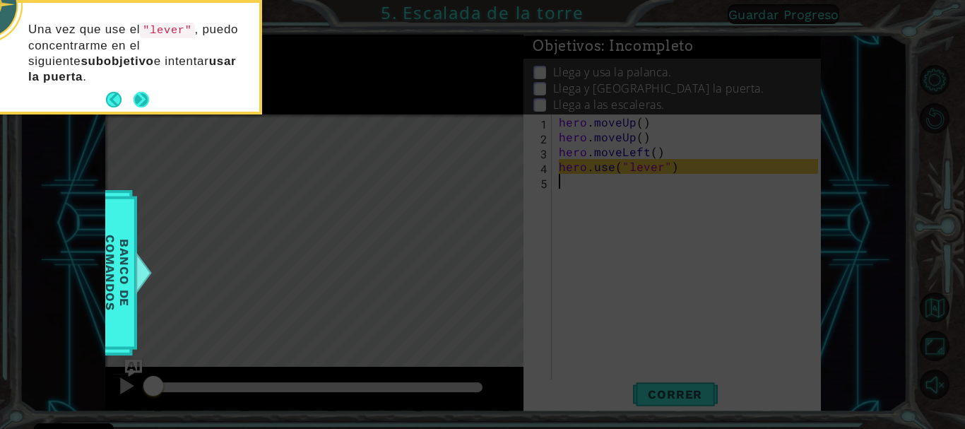
click at [143, 95] on button "Next" at bounding box center [141, 100] width 16 height 16
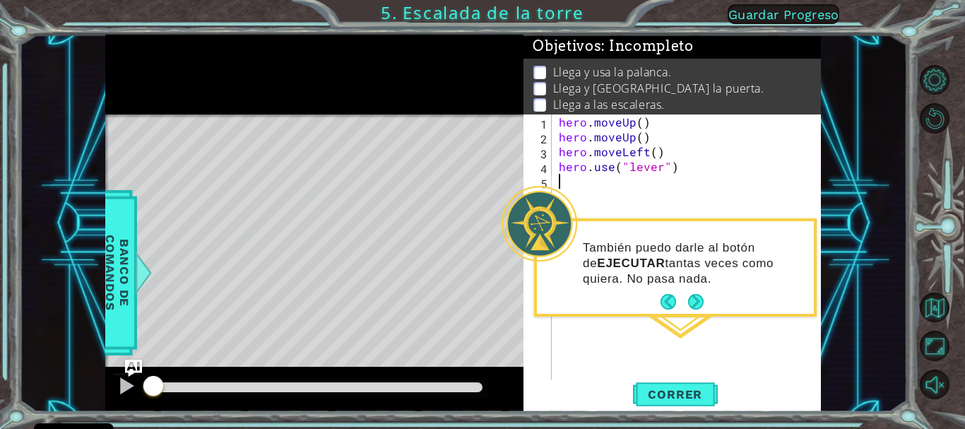
click at [558, 181] on div "hero . moveUp ( ) hero . moveUp ( ) hero . moveLeft ( ) hero . use ( "lever" )" at bounding box center [690, 262] width 268 height 297
click at [672, 394] on span "Correr" at bounding box center [674, 394] width 83 height 14
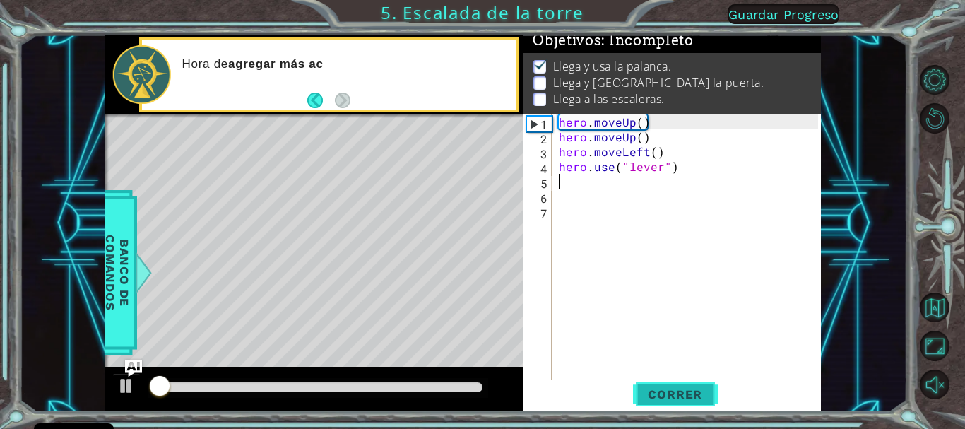
scroll to position [12, 0]
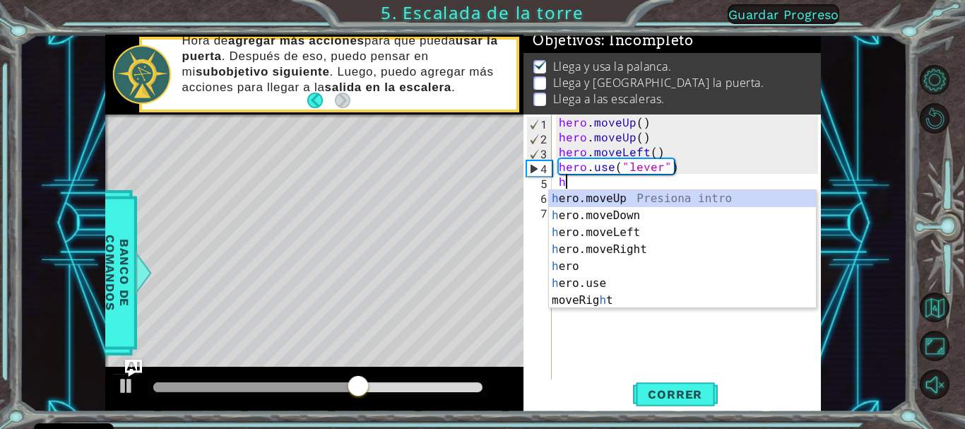
type textarea "he"
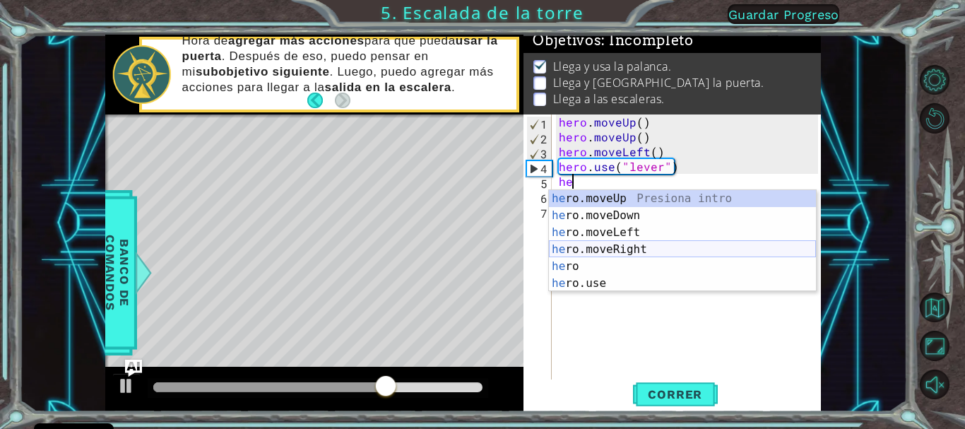
click at [590, 249] on div "he ro.moveUp Presiona intro he ro.moveDown Presiona intro he ro.moveLeft Presio…" at bounding box center [682, 258] width 267 height 136
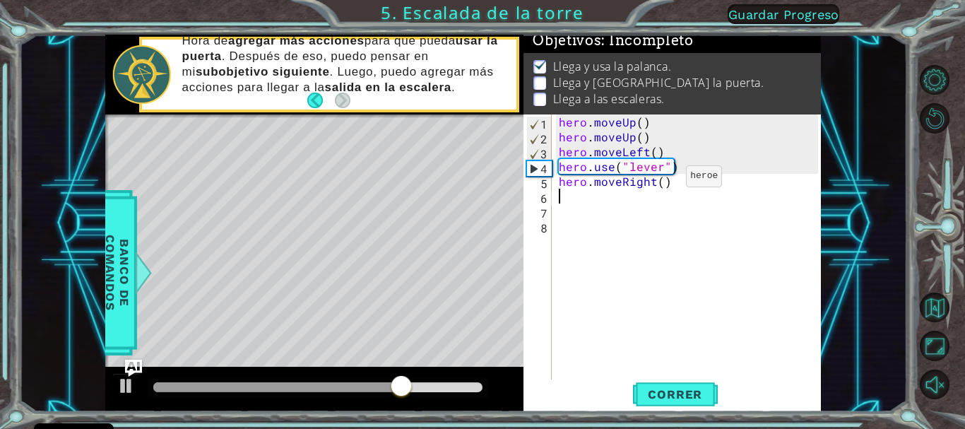
click at [662, 179] on div "hero . moveUp ( ) hero . moveUp ( ) hero . moveLeft ( ) hero . use ( "lever" ) …" at bounding box center [690, 262] width 268 height 297
type textarea "hero.moveRight(3)"
click at [651, 391] on span "Correr" at bounding box center [674, 394] width 83 height 14
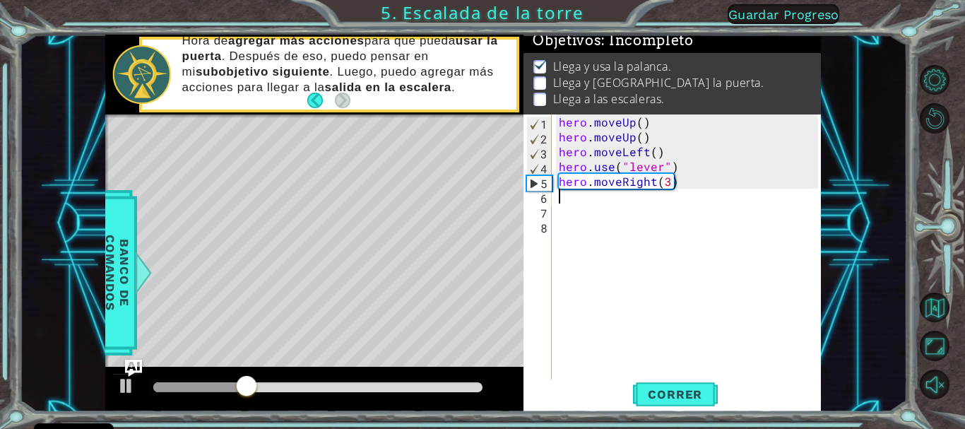
click at [564, 198] on div "hero . moveUp ( ) hero . moveUp ( ) hero . moveLeft ( ) hero . use ( "lever" ) …" at bounding box center [690, 262] width 268 height 297
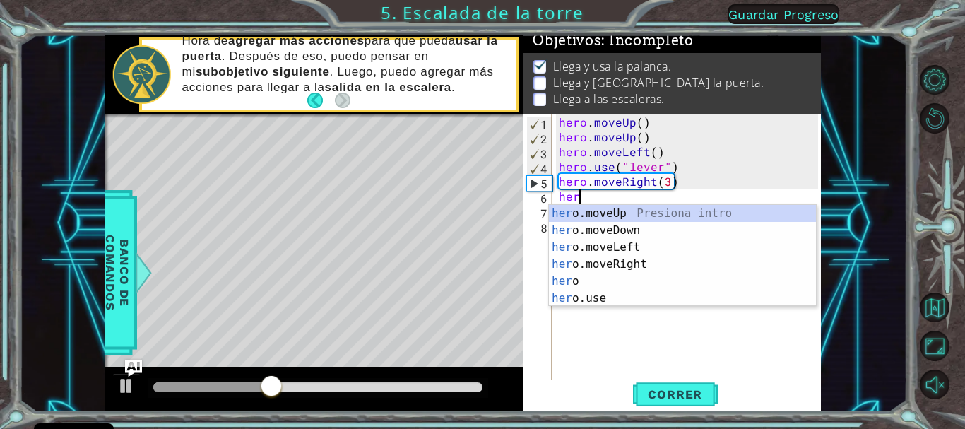
scroll to position [0, 1]
click at [576, 296] on div "her o.moveUp Presiona intro her o.moveDown Presiona intro her o.moveLeft Presio…" at bounding box center [682, 273] width 267 height 136
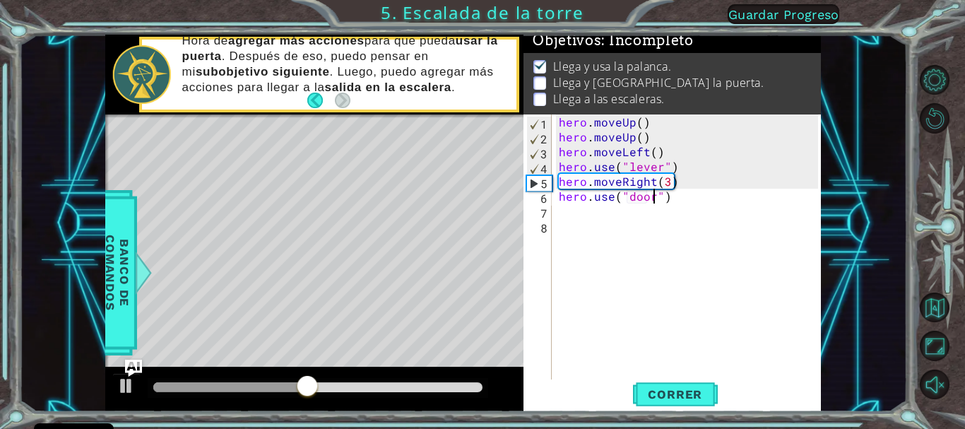
scroll to position [0, 6]
type textarea "hero.use("door")"
click at [657, 391] on span "Correr" at bounding box center [674, 394] width 83 height 14
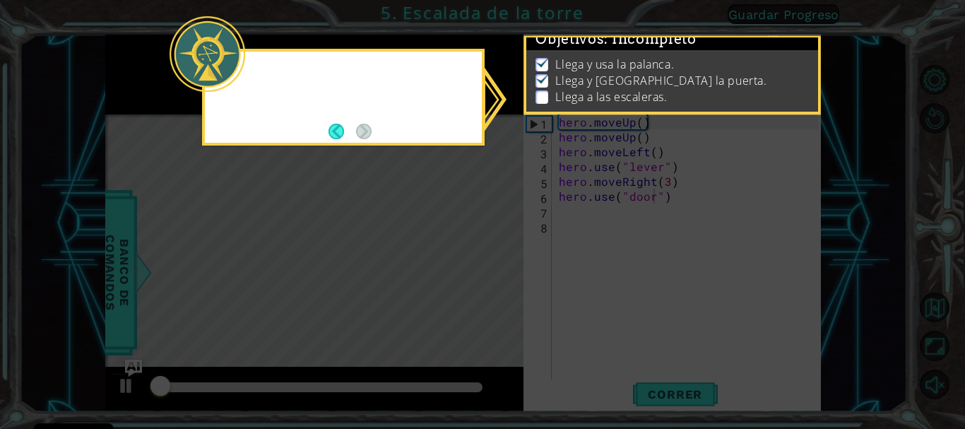
scroll to position [12, 0]
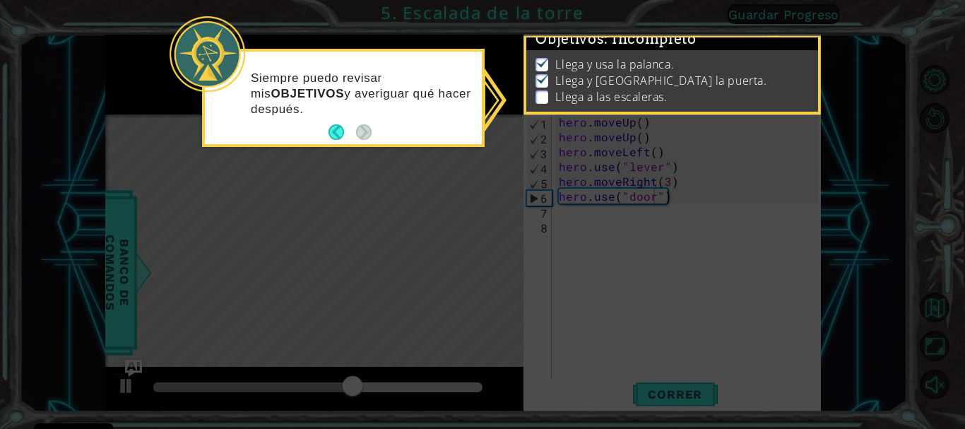
drag, startPoint x: 820, startPoint y: 70, endPoint x: 820, endPoint y: 95, distance: 25.4
click at [820, 95] on div "Objetivos : Incompleto Llega y usa la palanca. Llega y usa la puerta. Llega a l…" at bounding box center [671, 75] width 297 height 81
click at [333, 129] on button "Back" at bounding box center [342, 132] width 28 height 16
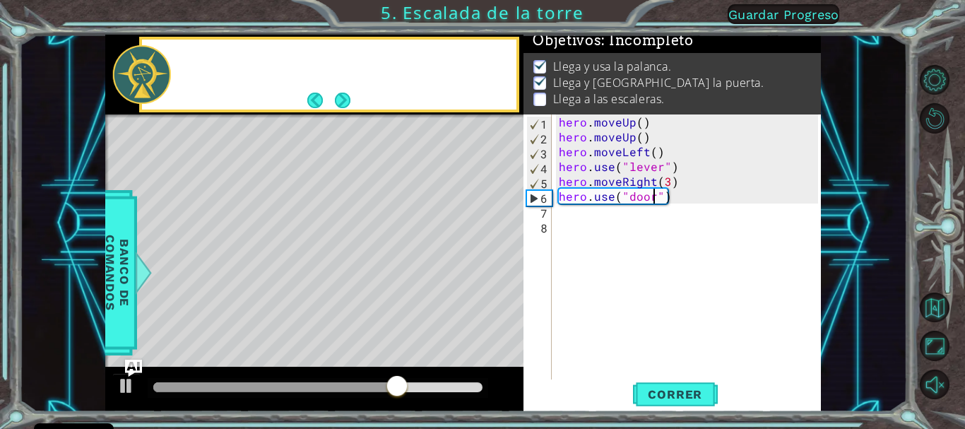
scroll to position [23, 0]
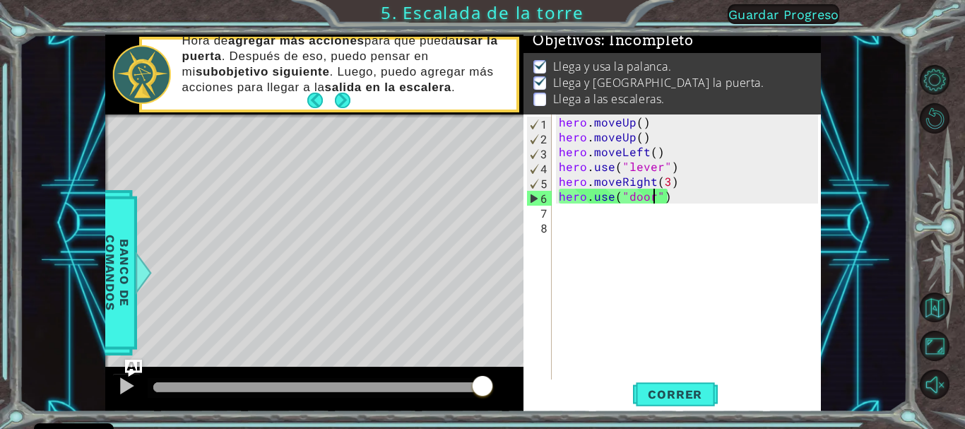
click at [572, 216] on div "hero . moveUp ( ) hero . moveUp ( ) hero . moveLeft ( ) hero . use ( "lever" ) …" at bounding box center [690, 262] width 268 height 297
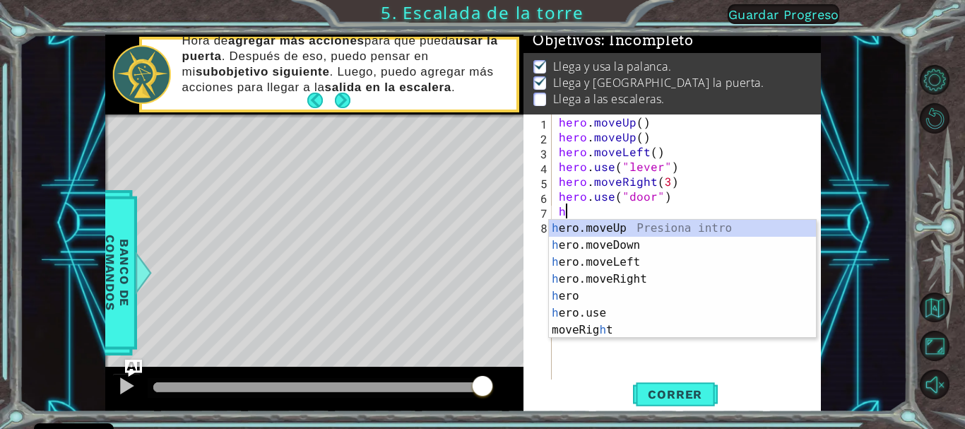
type textarea "he"
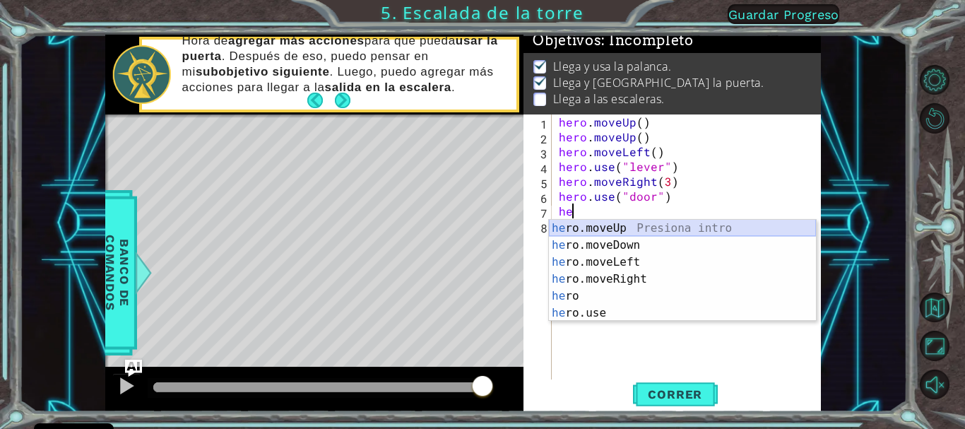
click at [586, 225] on div "he ro.moveUp Presiona intro he ro.moveDown Presiona intro he ro.moveLeft Presio…" at bounding box center [682, 288] width 267 height 136
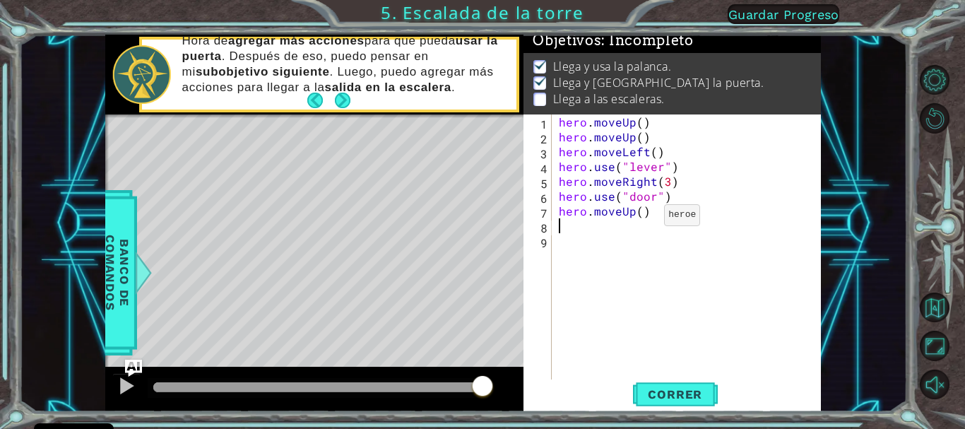
click at [640, 218] on div "hero . moveUp ( ) hero . moveUp ( ) hero . moveLeft ( ) hero . use ( "lever" ) …" at bounding box center [690, 262] width 268 height 297
type textarea "hero.moveUp(2)"
click at [561, 229] on div "hero . moveUp ( ) hero . moveUp ( ) hero . moveLeft ( ) hero . use ( "lever" ) …" at bounding box center [690, 262] width 268 height 297
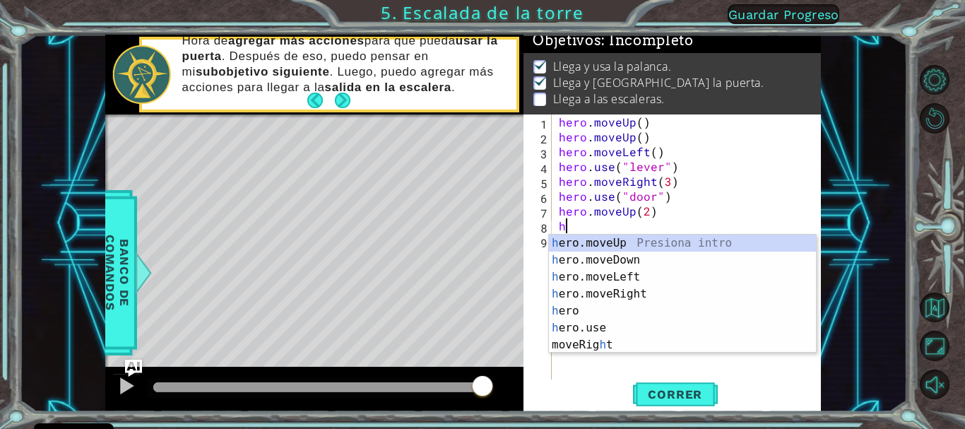
type textarea "her"
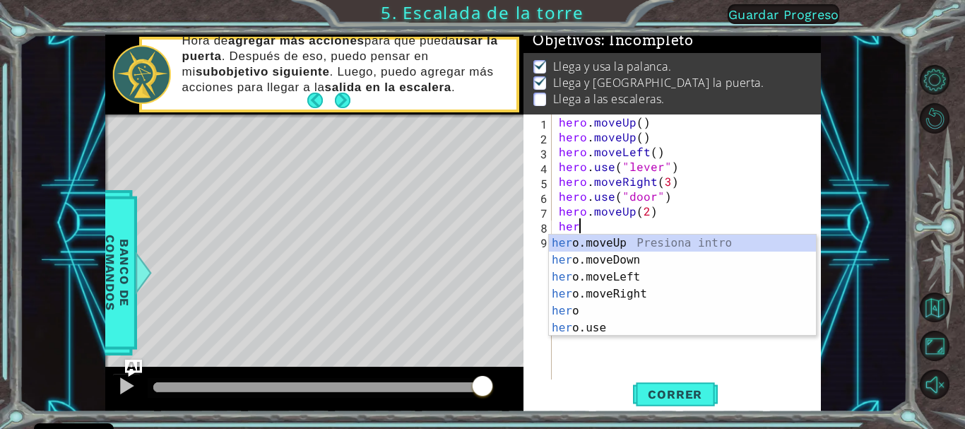
scroll to position [0, 1]
click at [594, 272] on div "her o.moveUp Presiona intro her o.moveDown Presiona intro her o.moveLeft Presio…" at bounding box center [682, 302] width 267 height 136
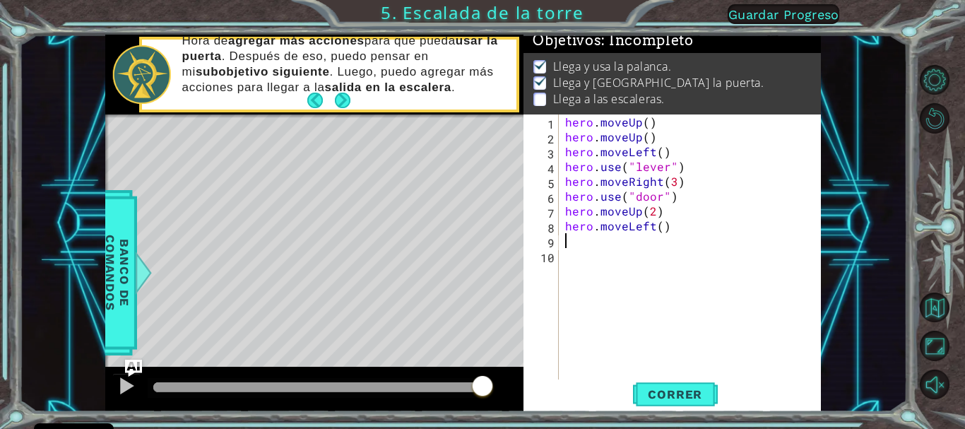
scroll to position [0, 0]
click at [660, 230] on div "hero . moveUp ( ) hero . moveUp ( ) hero . moveLeft ( ) hero . use ( "lever" ) …" at bounding box center [693, 262] width 262 height 297
type textarea "hero.moveLeft(3)"
click at [569, 244] on div "hero . moveUp ( ) hero . moveUp ( ) hero . moveLeft ( ) hero . use ( "lever" ) …" at bounding box center [693, 262] width 262 height 297
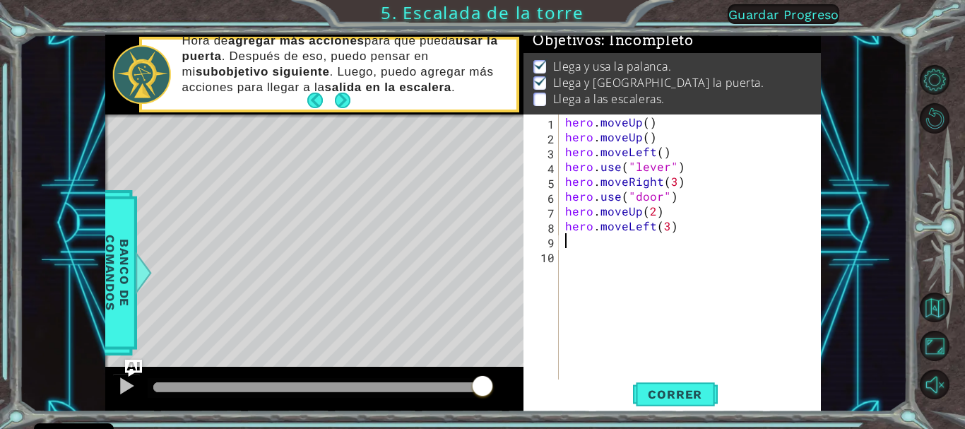
scroll to position [0, 0]
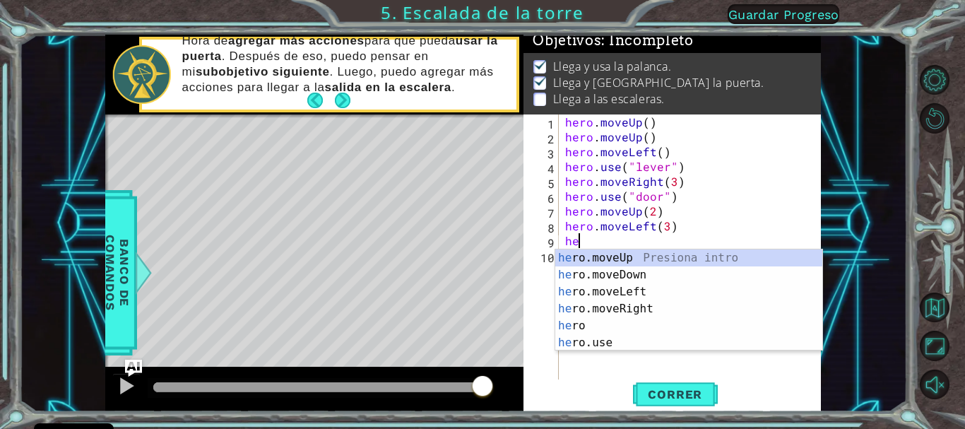
type textarea "her"
click at [602, 257] on div "her o.moveUp Presiona intro her o.moveDown Presiona intro her o.moveLeft Presio…" at bounding box center [688, 317] width 267 height 136
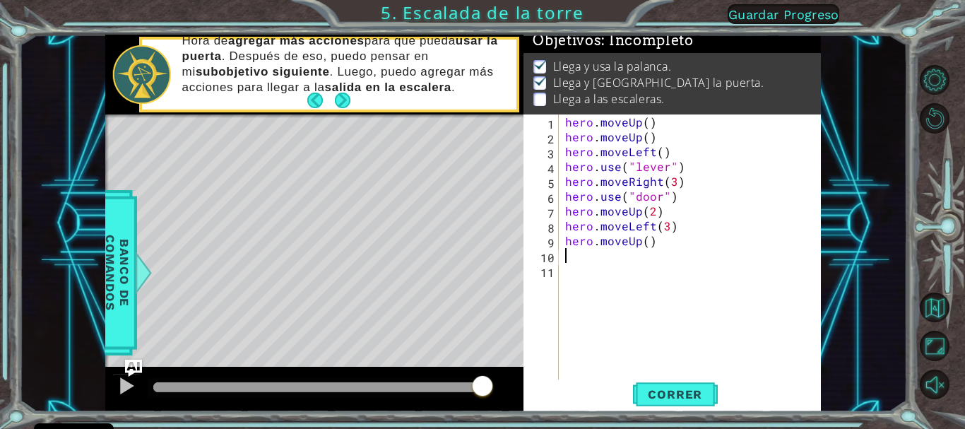
scroll to position [0, 0]
click at [657, 391] on span "Correr" at bounding box center [674, 394] width 83 height 14
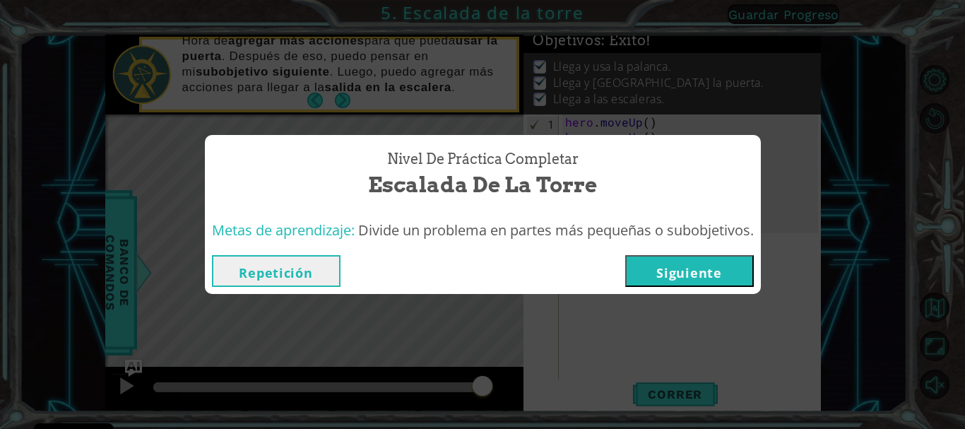
click at [665, 268] on button "Siguiente" at bounding box center [689, 271] width 129 height 32
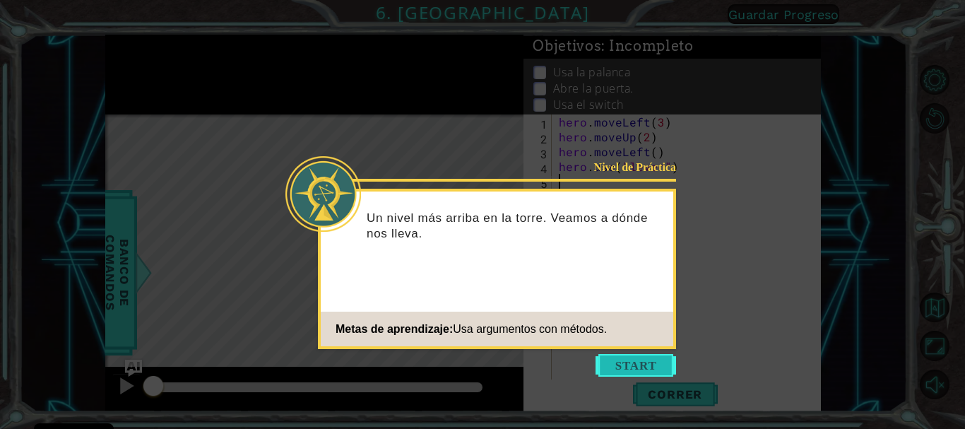
click at [611, 362] on button "Start" at bounding box center [635, 365] width 81 height 23
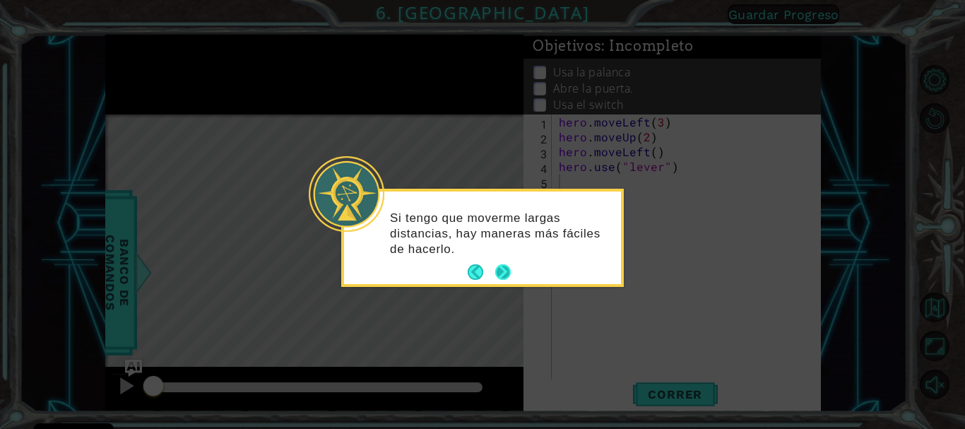
click at [495, 265] on button "Next" at bounding box center [503, 272] width 16 height 16
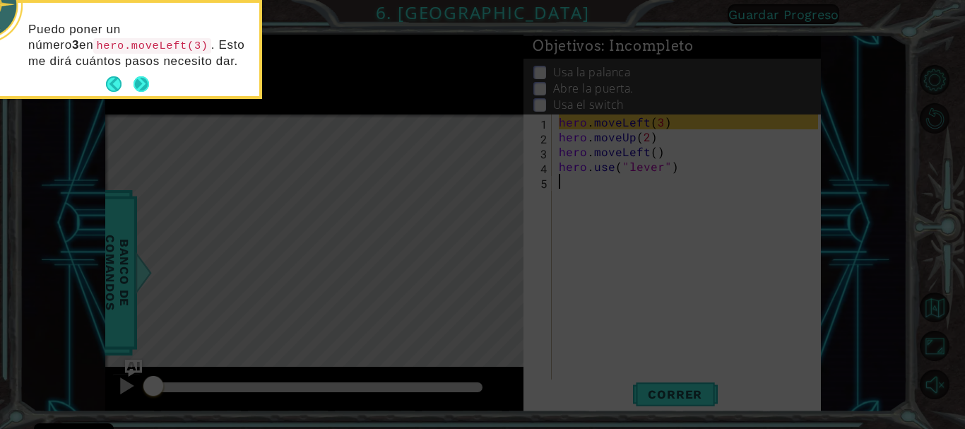
click at [141, 87] on button "Next" at bounding box center [141, 84] width 16 height 16
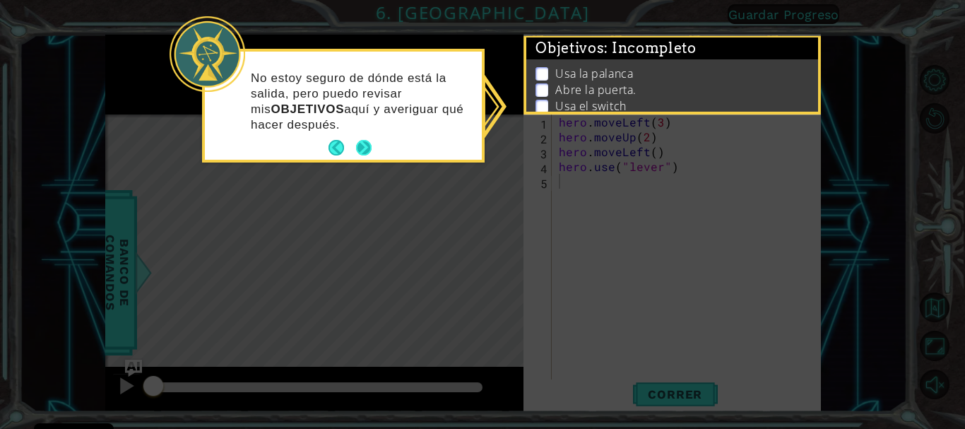
click at [364, 143] on button "Next" at bounding box center [364, 148] width 16 height 16
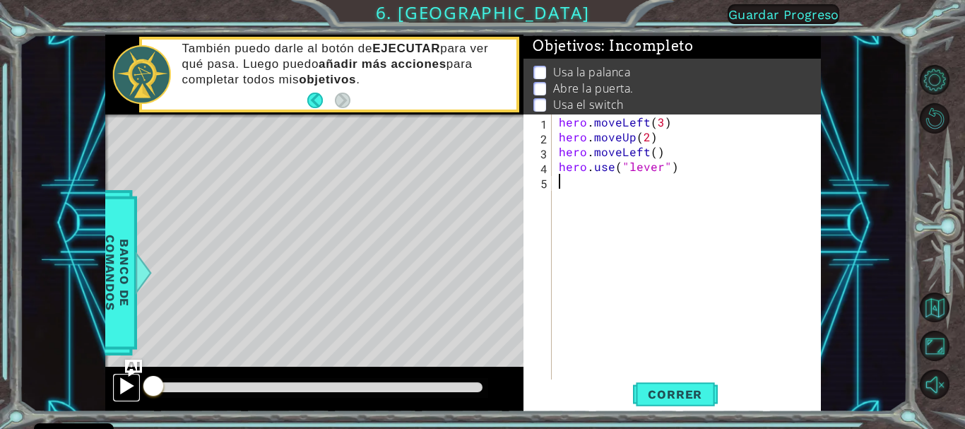
click at [126, 378] on div at bounding box center [126, 385] width 18 height 18
click at [420, 392] on div at bounding box center [318, 388] width 340 height 20
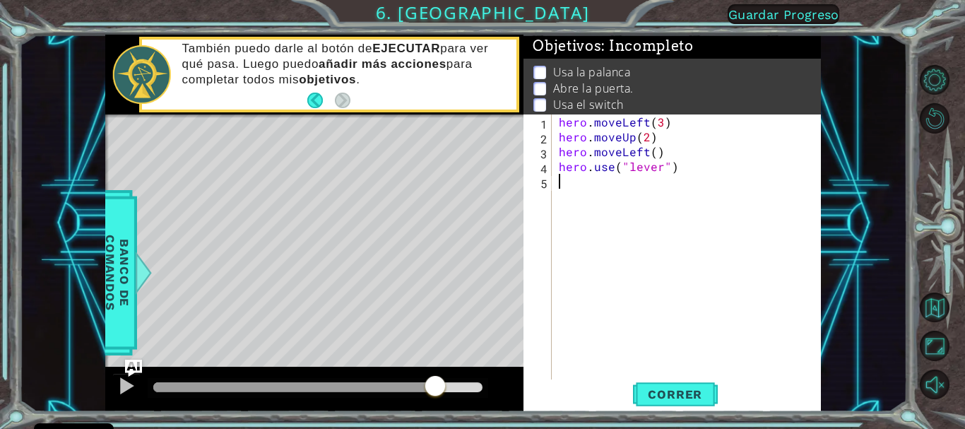
click at [435, 387] on div at bounding box center [317, 387] width 329 height 10
click at [465, 386] on div at bounding box center [317, 387] width 329 height 10
click at [672, 399] on span "Correr" at bounding box center [674, 394] width 83 height 14
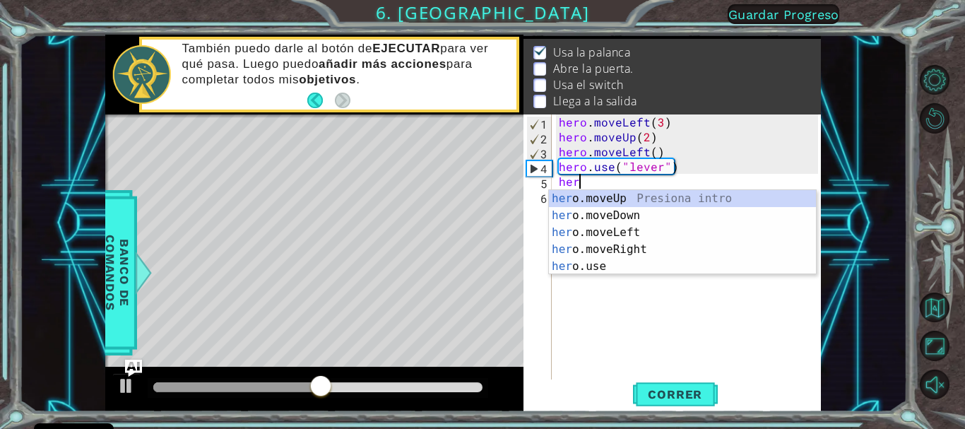
scroll to position [0, 1]
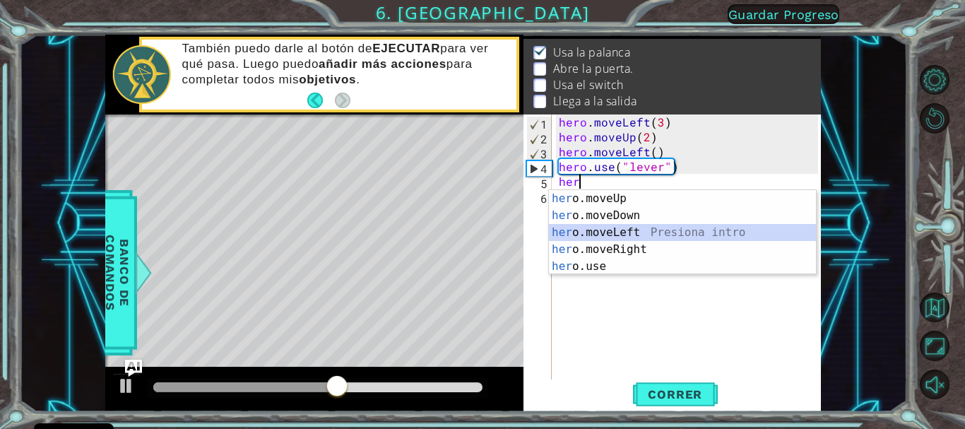
click at [592, 227] on div "her o.moveUp Presiona intro her o.moveDown Presiona intro her o.moveLeft Presio…" at bounding box center [682, 249] width 267 height 119
type textarea "hero.moveLeft(1)"
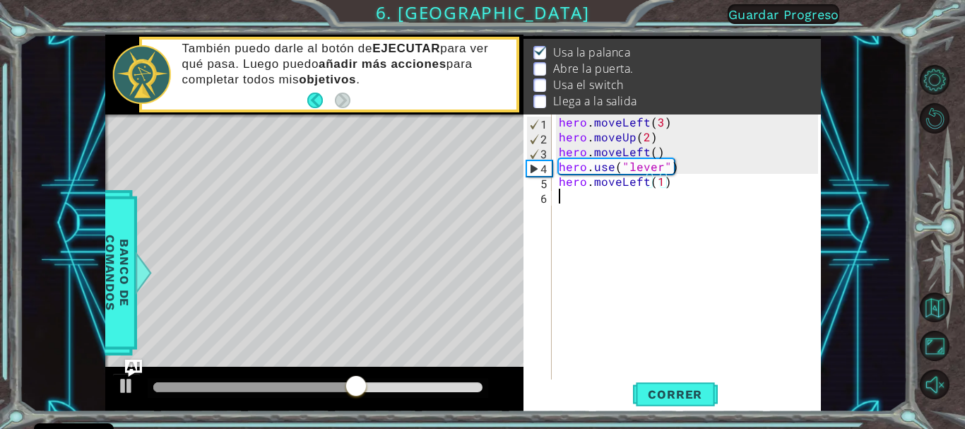
click at [573, 205] on div "hero . moveLeft ( 3 ) hero . moveUp ( 2 ) hero . moveLeft ( ) hero . use ( "lev…" at bounding box center [690, 262] width 268 height 297
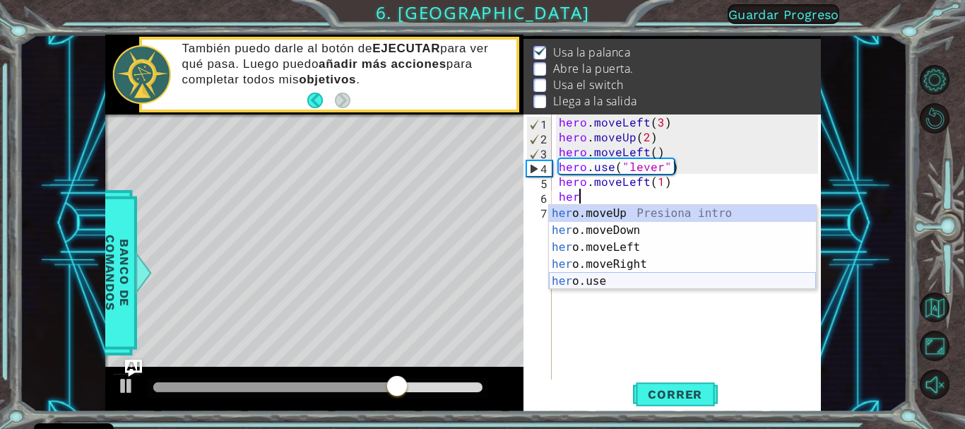
click at [590, 275] on div "her o.moveUp Presiona intro her o.moveDown Presiona intro her o.moveLeft Presio…" at bounding box center [682, 264] width 267 height 119
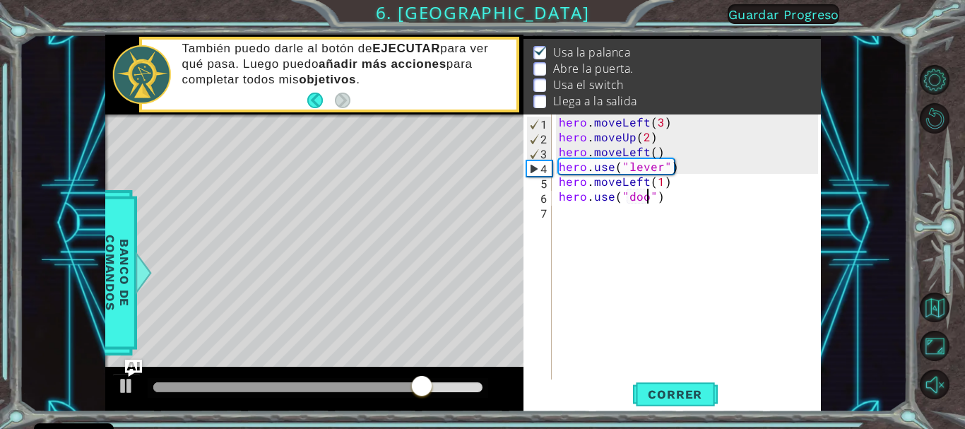
type textarea "hero.use("door")"
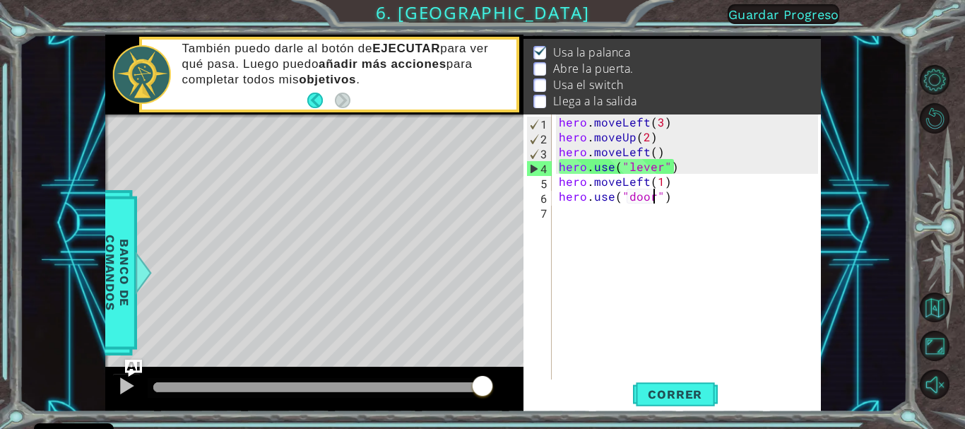
click at [580, 215] on div "hero . moveLeft ( 3 ) hero . moveUp ( 2 ) hero . moveLeft ( ) hero . use ( "lev…" at bounding box center [690, 262] width 268 height 297
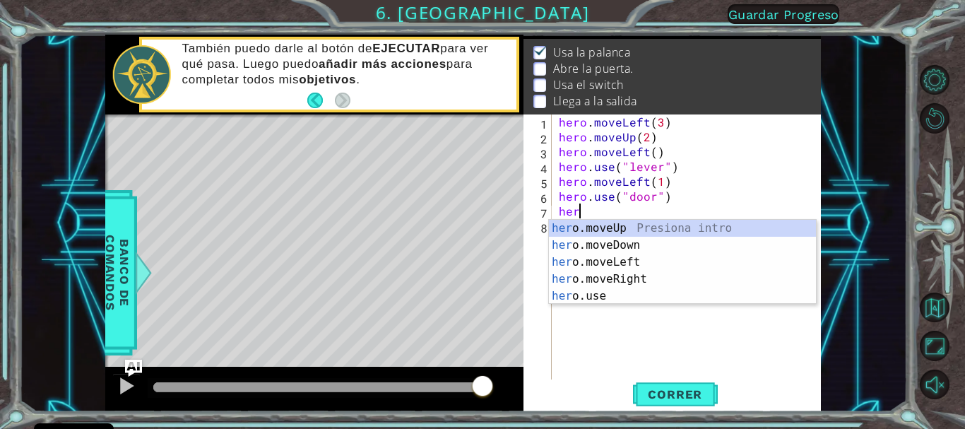
scroll to position [0, 1]
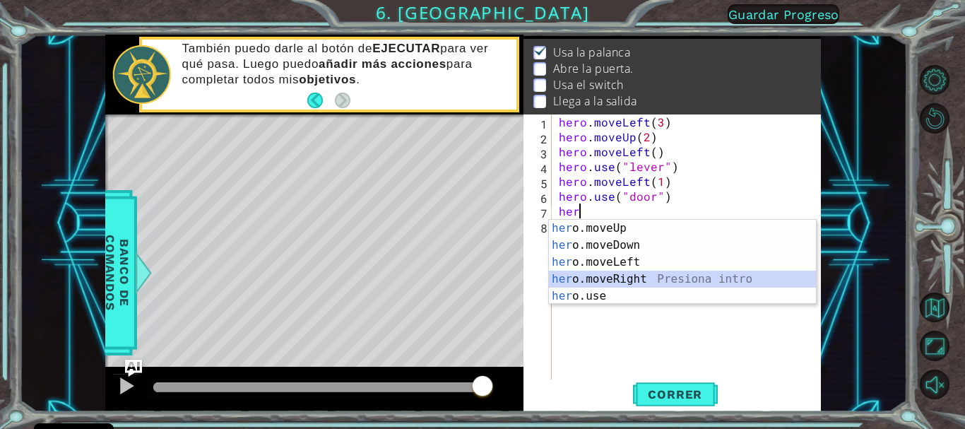
click at [596, 273] on div "her o.moveUp Presiona intro her o.moveDown Presiona intro her o.moveLeft Presio…" at bounding box center [682, 279] width 267 height 119
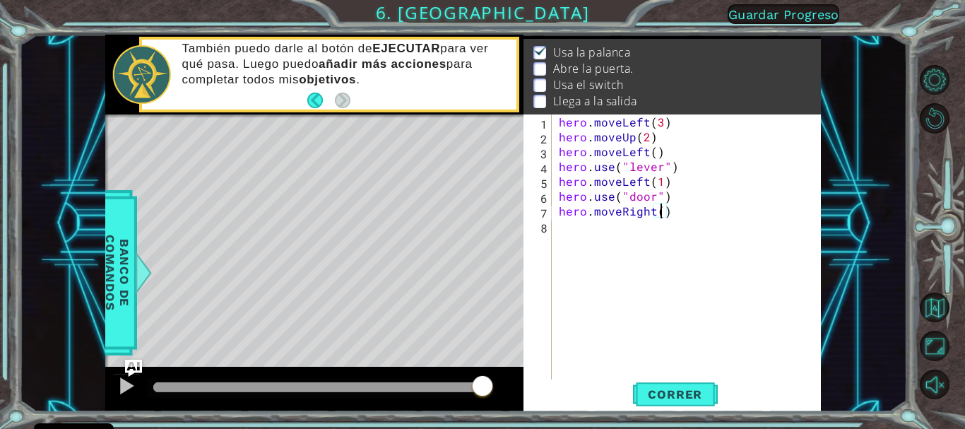
type textarea "hero.moveRight(2)"
click at [561, 235] on div "hero . moveLeft ( 3 ) hero . moveUp ( 2 ) hero . moveLeft ( ) hero . use ( "lev…" at bounding box center [690, 262] width 268 height 297
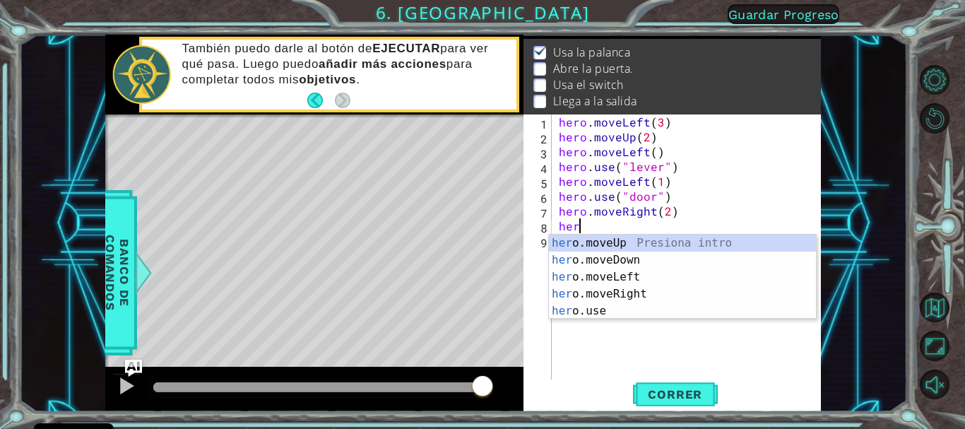
scroll to position [0, 1]
click at [584, 309] on div "her o.moveUp Presiona intro her o.moveDown Presiona intro her o.moveLeft Presio…" at bounding box center [682, 293] width 267 height 119
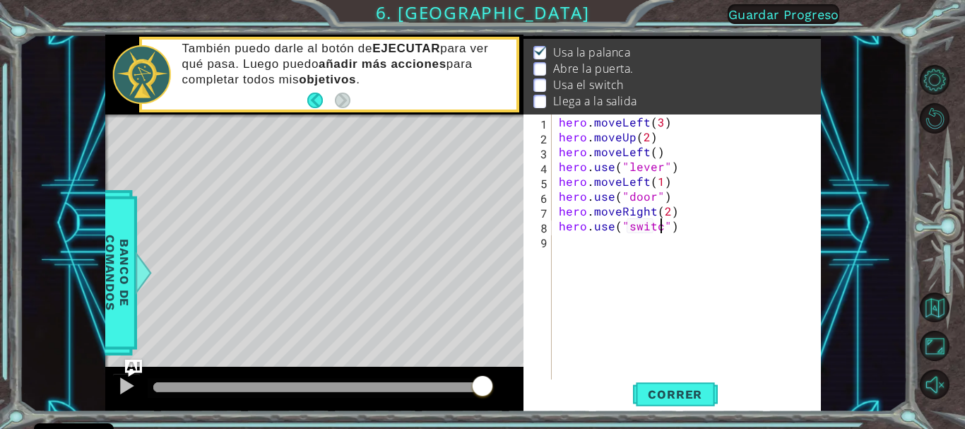
type textarea "hero.use("switch")"
click at [576, 244] on div "hero . moveLeft ( 3 ) hero . moveUp ( 2 ) hero . moveLeft ( ) hero . use ( "lev…" at bounding box center [690, 262] width 268 height 297
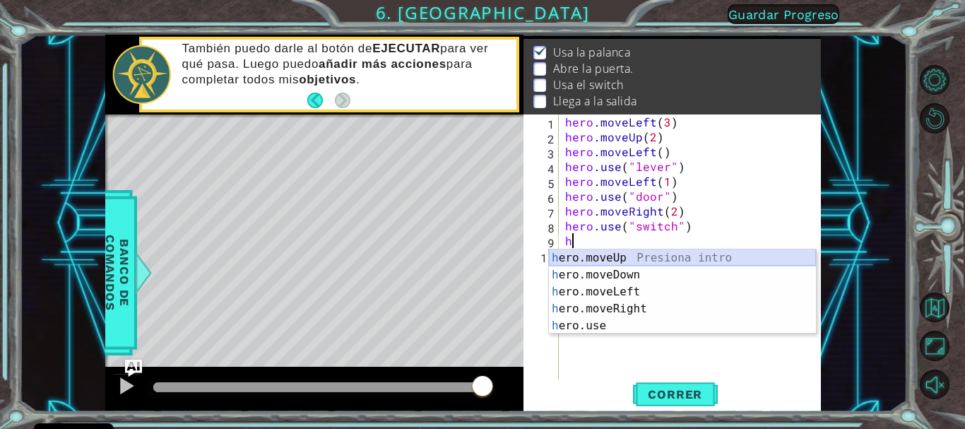
click at [590, 257] on div "h ero.moveUp Presiona intro h ero.moveDown Presiona intro h ero.moveLeft Presio…" at bounding box center [682, 308] width 267 height 119
type textarea "hero.moveUp(1)"
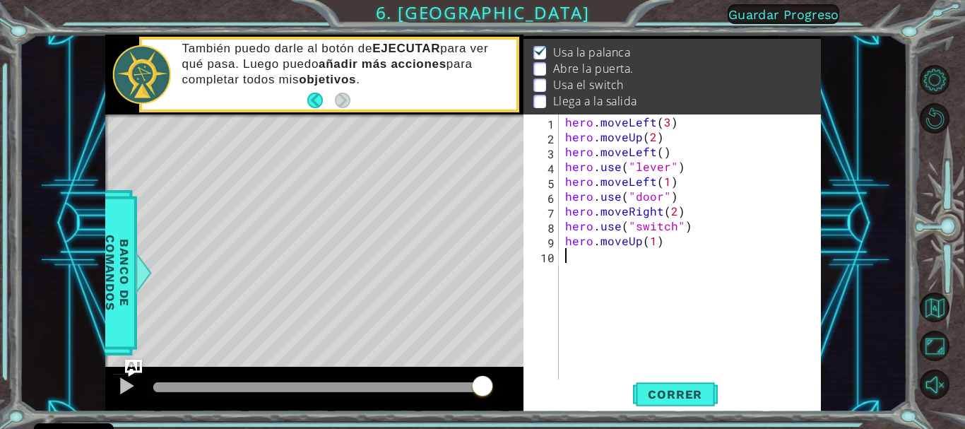
click at [595, 254] on div "hero . moveLeft ( 3 ) hero . moveUp ( 2 ) hero . moveLeft ( ) hero . use ( "lev…" at bounding box center [693, 262] width 262 height 297
click at [638, 242] on div "hero . moveLeft ( 3 ) hero . moveUp ( 2 ) hero . moveLeft ( ) hero . use ( "lev…" at bounding box center [693, 262] width 262 height 297
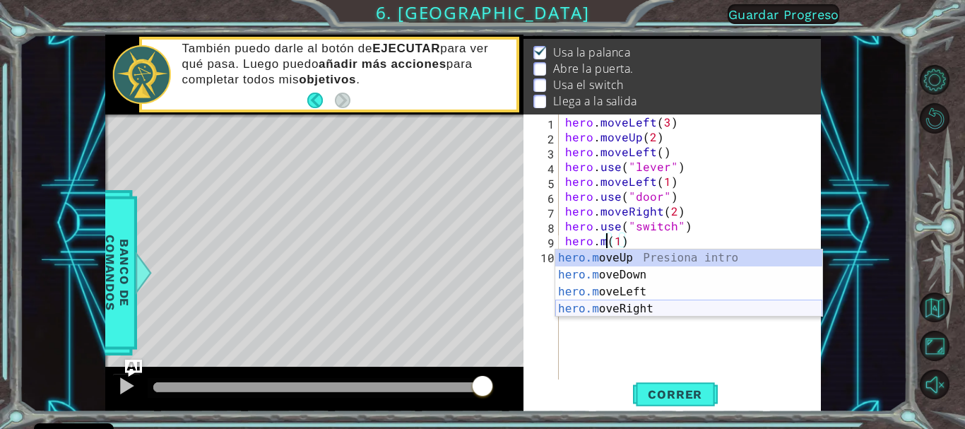
click at [619, 309] on div "hero.m oveUp Presiona intro hero.m oveDown Presiona intro hero.m oveLeft Presio…" at bounding box center [688, 300] width 267 height 102
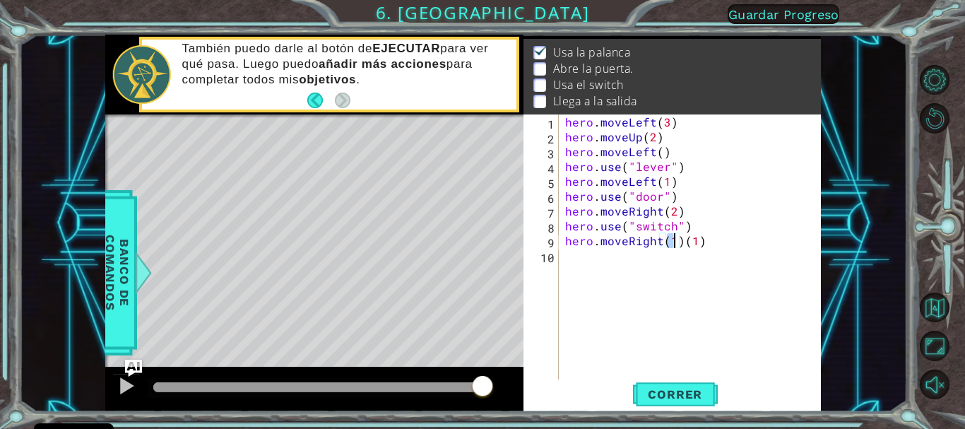
click at [703, 242] on div "hero . moveLeft ( 3 ) hero . moveUp ( 2 ) hero . moveLeft ( ) hero . use ( "lev…" at bounding box center [693, 262] width 262 height 297
type textarea "hero.moveRight(1)"
click at [567, 263] on div "hero . moveLeft ( 3 ) hero . moveUp ( 2 ) hero . moveLeft ( ) hero . use ( "lev…" at bounding box center [693, 262] width 262 height 297
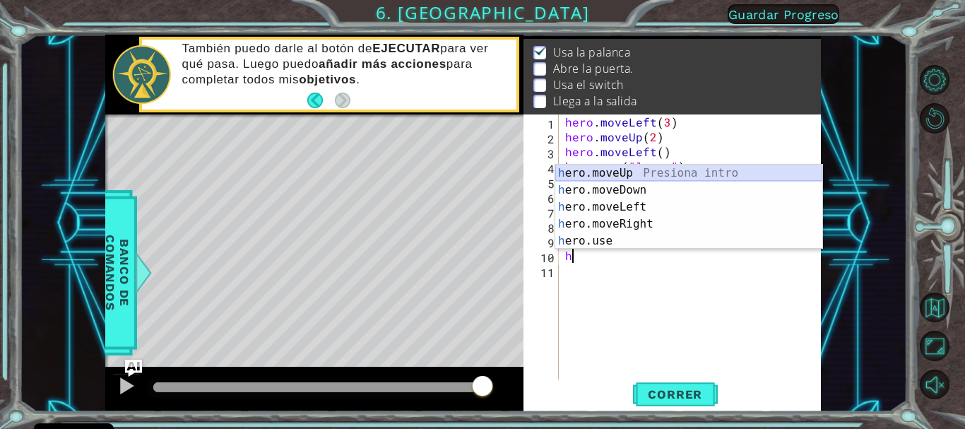
click at [604, 176] on div "h ero.moveUp Presiona intro h ero.moveDown Presiona intro h ero.moveLeft Presio…" at bounding box center [688, 224] width 267 height 119
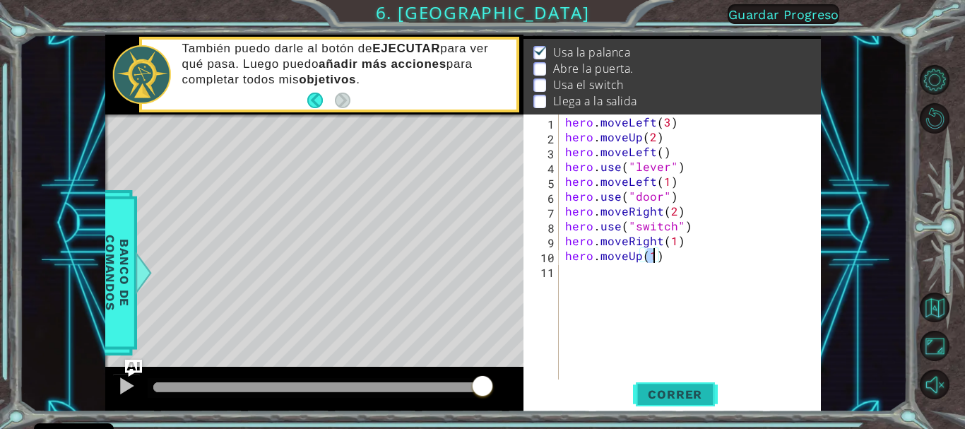
type textarea "hero.moveUp(1)"
click at [683, 393] on span "Correr" at bounding box center [674, 394] width 83 height 14
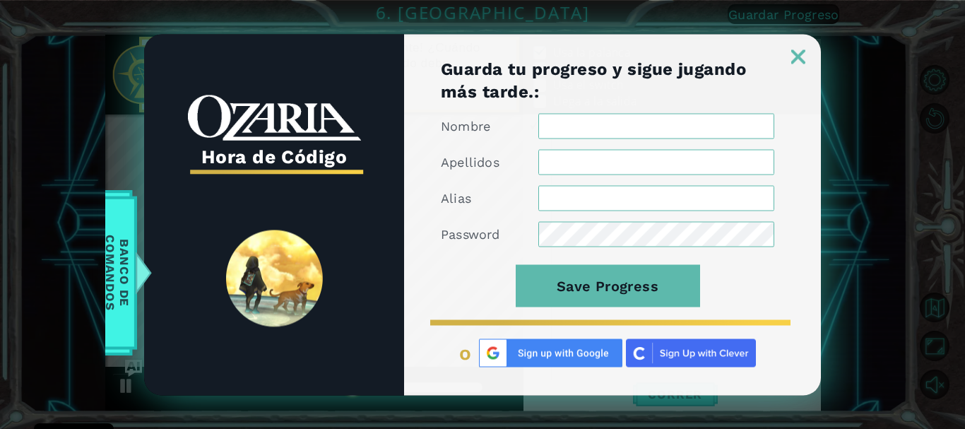
click at [794, 54] on img at bounding box center [798, 56] width 14 height 14
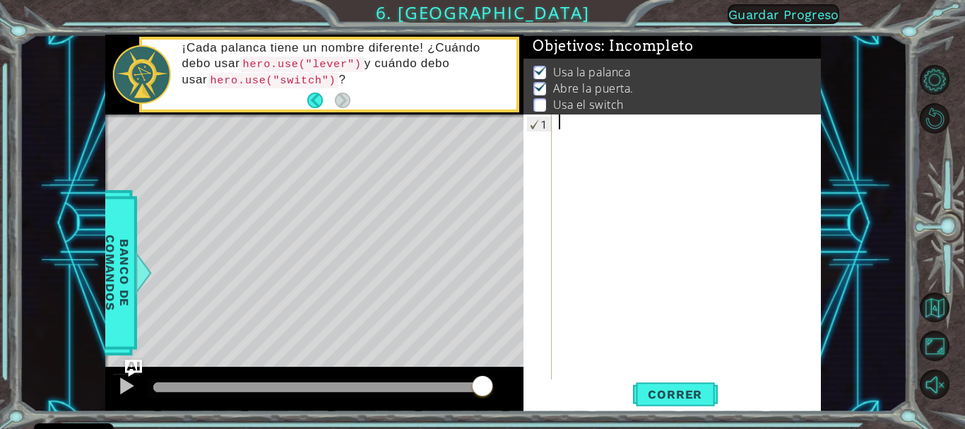
click at [573, 130] on div at bounding box center [690, 262] width 268 height 297
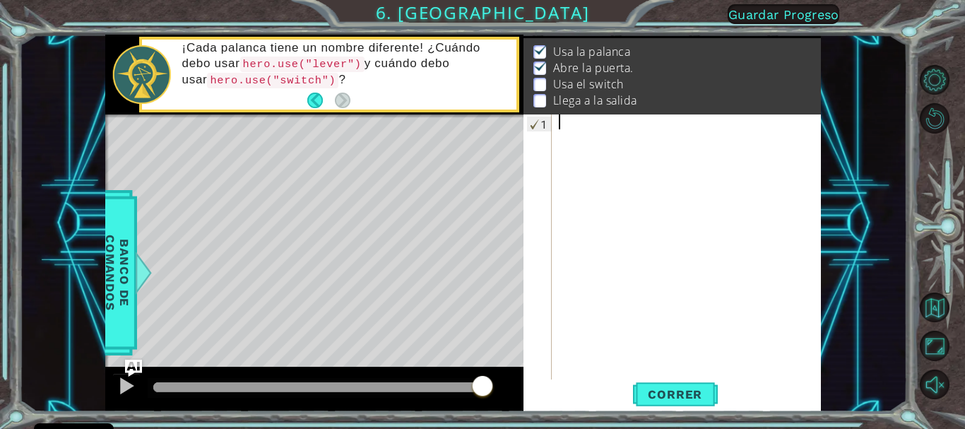
scroll to position [40, 0]
click at [323, 102] on button "Back" at bounding box center [321, 101] width 28 height 16
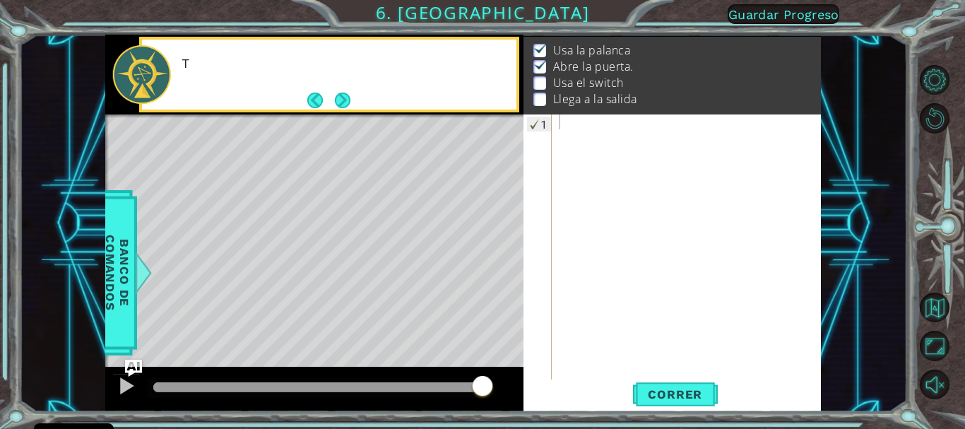
click at [323, 102] on button "Back" at bounding box center [321, 101] width 28 height 16
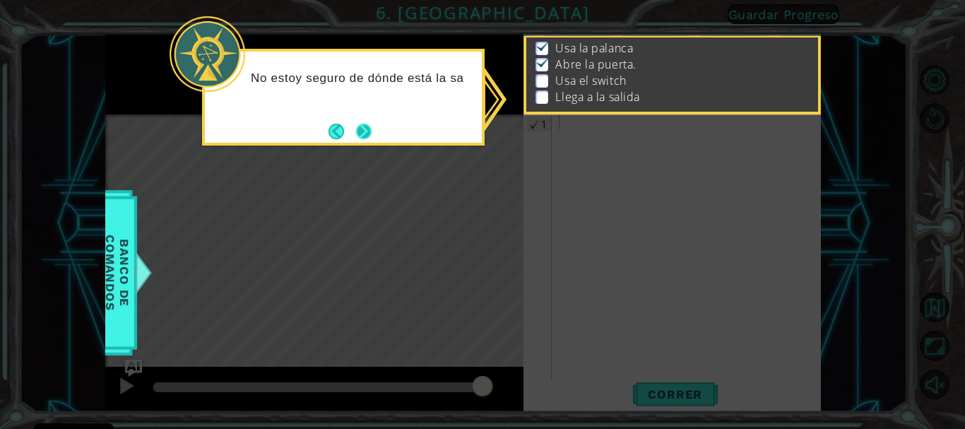
click at [371, 134] on button "Next" at bounding box center [364, 132] width 16 height 16
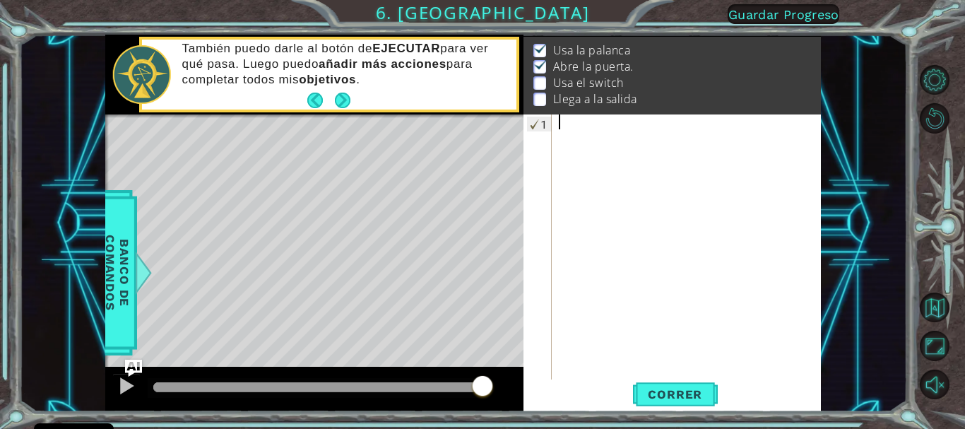
scroll to position [40, 0]
click at [378, 134] on div "Level Map" at bounding box center [431, 322] width 652 height 416
click at [571, 141] on div at bounding box center [690, 262] width 268 height 297
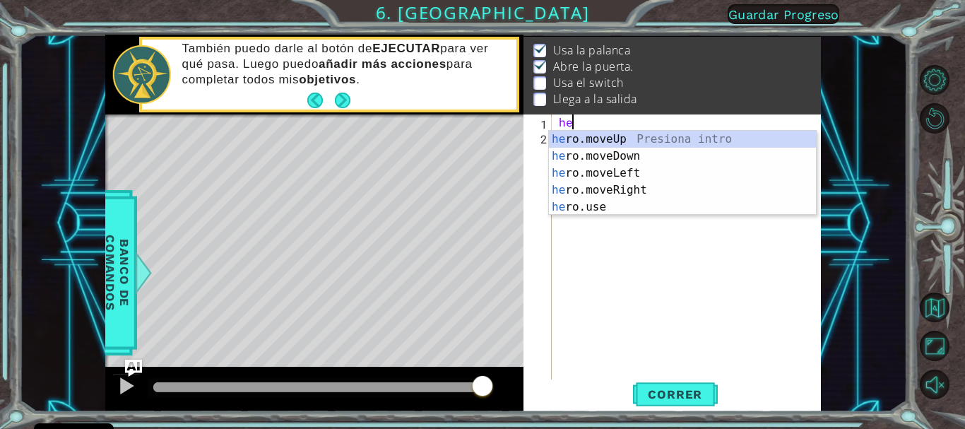
scroll to position [0, 0]
type textarea "h"
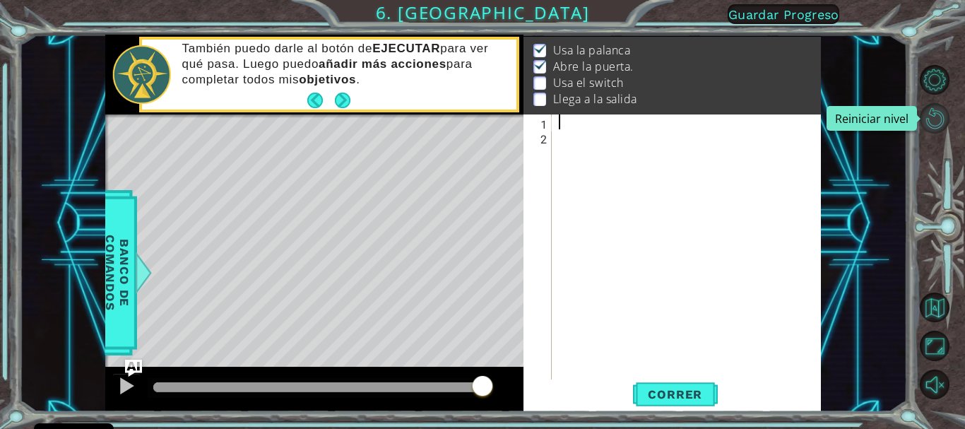
click at [934, 115] on button "Reiniciar nivel\a" at bounding box center [934, 118] width 30 height 30
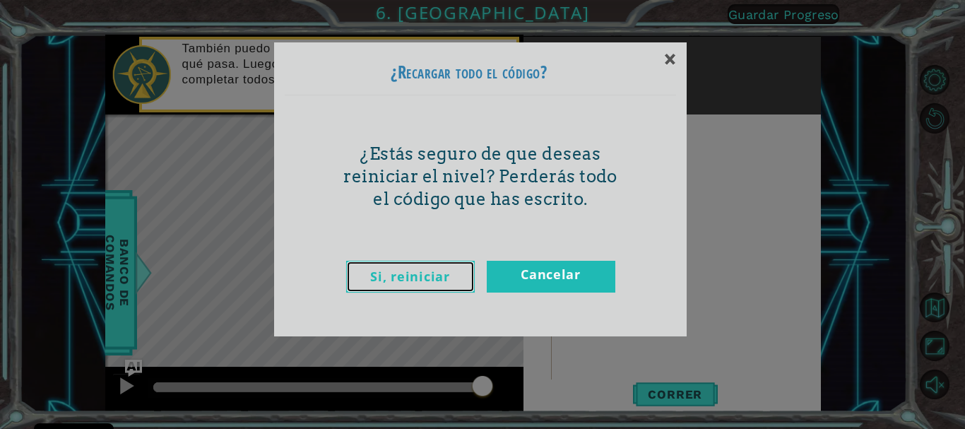
click at [453, 280] on link "Si, reiniciar" at bounding box center [410, 277] width 129 height 32
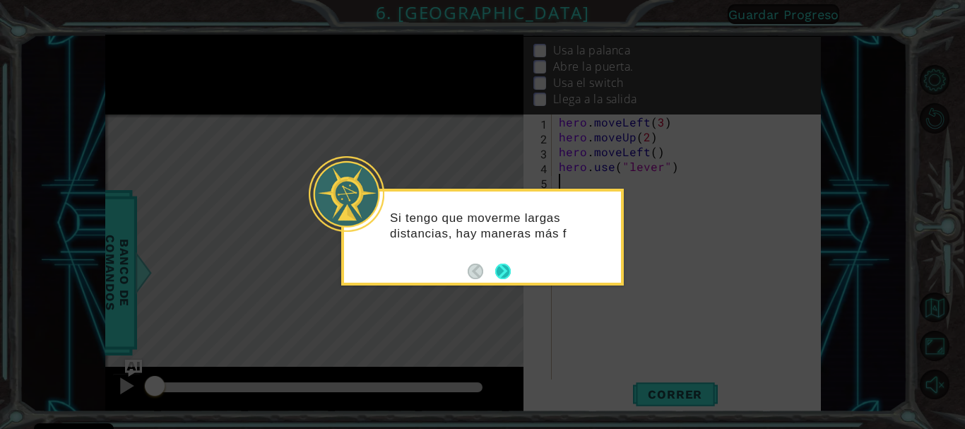
click at [506, 274] on button "Next" at bounding box center [503, 271] width 16 height 16
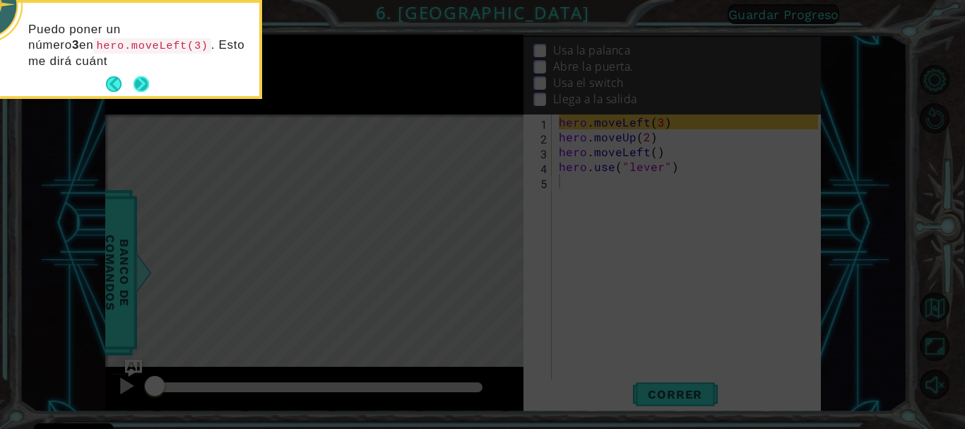
click at [146, 88] on button "Next" at bounding box center [141, 84] width 16 height 16
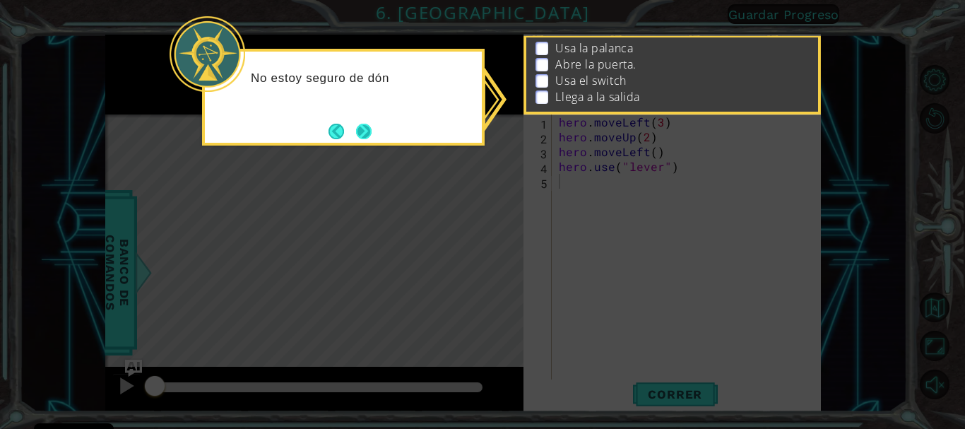
click at [357, 131] on button "Next" at bounding box center [364, 132] width 16 height 16
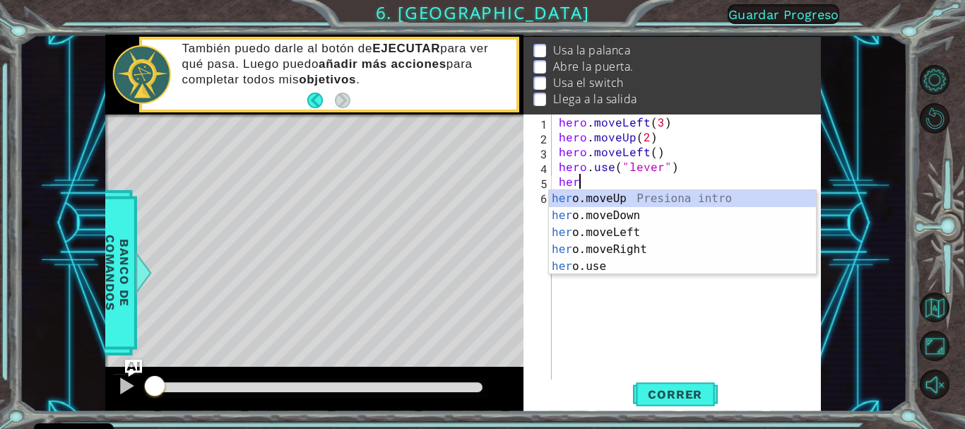
scroll to position [0, 1]
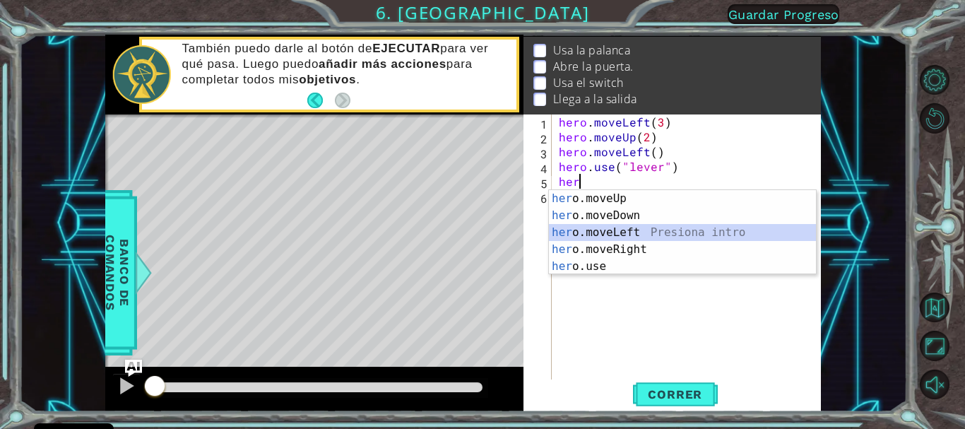
click at [583, 236] on div "her o.moveUp Presiona intro her o.moveDown Presiona intro her o.moveLeft Presio…" at bounding box center [682, 249] width 267 height 119
type textarea "hero.moveLeft(1)"
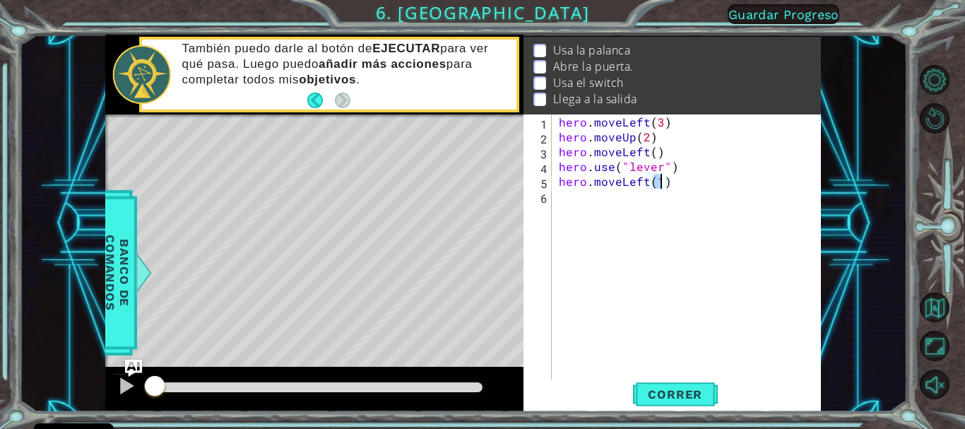
click at [574, 203] on div "hero . moveLeft ( 3 ) hero . moveUp ( 2 ) hero . moveLeft ( ) hero . use ( "lev…" at bounding box center [690, 262] width 268 height 297
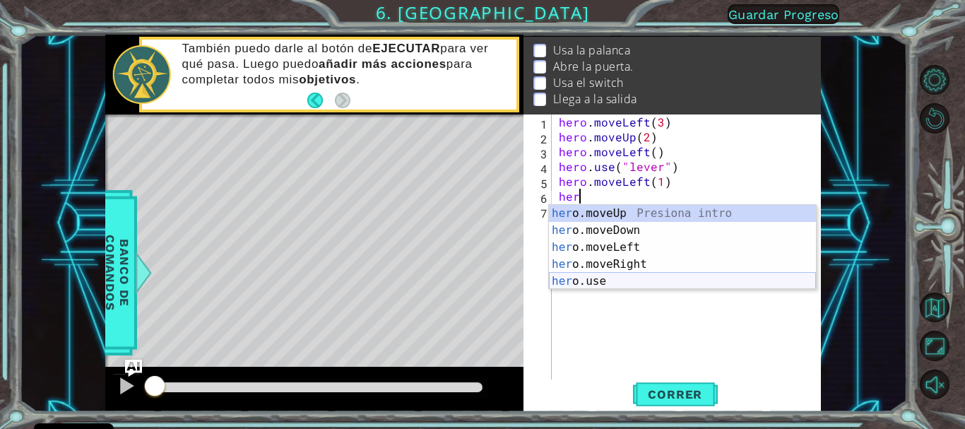
click at [590, 278] on div "her o.moveUp Presiona intro her o.moveDown Presiona intro her o.moveLeft Presio…" at bounding box center [682, 264] width 267 height 119
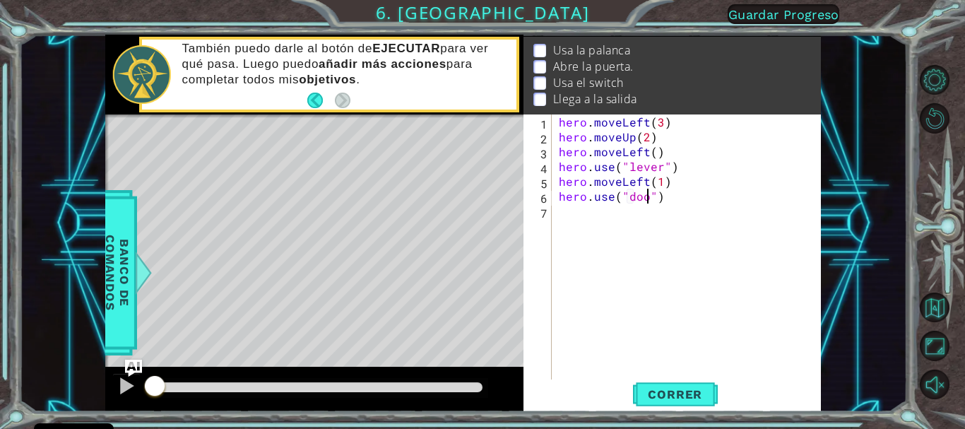
scroll to position [0, 6]
type textarea "hero.use("door")"
click at [571, 215] on div "hero . moveLeft ( 3 ) hero . moveUp ( 2 ) hero . moveLeft ( ) hero . use ( "lev…" at bounding box center [690, 262] width 268 height 297
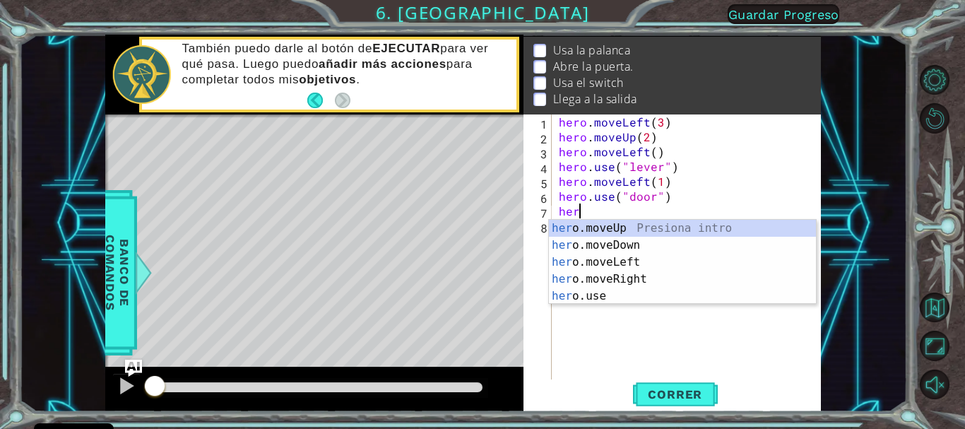
scroll to position [0, 1]
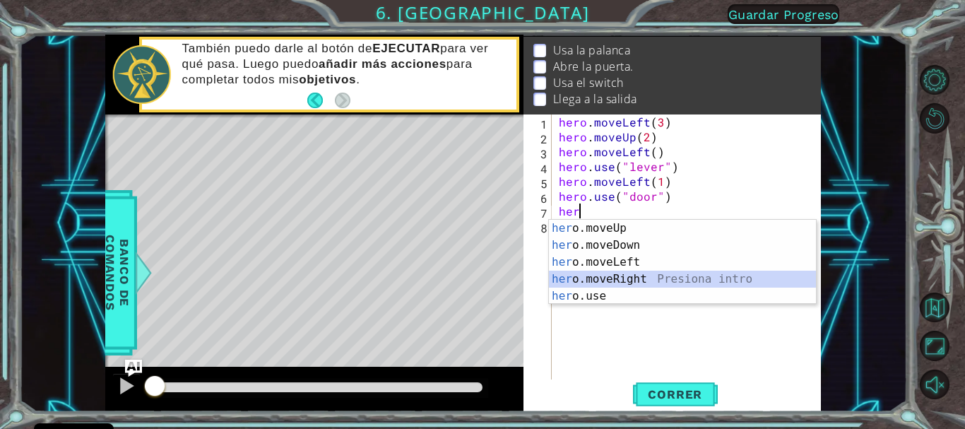
click at [577, 277] on div "her o.moveUp Presiona intro her o.moveDown Presiona intro her o.moveLeft Presio…" at bounding box center [682, 279] width 267 height 119
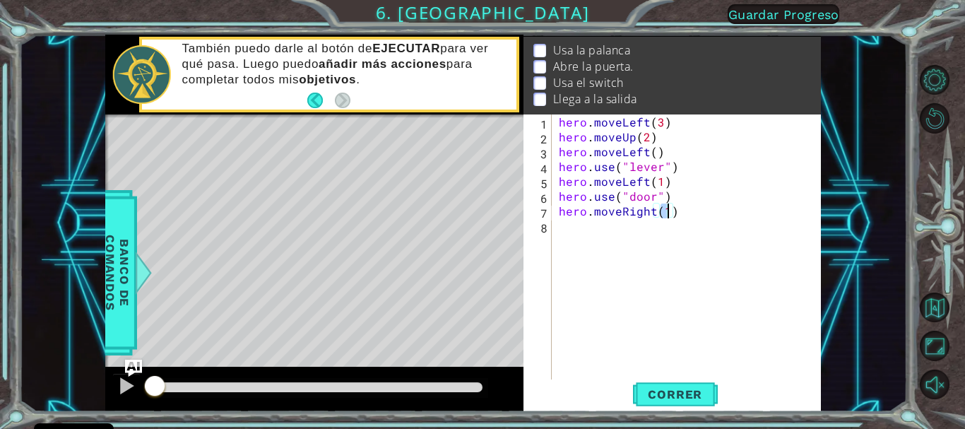
scroll to position [0, 6]
click at [587, 234] on div "hero . moveLeft ( 3 ) hero . moveUp ( 2 ) hero . moveLeft ( ) hero . use ( "lev…" at bounding box center [690, 262] width 268 height 297
type textarea "hero.moveRight(2)"
click at [577, 231] on div "hero . moveLeft ( 3 ) hero . moveUp ( 2 ) hero . moveLeft ( ) hero . use ( "lev…" at bounding box center [686, 247] width 261 height 267
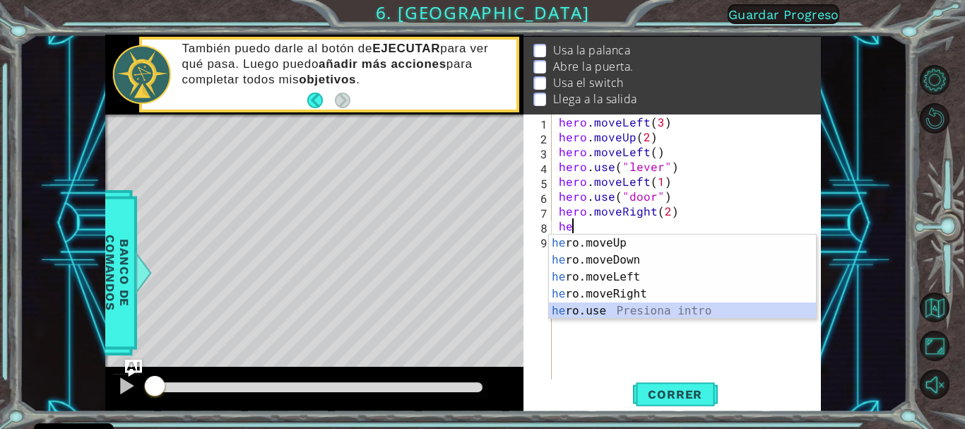
click at [578, 309] on div "he ro.moveUp Presiona intro he ro.moveDown Presiona intro he ro.moveLeft Presio…" at bounding box center [682, 293] width 267 height 119
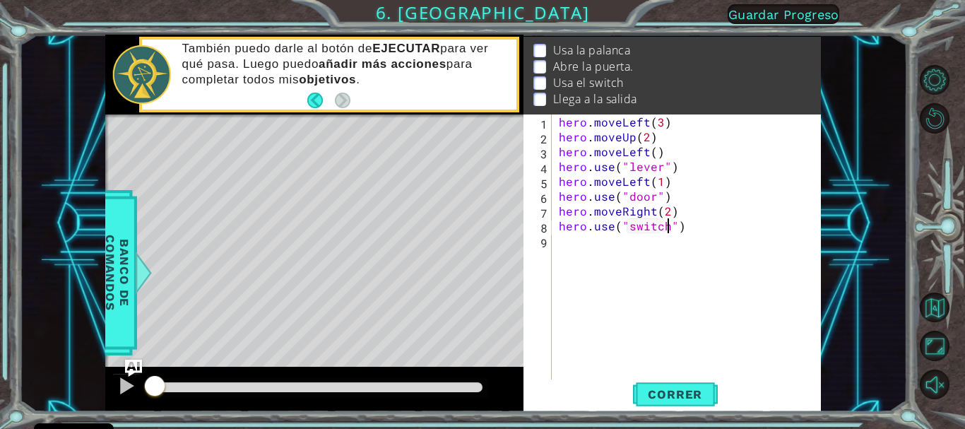
scroll to position [0, 7]
click at [653, 390] on span "Correr" at bounding box center [674, 394] width 83 height 14
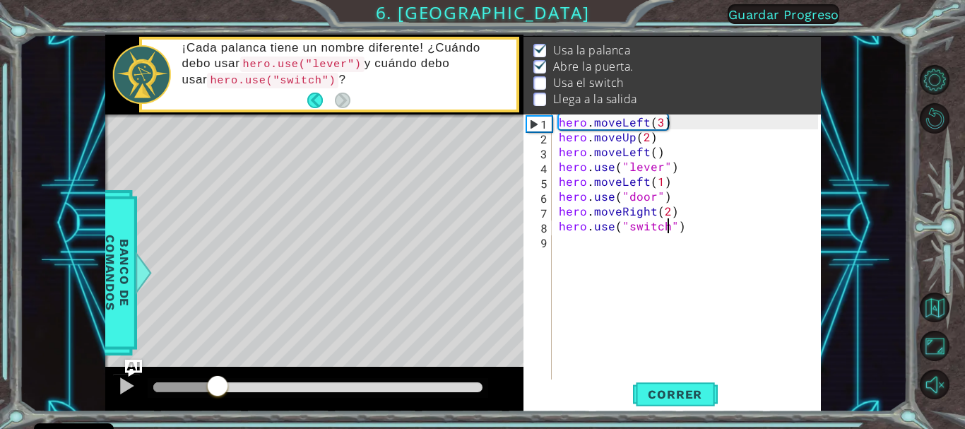
drag, startPoint x: 285, startPoint y: 386, endPoint x: 217, endPoint y: 393, distance: 68.2
click at [217, 393] on div at bounding box center [217, 386] width 25 height 25
click at [652, 400] on span "Correr" at bounding box center [674, 394] width 83 height 14
click at [650, 209] on div "hero . moveLeft ( 3 ) hero . moveUp ( 2 ) hero . moveLeft ( ) hero . use ( "lev…" at bounding box center [690, 262] width 268 height 297
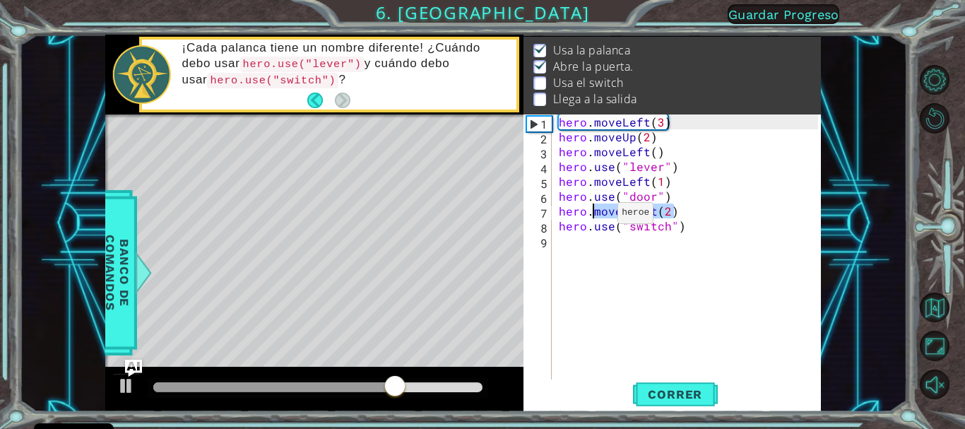
drag, startPoint x: 671, startPoint y: 210, endPoint x: 593, endPoint y: 216, distance: 77.9
click at [593, 216] on div "hero . moveLeft ( 3 ) hero . moveUp ( 2 ) hero . moveLeft ( ) hero . use ( "lev…" at bounding box center [690, 262] width 268 height 297
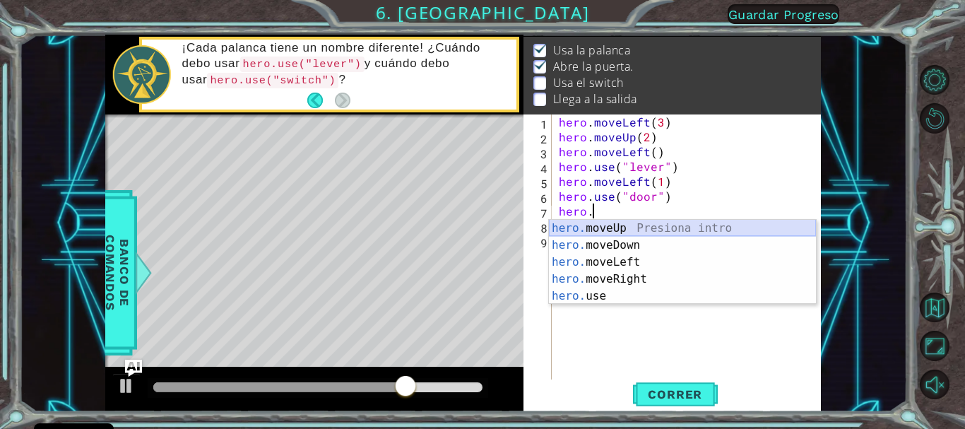
click at [592, 227] on div "hero. moveUp Presiona intro hero. moveDown Presiona intro hero. moveLeft Presio…" at bounding box center [682, 279] width 267 height 119
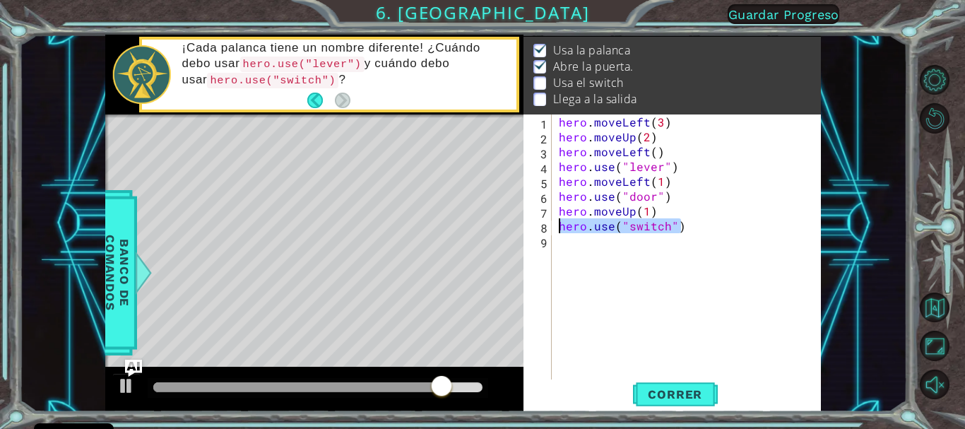
drag, startPoint x: 669, startPoint y: 232, endPoint x: 549, endPoint y: 231, distance: 119.3
click at [549, 231] on div "hero.moveUp(1) 1 2 3 4 5 6 7 8 9 hero . moveLeft ( 3 ) hero . moveUp ( 2 ) hero…" at bounding box center [670, 247] width 294 height 267
type textarea "hero.use("switch")"
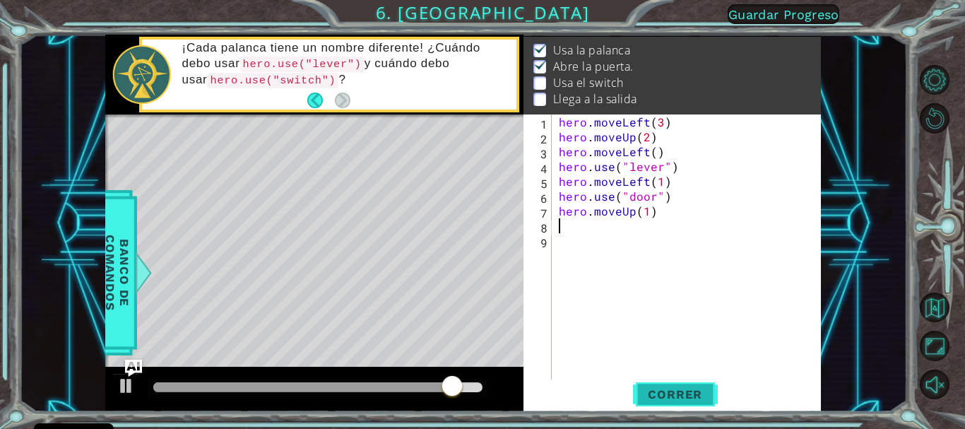
click at [660, 391] on span "Correr" at bounding box center [674, 394] width 83 height 14
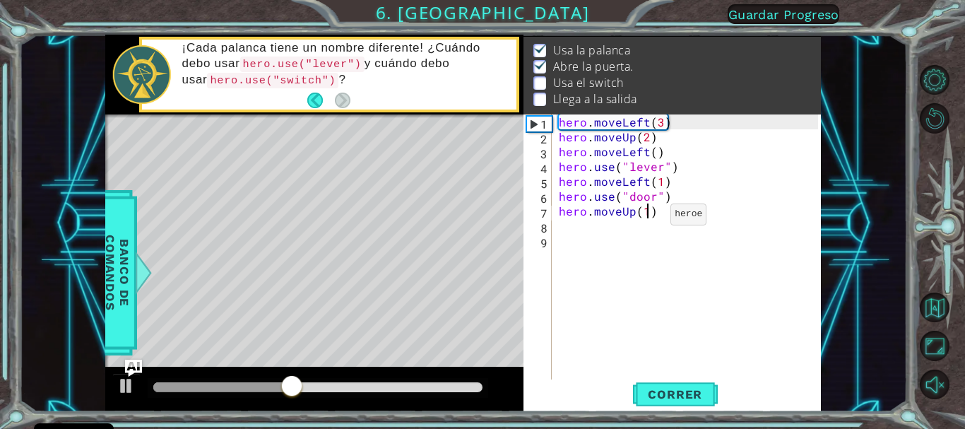
click at [646, 217] on div "hero . moveLeft ( 3 ) hero . moveUp ( 2 ) hero . moveLeft ( ) hero . use ( "lev…" at bounding box center [690, 262] width 268 height 297
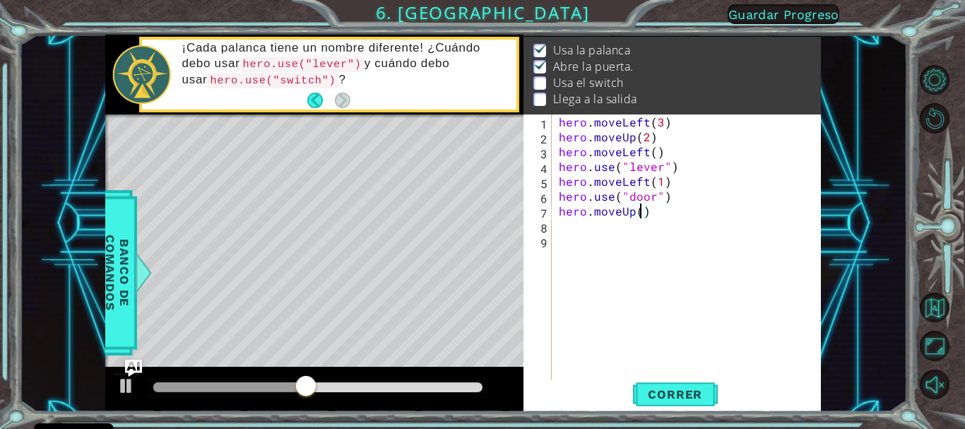
type textarea "hero.moveUp(2)"
click at [570, 226] on div "hero . moveLeft ( 3 ) hero . moveUp ( 2 ) hero . moveLeft ( ) hero . use ( "lev…" at bounding box center [690, 262] width 268 height 297
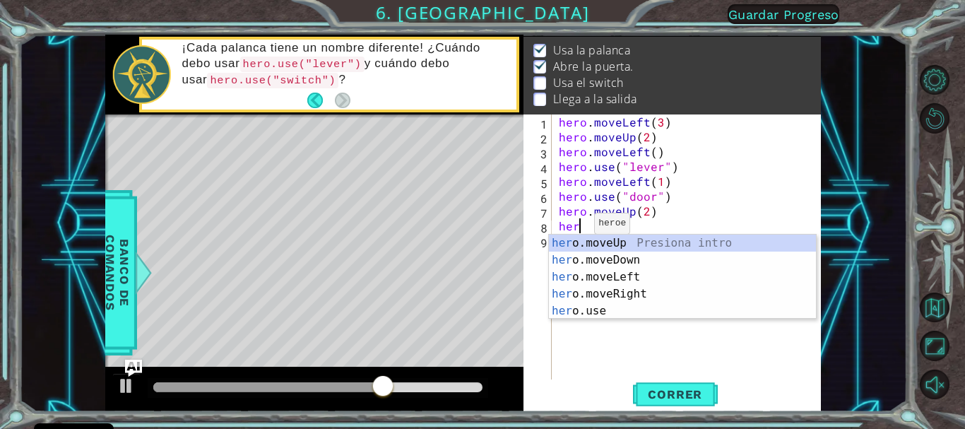
scroll to position [0, 1]
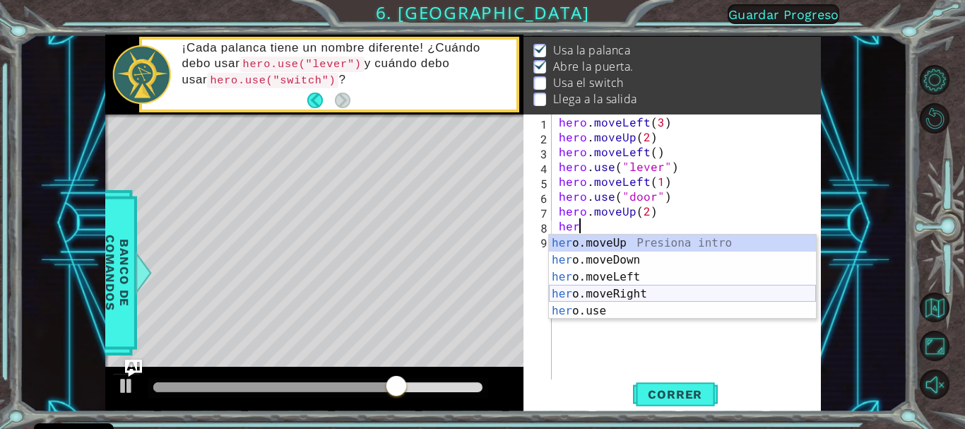
click at [602, 290] on div "her o.moveUp Presiona intro her o.moveDown Presiona intro her o.moveLeft Presio…" at bounding box center [682, 293] width 267 height 119
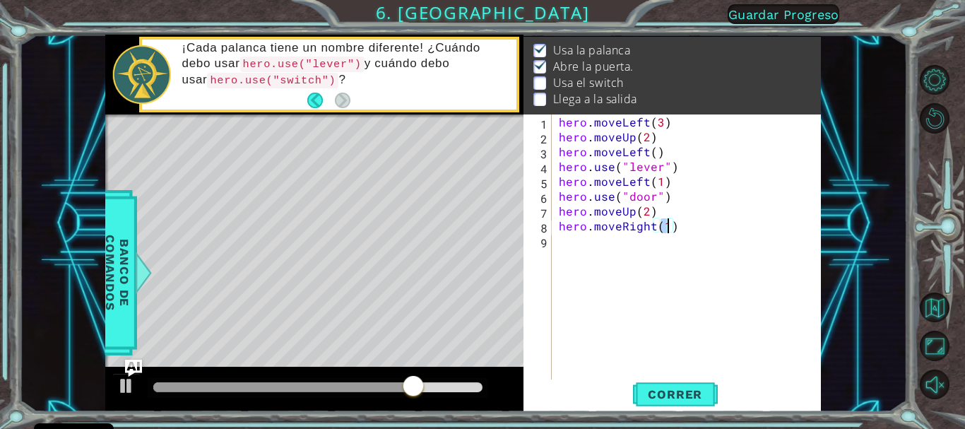
type textarea "hero.moveRight(2)"
click at [571, 246] on div "hero . moveLeft ( 3 ) hero . moveUp ( 2 ) hero . moveLeft ( ) hero . use ( "lev…" at bounding box center [690, 262] width 268 height 297
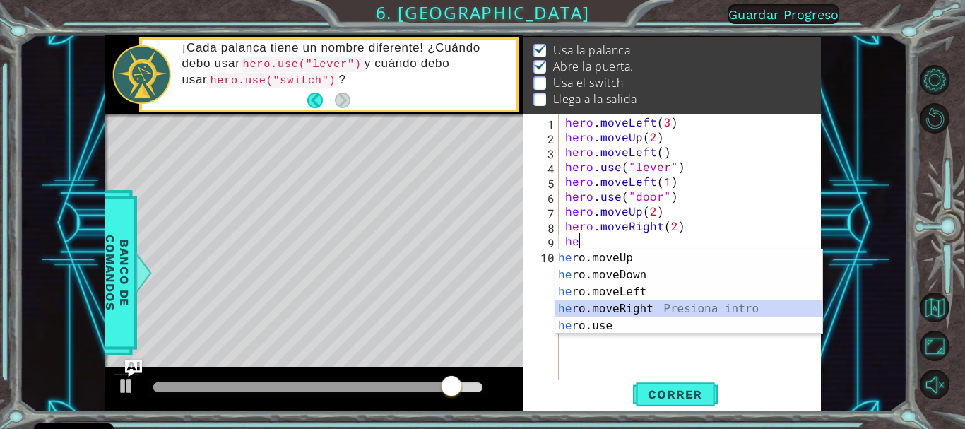
click at [580, 315] on div "he ro.moveUp Presiona intro he ro.moveDown Presiona intro he ro.moveLeft Presio…" at bounding box center [688, 308] width 267 height 119
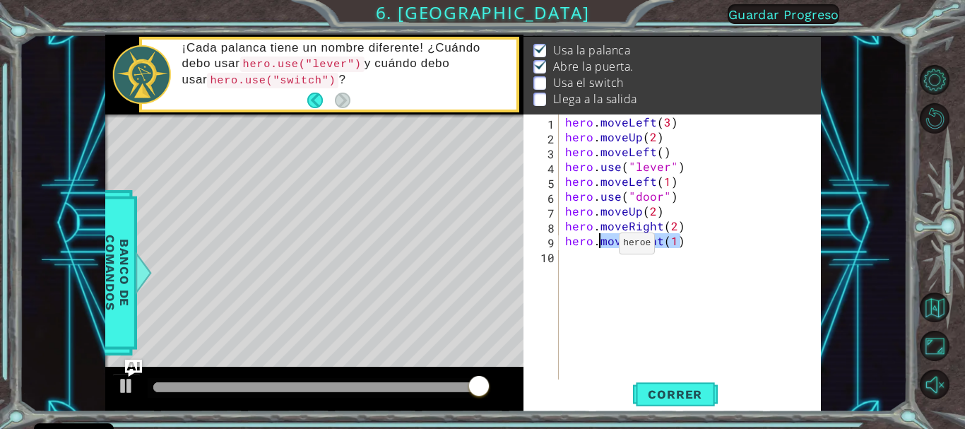
drag, startPoint x: 689, startPoint y: 246, endPoint x: 601, endPoint y: 246, distance: 88.3
click at [601, 246] on div "hero . moveLeft ( 3 ) hero . moveUp ( 2 ) hero . moveLeft ( ) hero . use ( "lev…" at bounding box center [693, 262] width 262 height 297
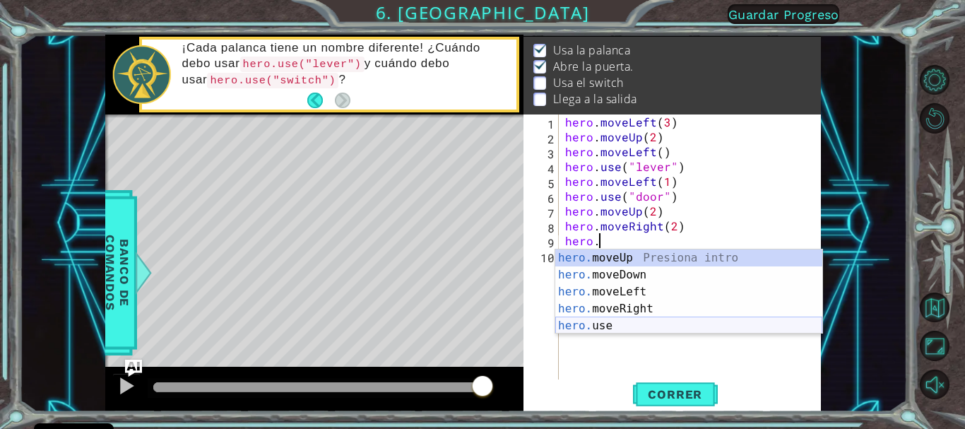
click at [580, 321] on div "hero. moveUp Presiona intro hero. moveDown Presiona intro hero. moveLeft Presio…" at bounding box center [688, 308] width 267 height 119
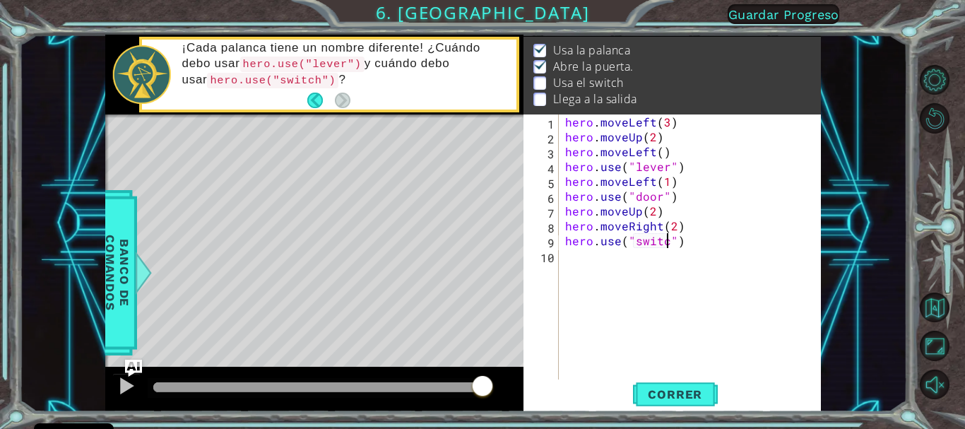
scroll to position [0, 7]
type textarea "hero.use("switch")"
click at [684, 389] on span "Correr" at bounding box center [674, 394] width 83 height 14
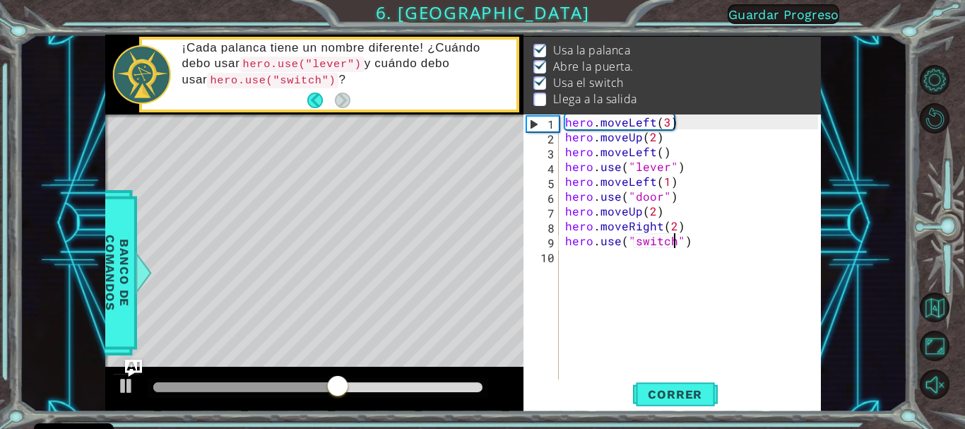
click at [596, 258] on div "hero . moveLeft ( 3 ) hero . moveUp ( 2 ) hero . moveLeft ( ) hero . use ( "lev…" at bounding box center [693, 262] width 262 height 297
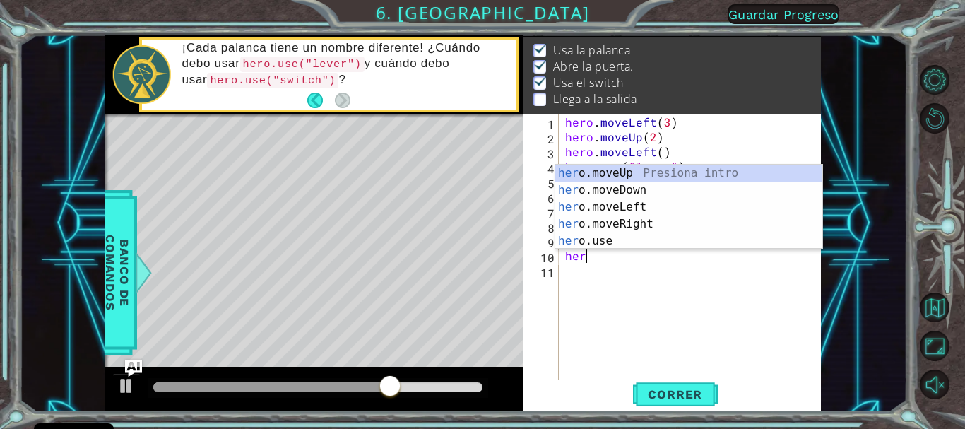
scroll to position [0, 1]
click at [579, 174] on div "her o.moveUp Presiona intro her o.moveDown Presiona intro her o.moveLeft Presio…" at bounding box center [688, 224] width 267 height 119
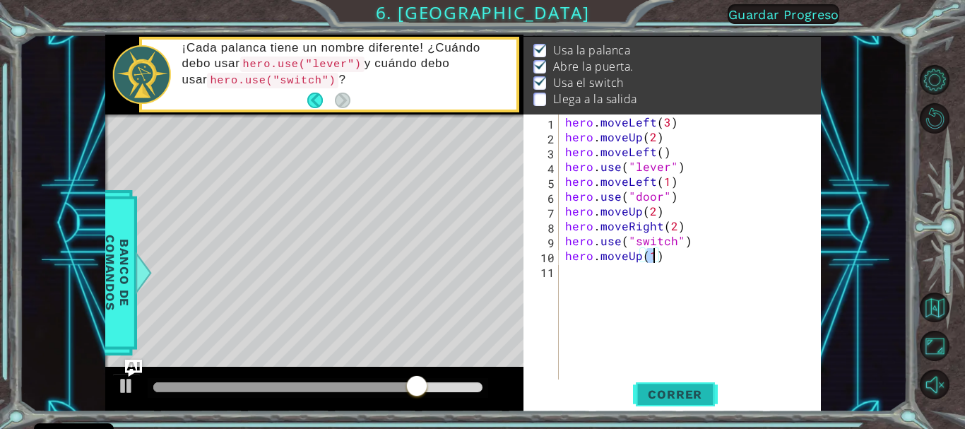
click at [653, 398] on span "Correr" at bounding box center [674, 394] width 83 height 14
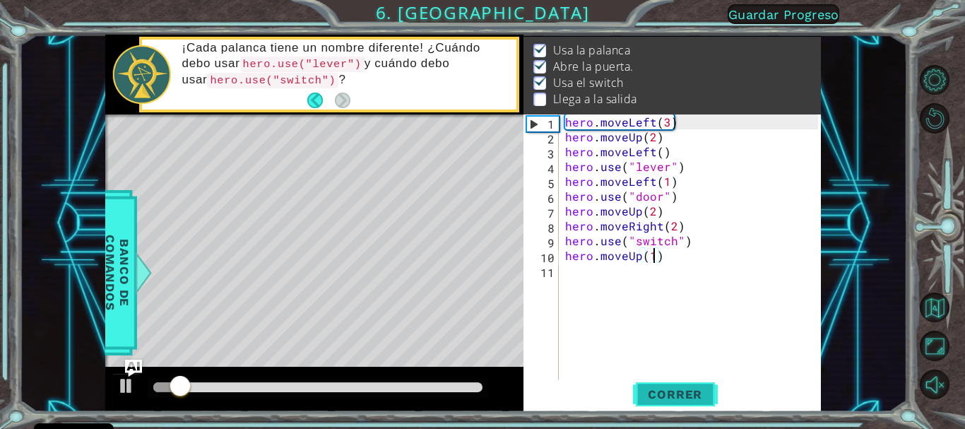
click at [653, 387] on span "Correr" at bounding box center [674, 394] width 83 height 14
click at [698, 259] on div "hero . moveLeft ( 3 ) hero . moveUp ( 2 ) hero . moveLeft ( ) hero . use ( "lev…" at bounding box center [693, 262] width 262 height 297
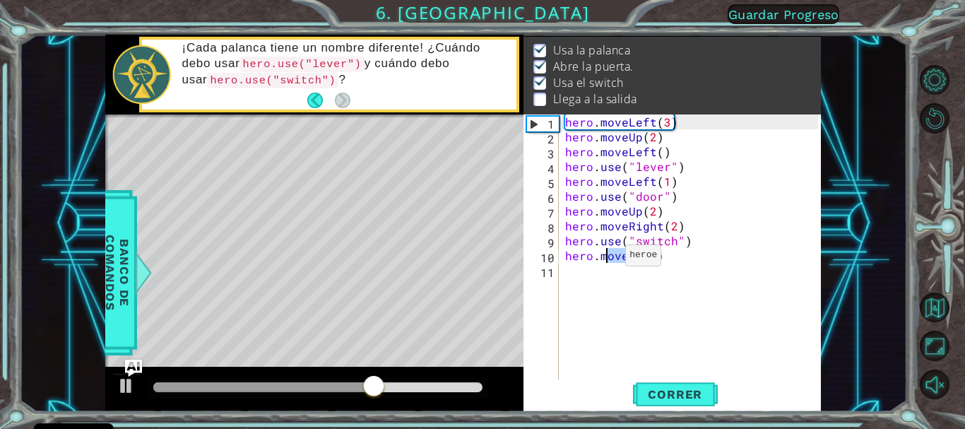
drag, startPoint x: 661, startPoint y: 260, endPoint x: 607, endPoint y: 258, distance: 53.7
click at [607, 258] on div "hero . moveLeft ( 3 ) hero . moveUp ( 2 ) hero . moveLeft ( ) hero . use ( "lev…" at bounding box center [693, 262] width 262 height 297
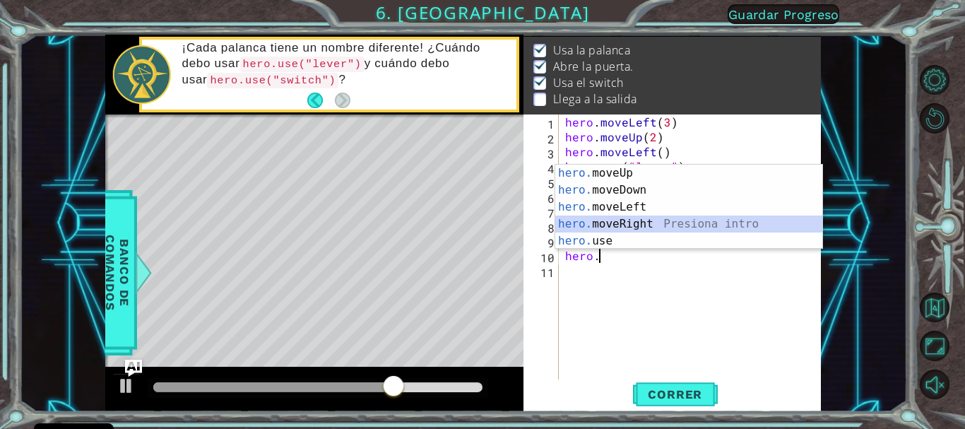
click at [616, 222] on div "hero. moveUp Presiona intro hero. moveDown Presiona intro hero. moveLeft Presio…" at bounding box center [688, 224] width 267 height 119
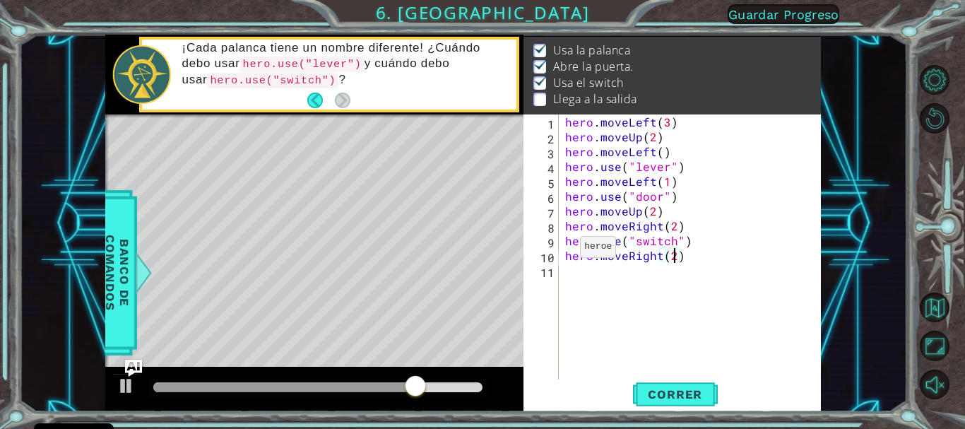
scroll to position [0, 6]
type textarea "hero.moveRight(2)"
click at [655, 397] on span "Correr" at bounding box center [674, 394] width 83 height 14
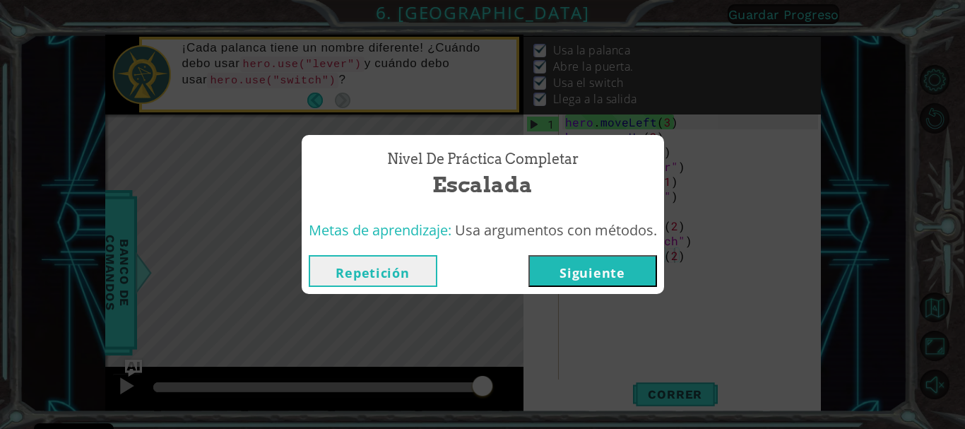
click at [566, 266] on button "Siguiente" at bounding box center [592, 271] width 129 height 32
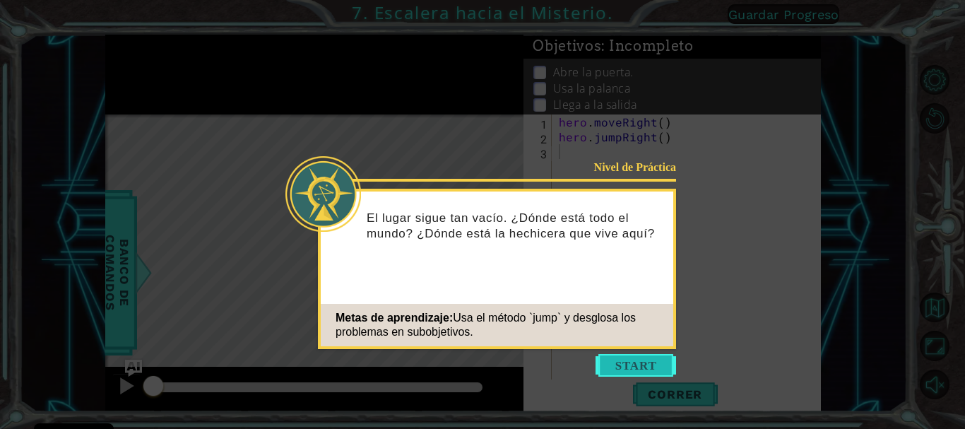
click at [612, 362] on button "Start" at bounding box center [635, 365] width 81 height 23
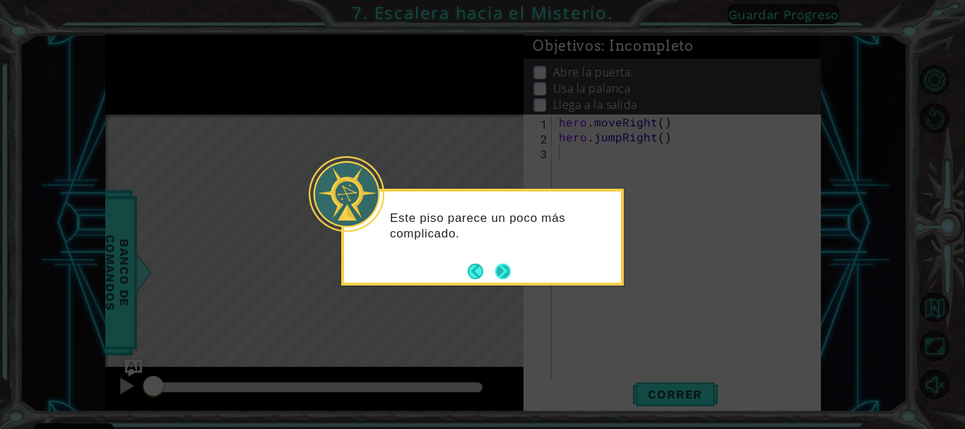
click at [508, 269] on button "Next" at bounding box center [503, 271] width 16 height 16
